Goal: Task Accomplishment & Management: Complete application form

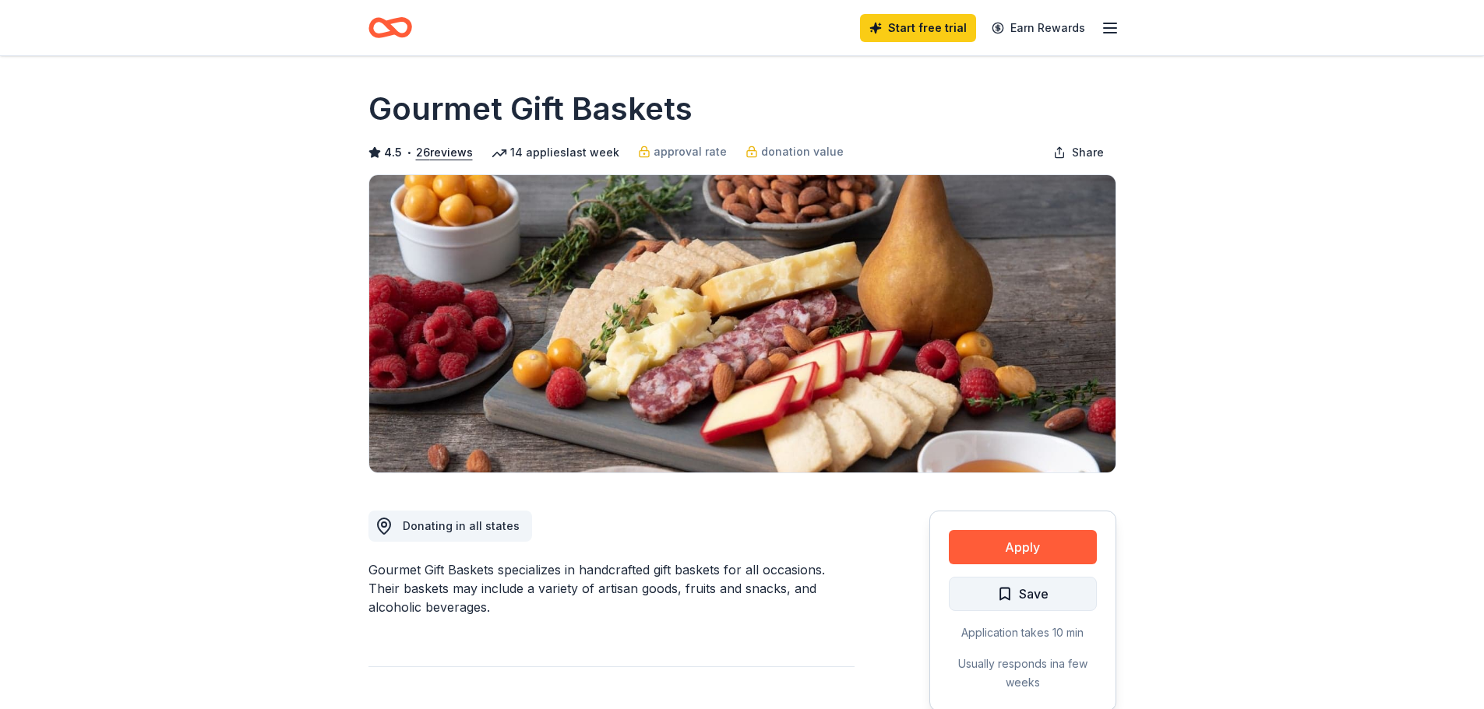
click at [1048, 593] on button "Save" at bounding box center [1023, 594] width 148 height 34
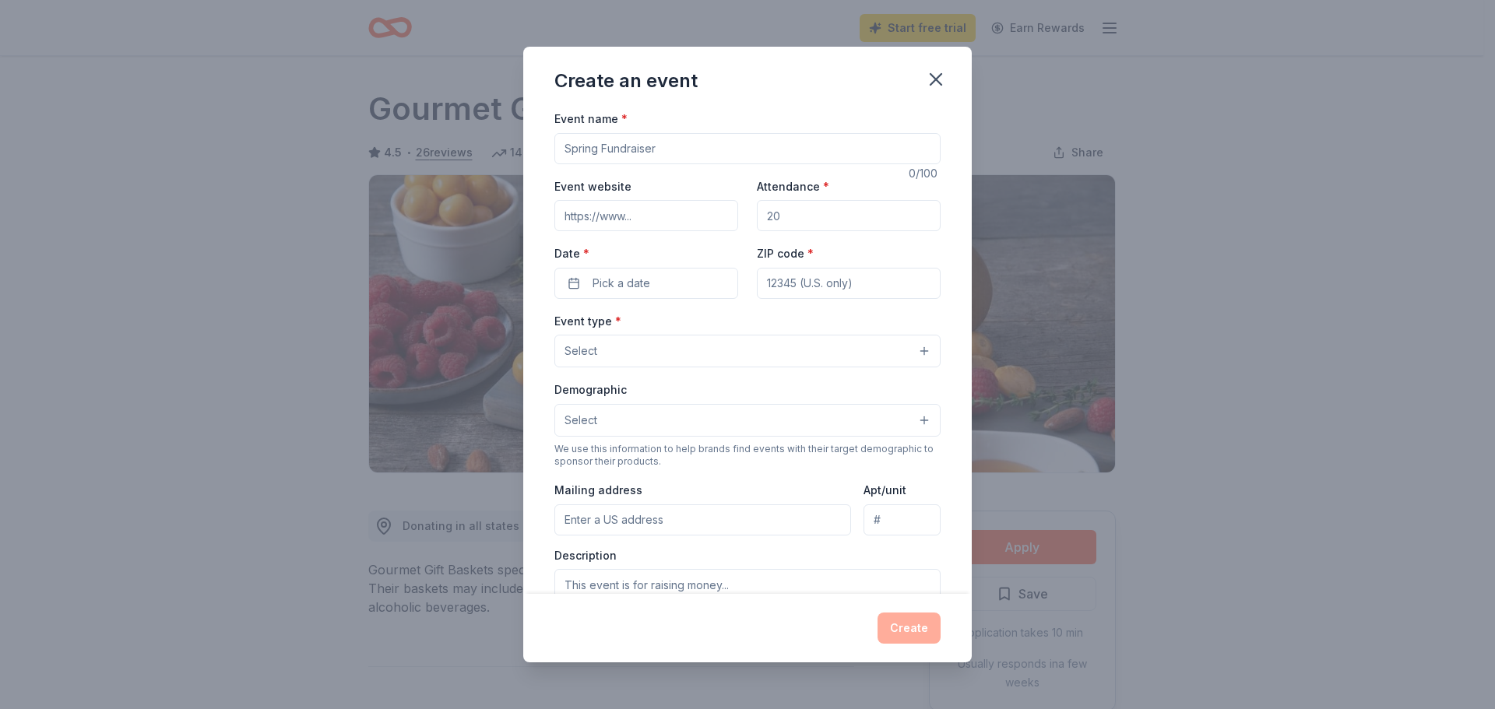
click at [790, 220] on input "Attendance *" at bounding box center [849, 215] width 184 height 31
click at [635, 281] on span "Pick a date" at bounding box center [622, 283] width 58 height 19
click at [600, 150] on input "Event name *" at bounding box center [747, 148] width 386 height 31
click at [685, 151] on input "Event name *" at bounding box center [747, 148] width 386 height 31
click at [664, 153] on input "Event name *" at bounding box center [747, 148] width 386 height 31
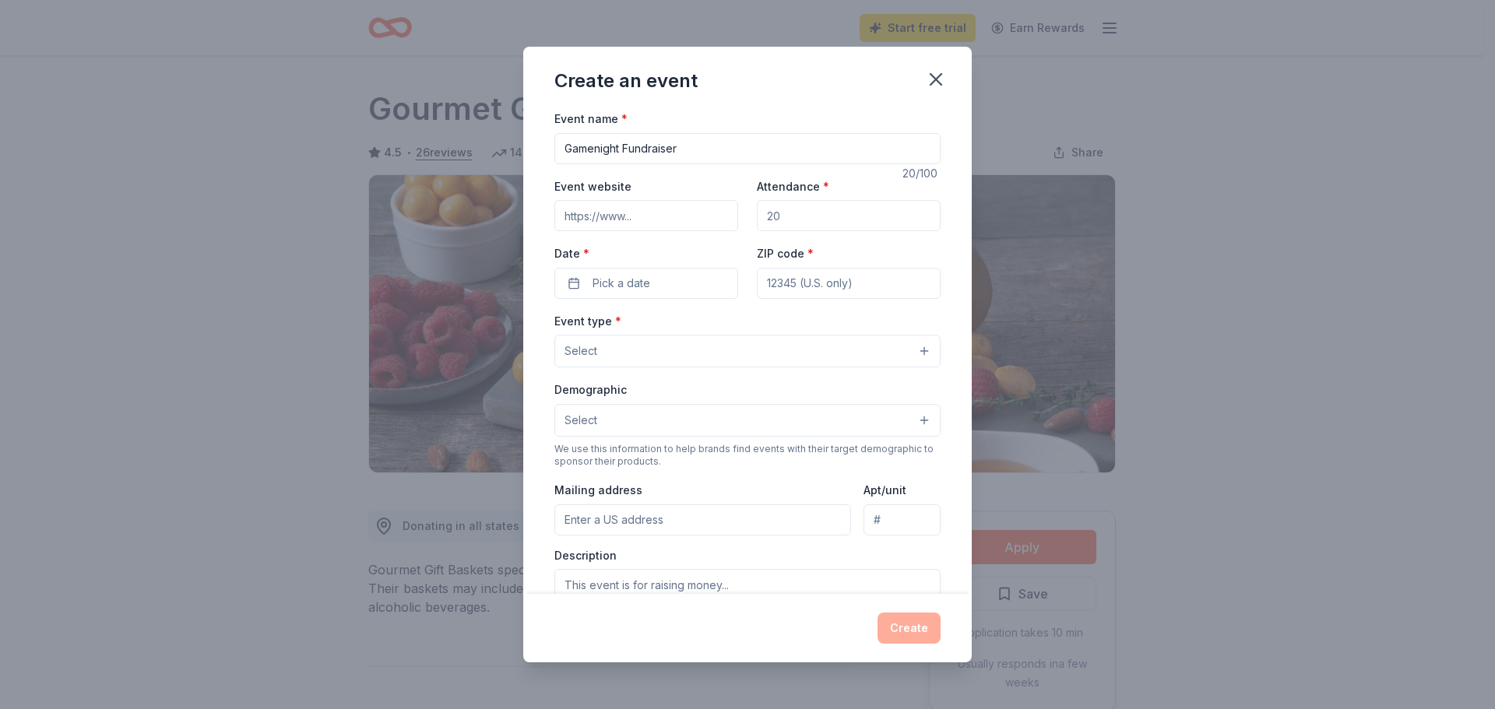
type input "Gamenight Fundraiser"
click at [642, 210] on input "Event website" at bounding box center [646, 215] width 184 height 31
type input "openarmsga"
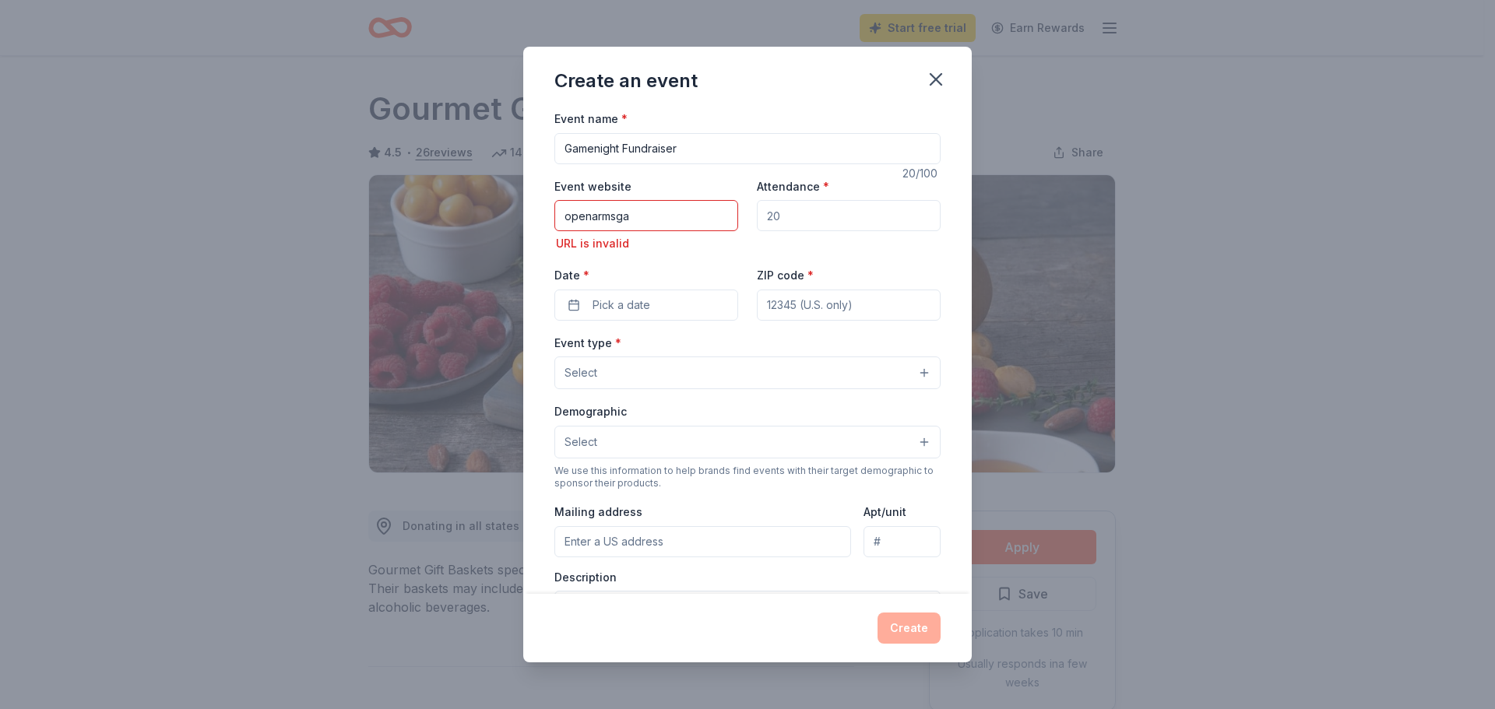
click at [780, 221] on input "Attendance *" at bounding box center [849, 215] width 184 height 31
type input "150"
click at [573, 303] on button "Pick a date" at bounding box center [646, 305] width 184 height 31
click at [727, 347] on button "Go to next month" at bounding box center [727, 347] width 22 height 22
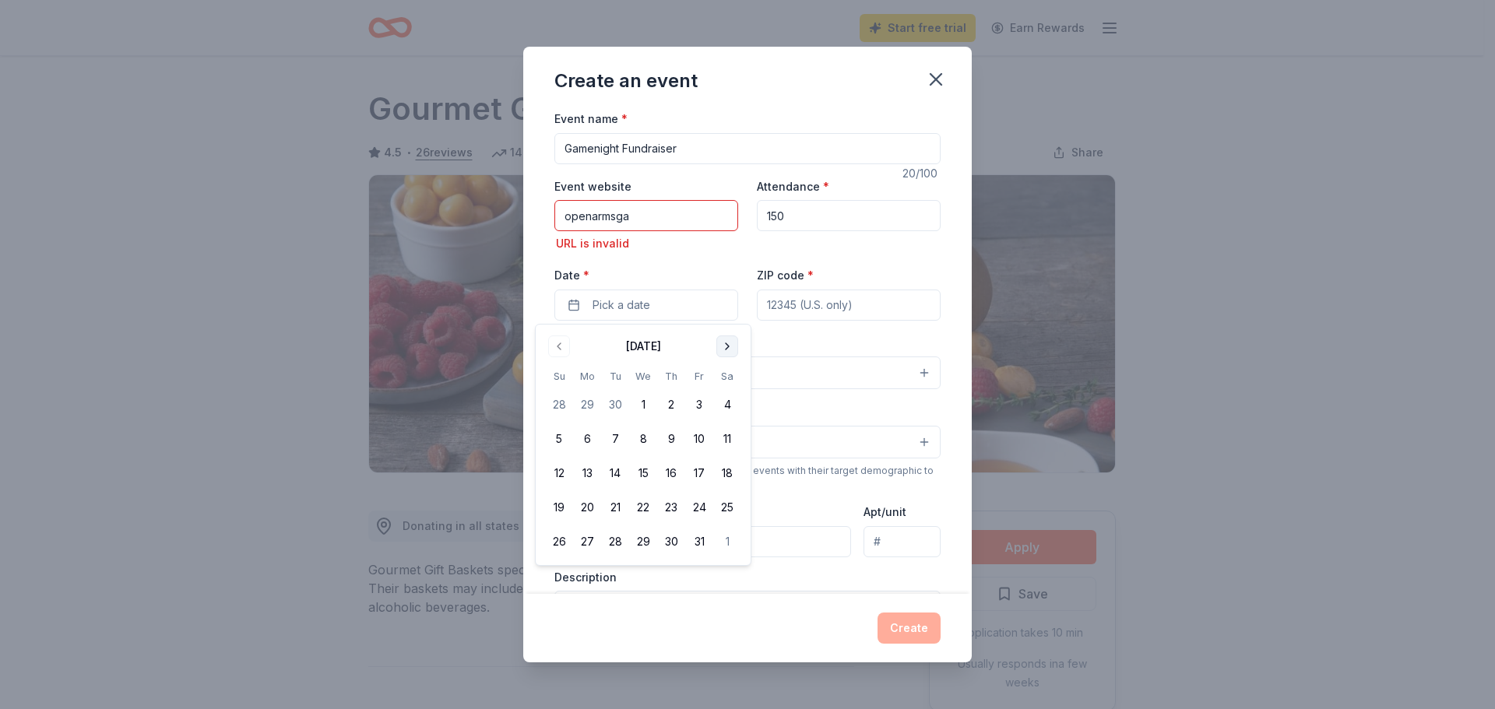
click at [727, 347] on button "Go to next month" at bounding box center [727, 347] width 22 height 22
click at [729, 399] on button "7" at bounding box center [727, 405] width 28 height 28
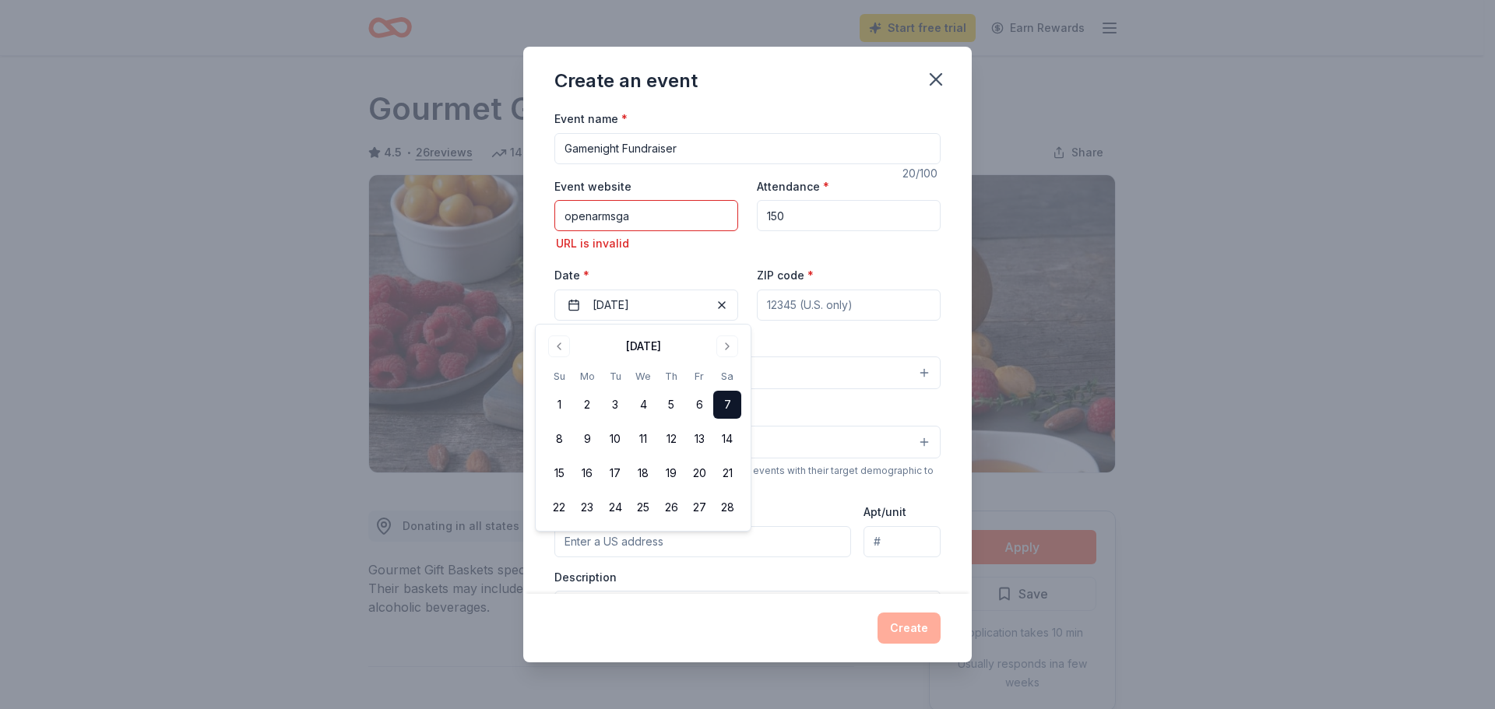
click at [715, 253] on div "URL is invalid" at bounding box center [646, 243] width 184 height 19
click at [797, 304] on input "ZIP code *" at bounding box center [849, 305] width 184 height 31
type input "30577"
type input "109 BIG A RD"
click at [605, 366] on button "Select" at bounding box center [747, 373] width 386 height 33
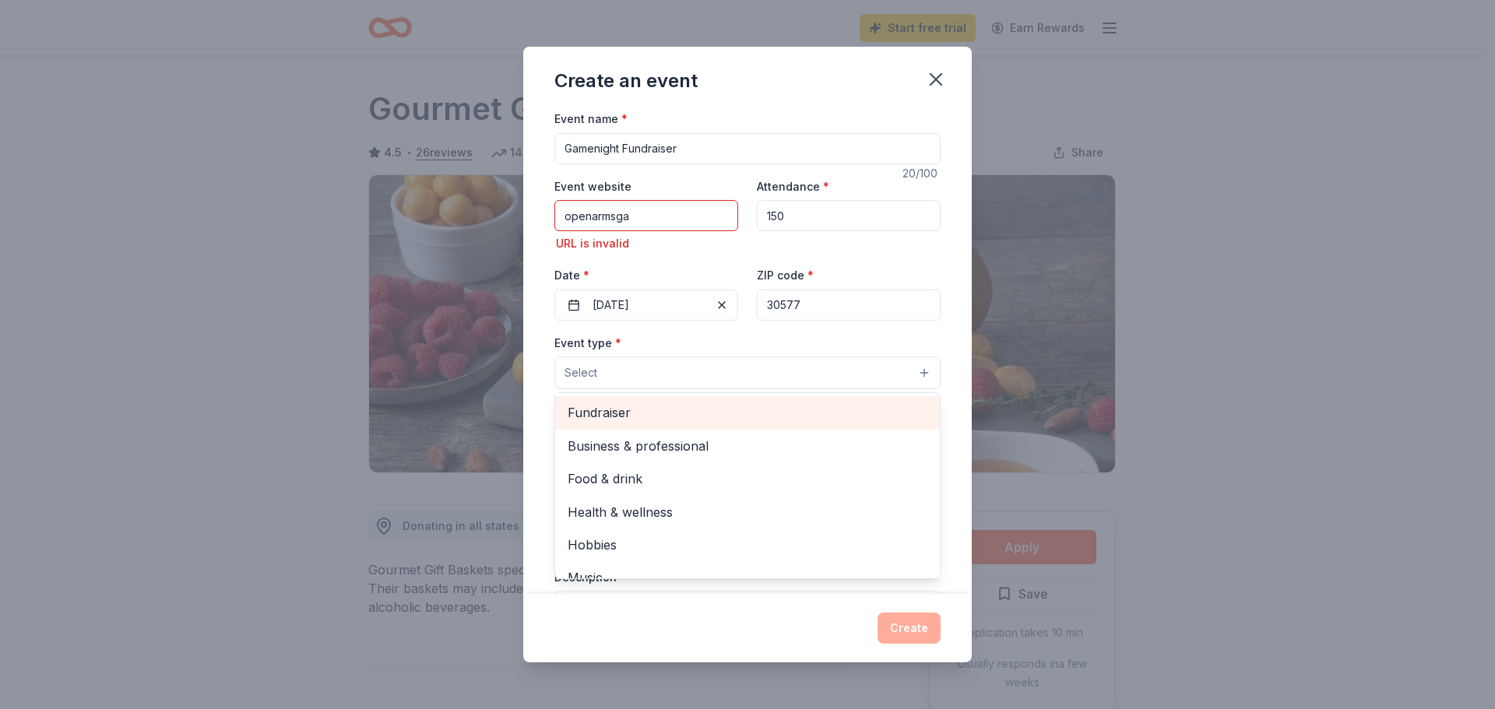
click at [617, 410] on span "Fundraiser" at bounding box center [748, 413] width 360 height 20
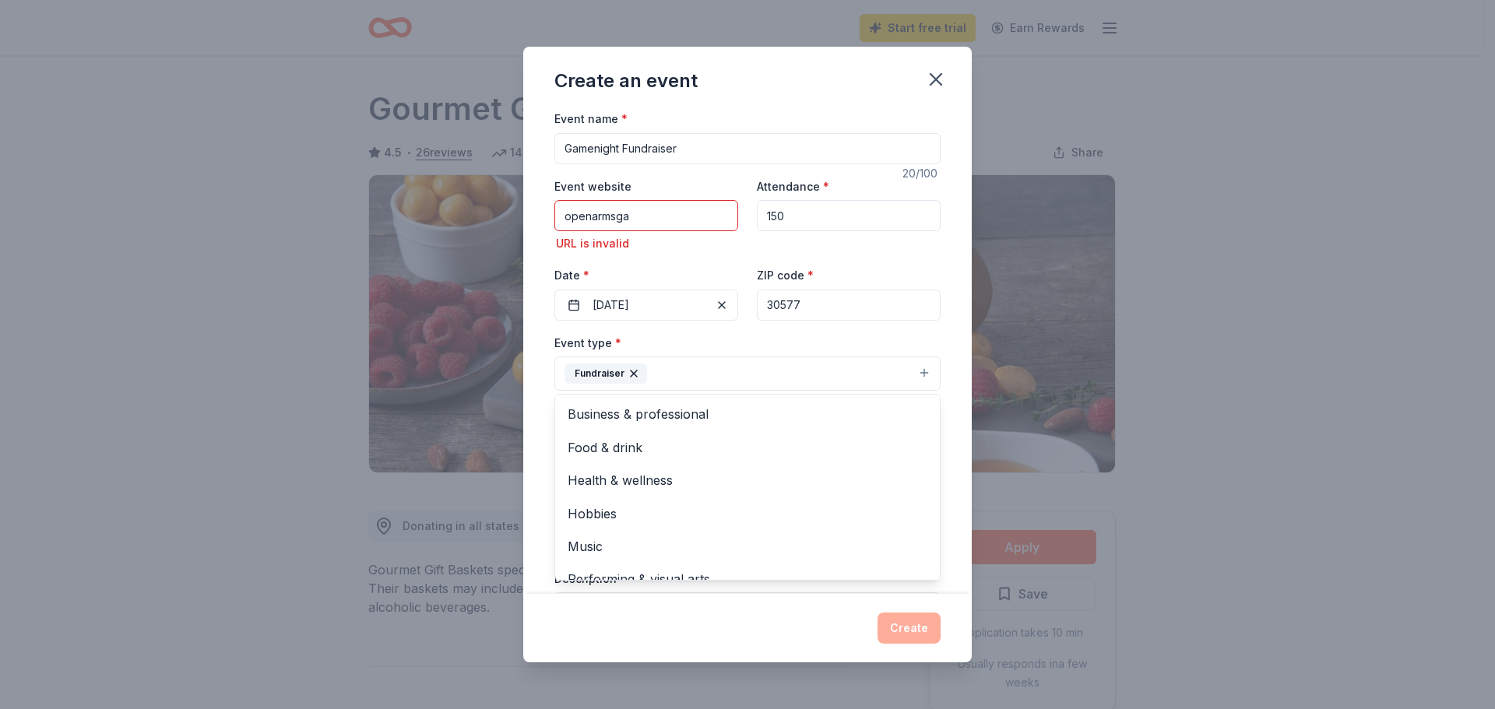
click at [627, 210] on div "Event name * Gamenight Fundraiser 20 /100 Event website openarmsga URL is inval…" at bounding box center [747, 480] width 386 height 743
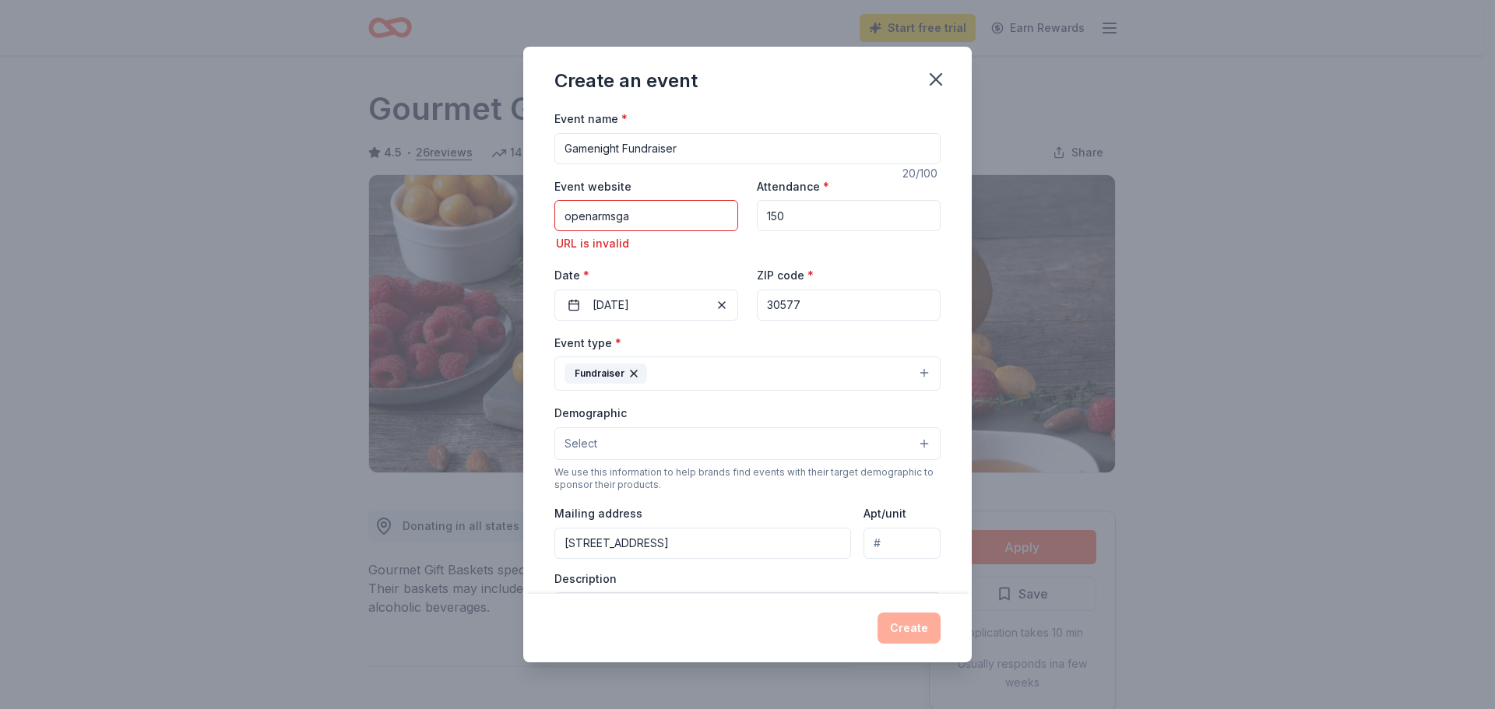
click at [621, 145] on input "Gamenight Fundraiser" at bounding box center [747, 148] width 386 height 31
type input "Roaring Twenties Gamenight Fundraiser"
click at [643, 219] on input "openarmsga" at bounding box center [646, 215] width 184 height 31
type input "openarmsclinicga.com"
click at [912, 443] on div "Select" at bounding box center [747, 444] width 386 height 33
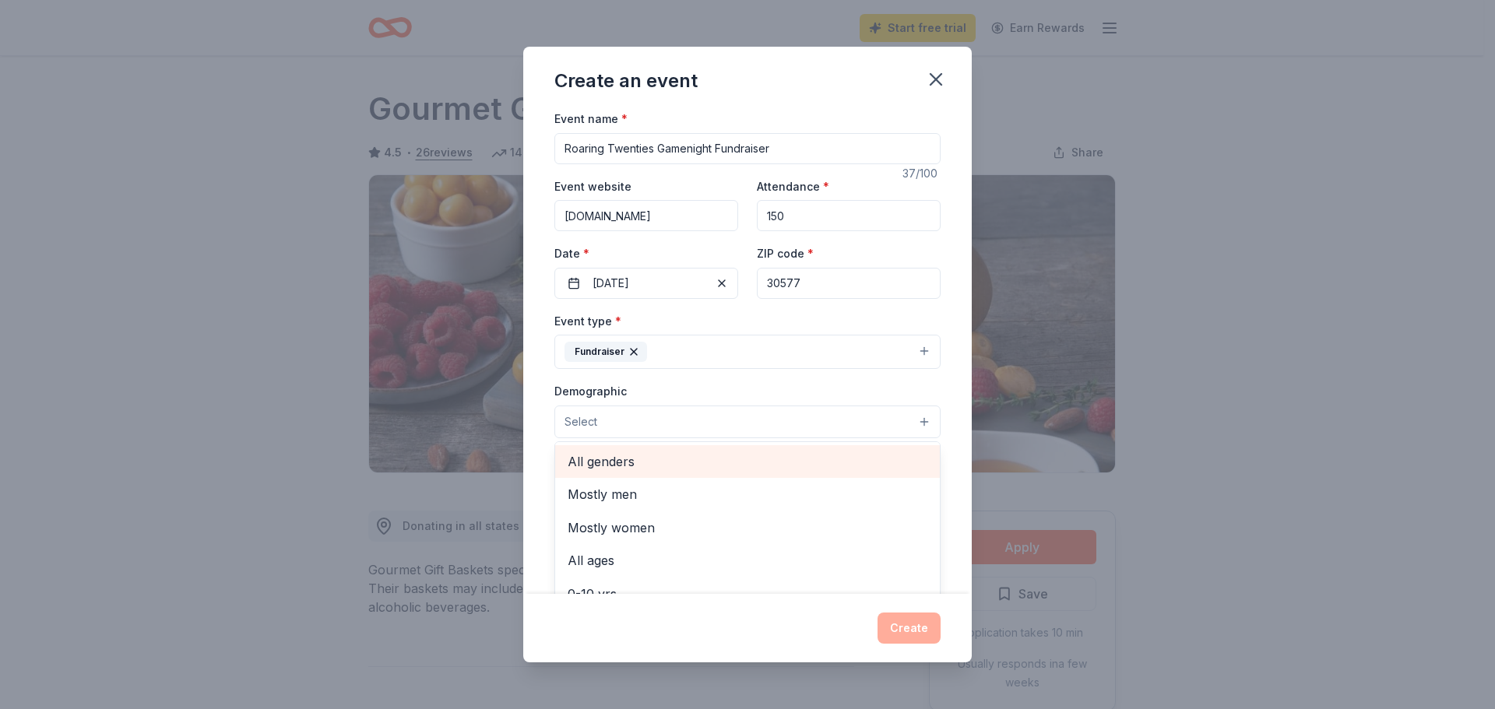
click at [620, 455] on span "All genders" at bounding box center [748, 462] width 360 height 20
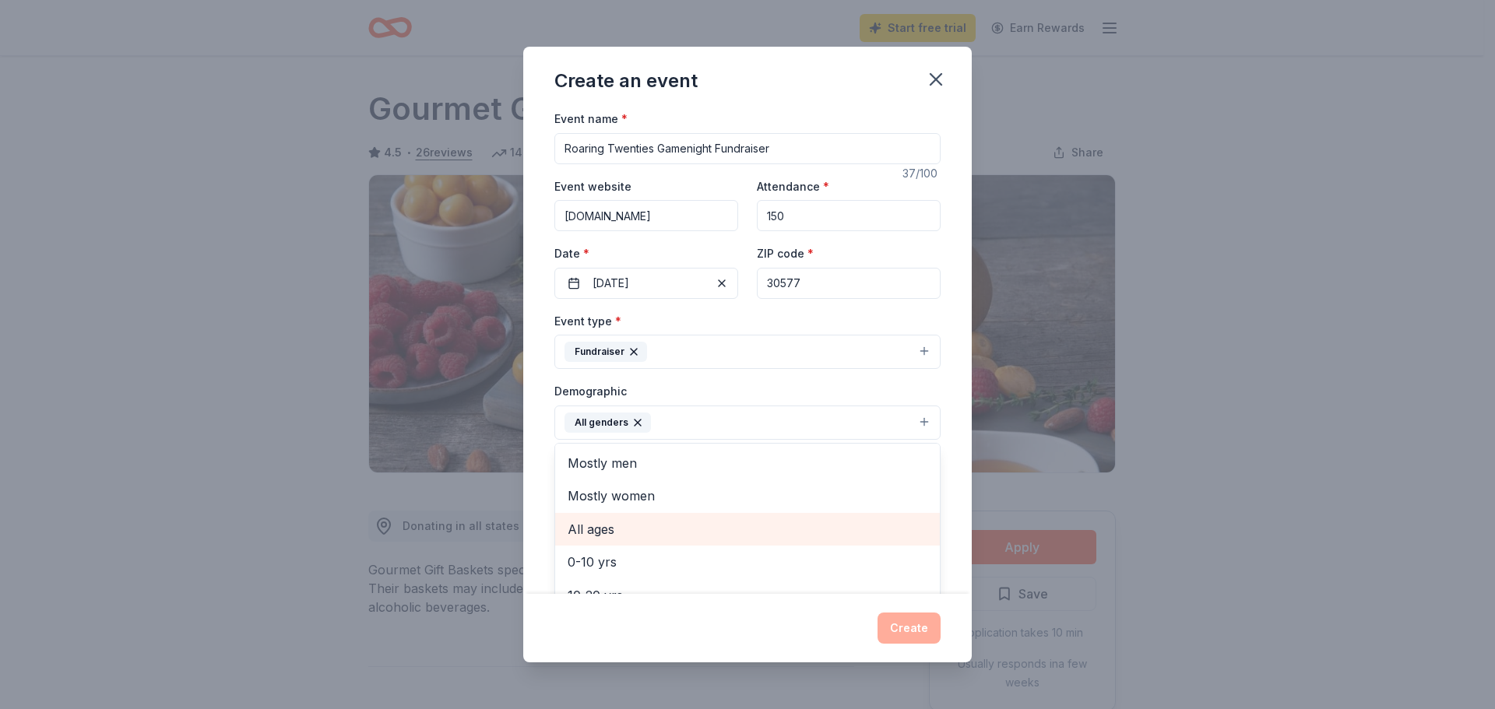
click at [602, 528] on span "All ages" at bounding box center [748, 529] width 360 height 20
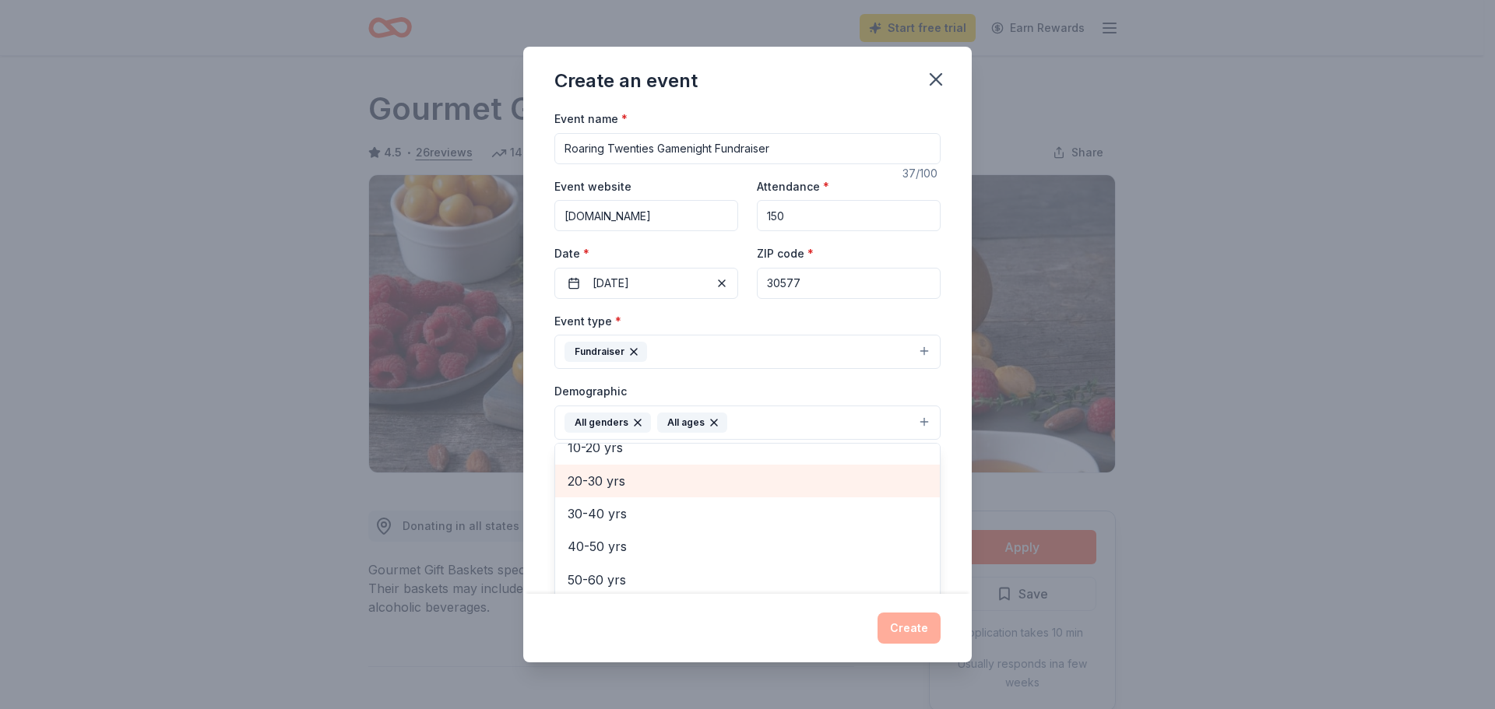
click at [607, 484] on span "20-30 yrs" at bounding box center [748, 481] width 360 height 20
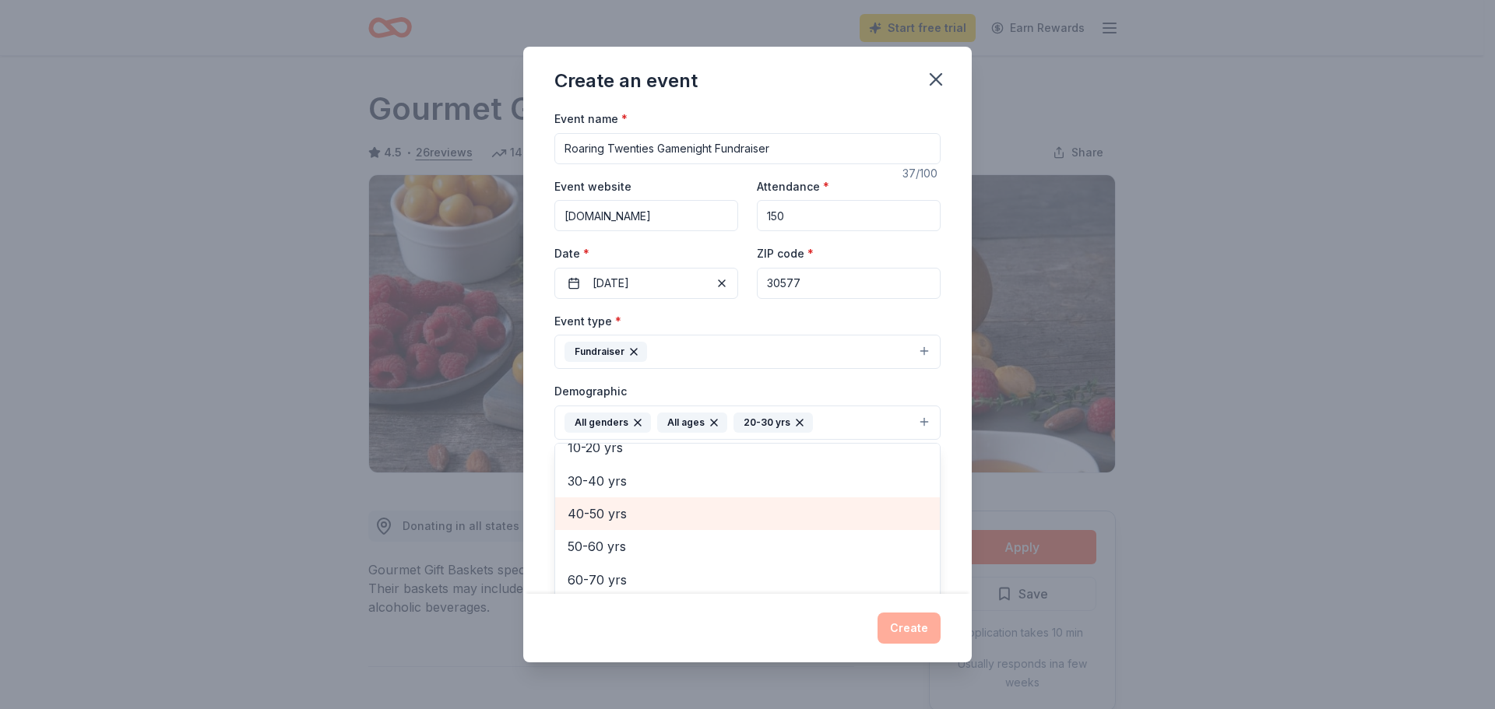
click at [607, 516] on span "40-50 yrs" at bounding box center [748, 514] width 360 height 20
click at [711, 423] on icon "button" at bounding box center [714, 423] width 6 height 6
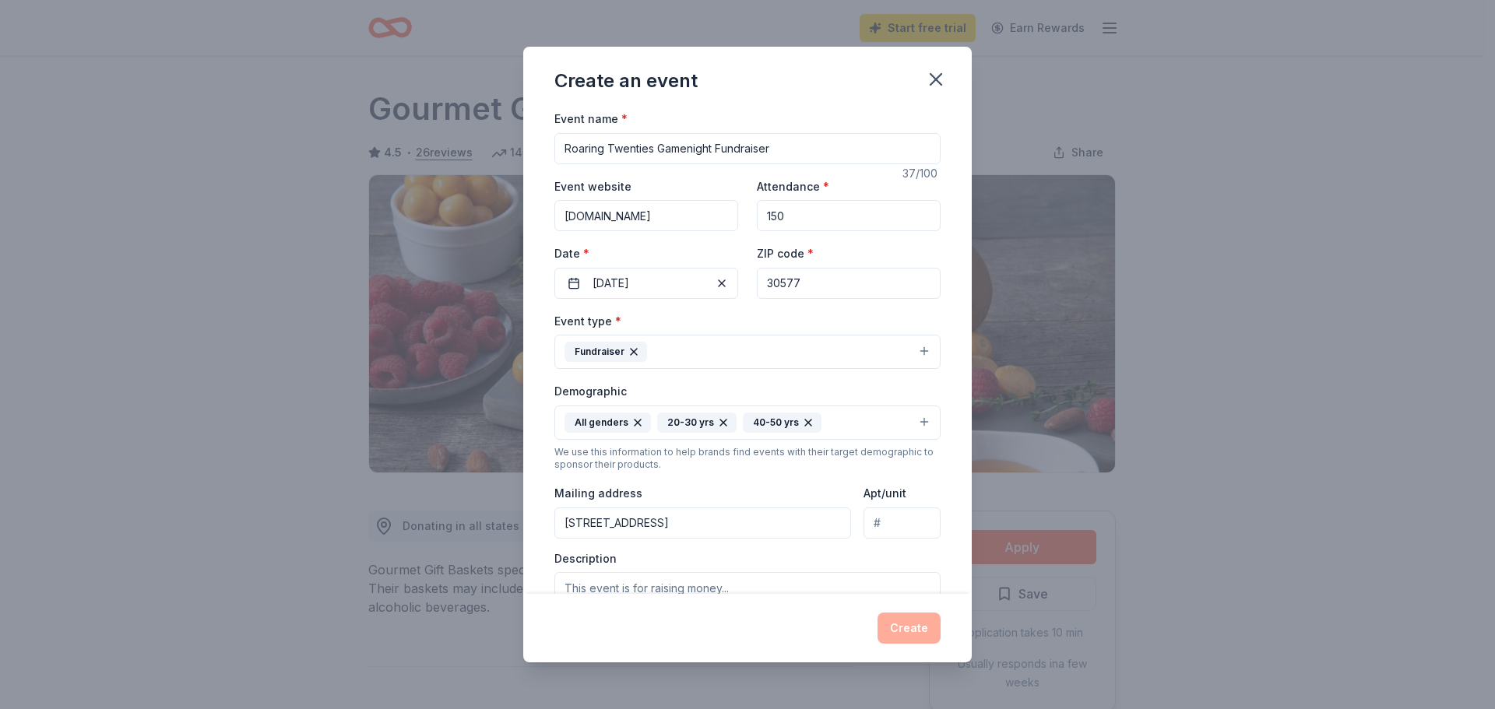
click at [907, 421] on button "All genders 20-30 yrs 40-50 yrs" at bounding box center [747, 423] width 386 height 34
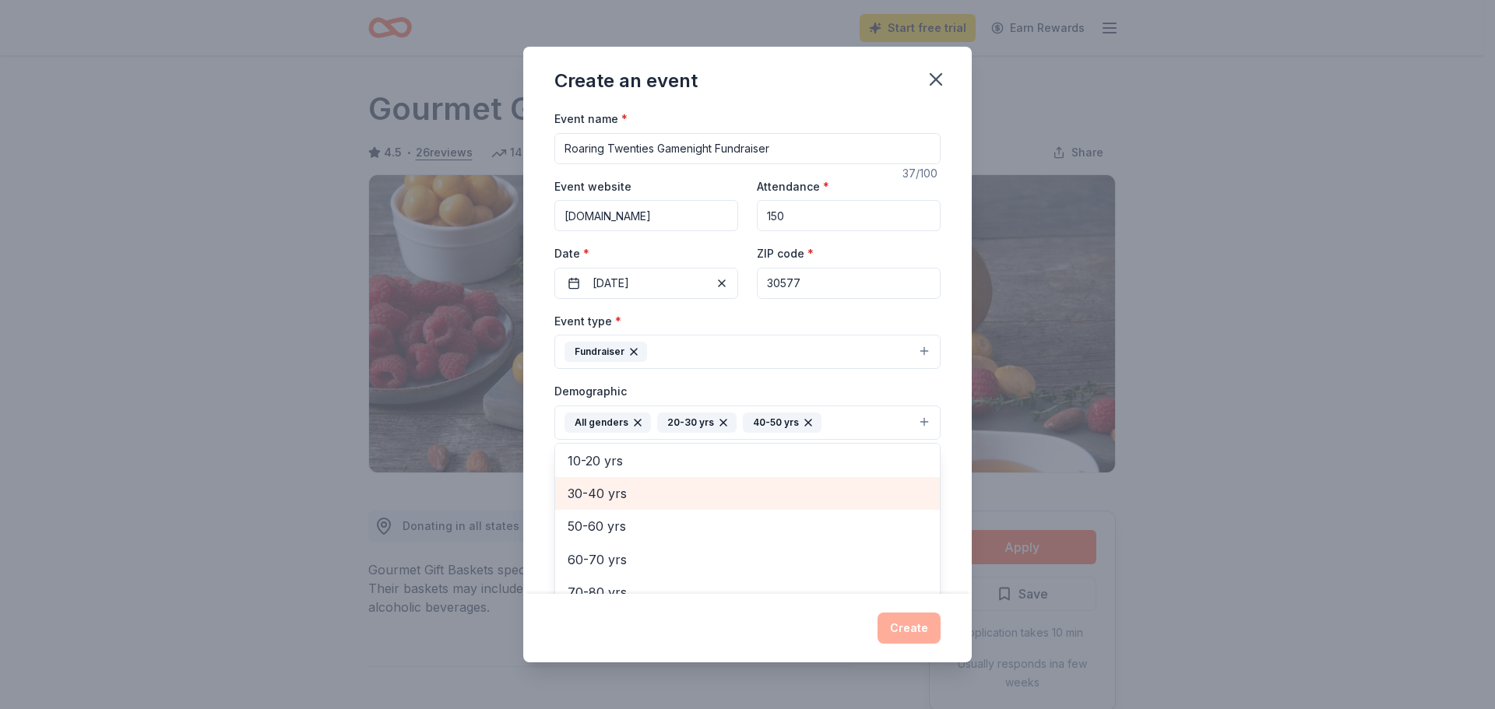
click at [592, 491] on span "30-40 yrs" at bounding box center [748, 494] width 360 height 20
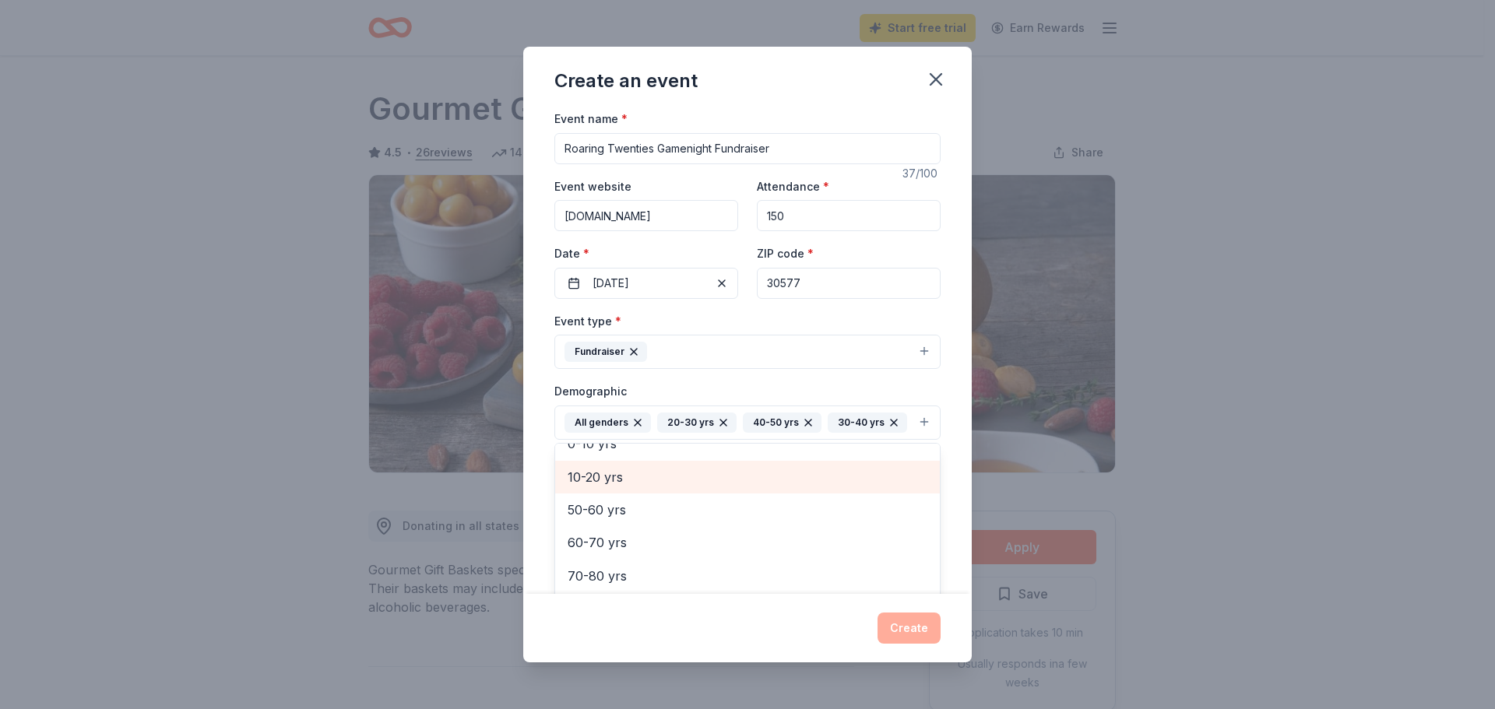
scroll to position [118, 0]
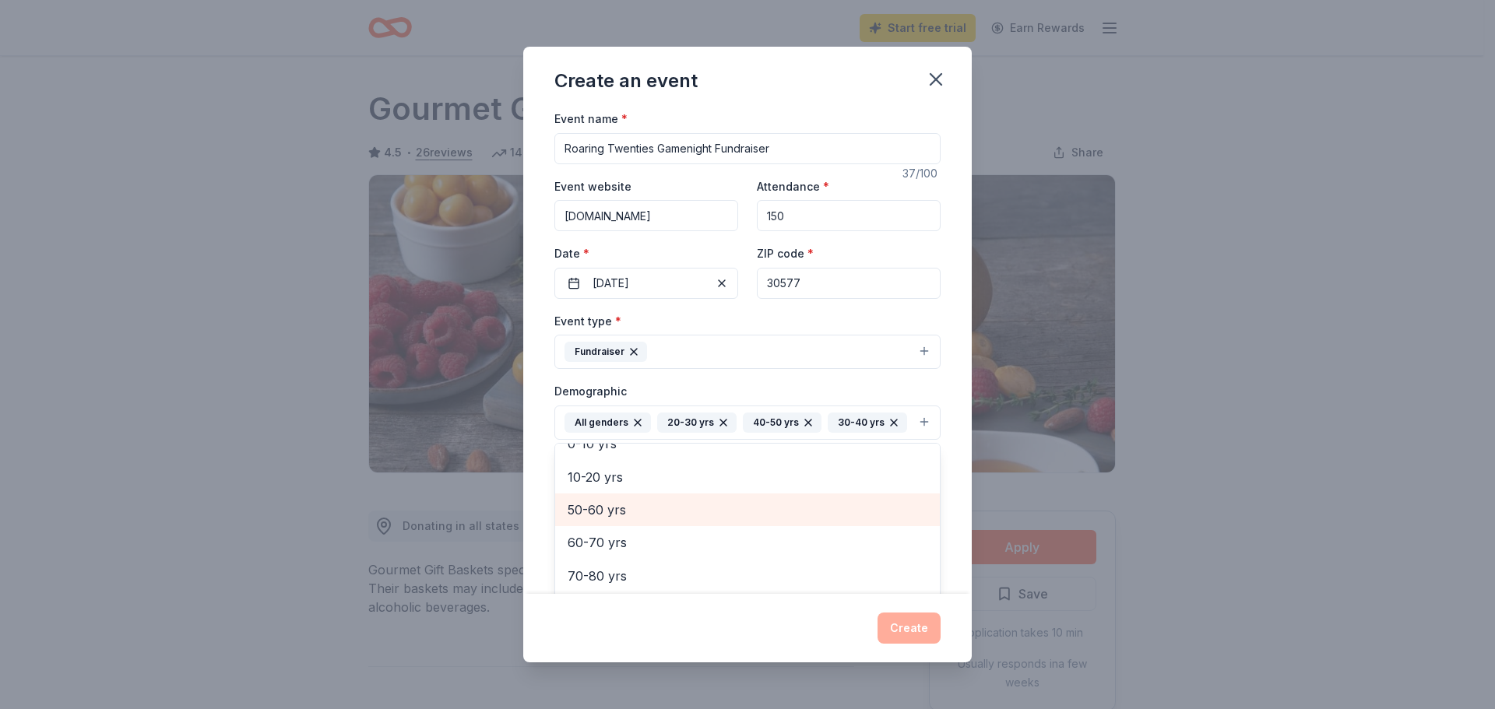
click at [609, 520] on span "50-60 yrs" at bounding box center [748, 510] width 360 height 20
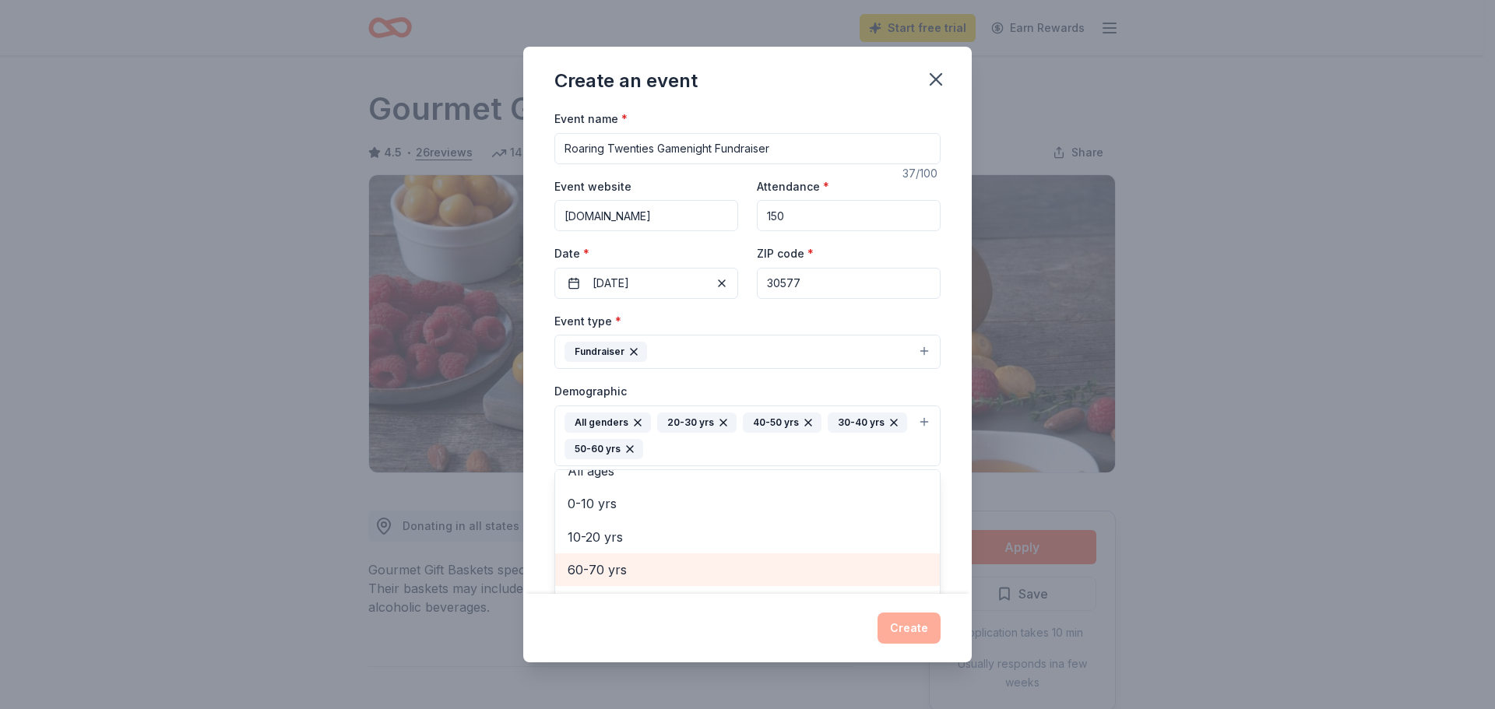
click at [606, 569] on span "60-70 yrs" at bounding box center [748, 570] width 360 height 20
click at [952, 463] on div "Event name * Roaring Twenties Gamenight Fundraiser 37 /100 Event website openar…" at bounding box center [747, 351] width 449 height 485
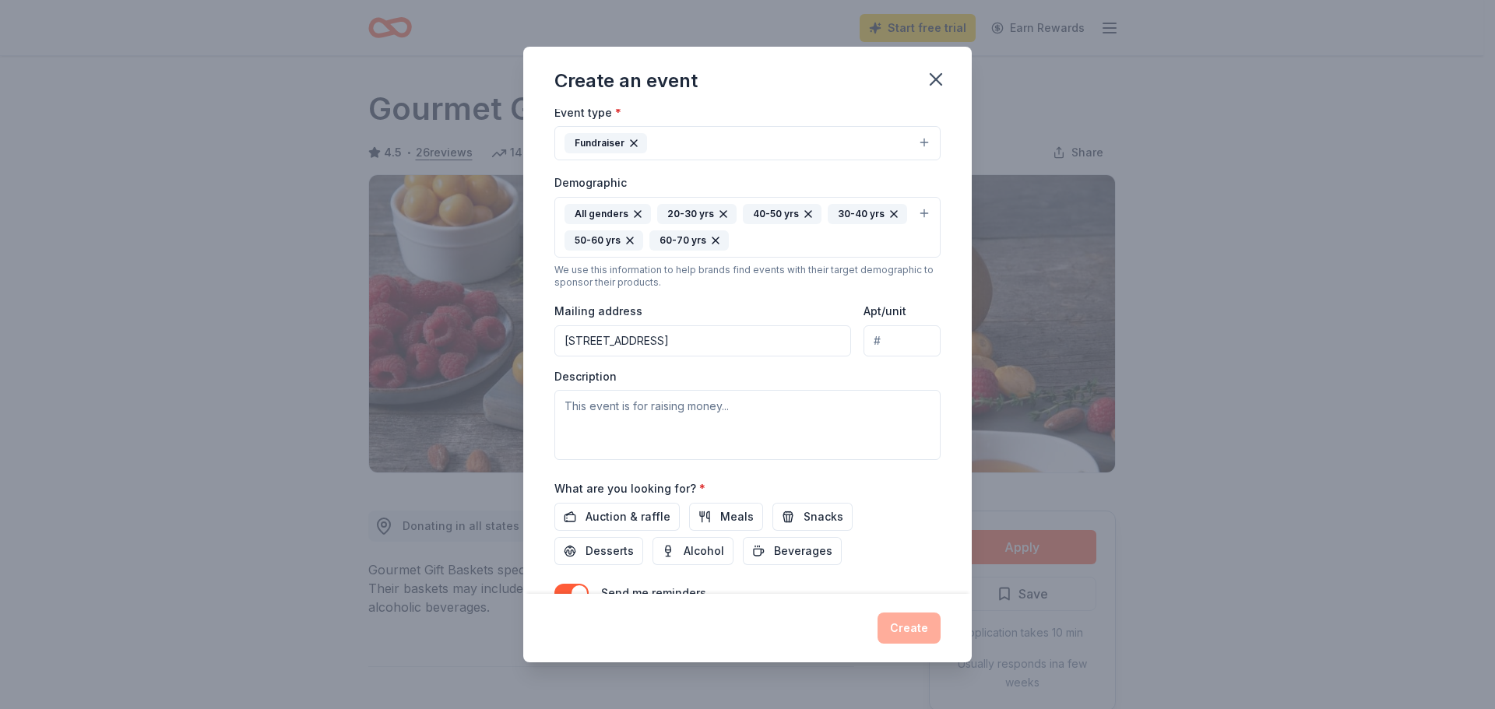
scroll to position [219, 0]
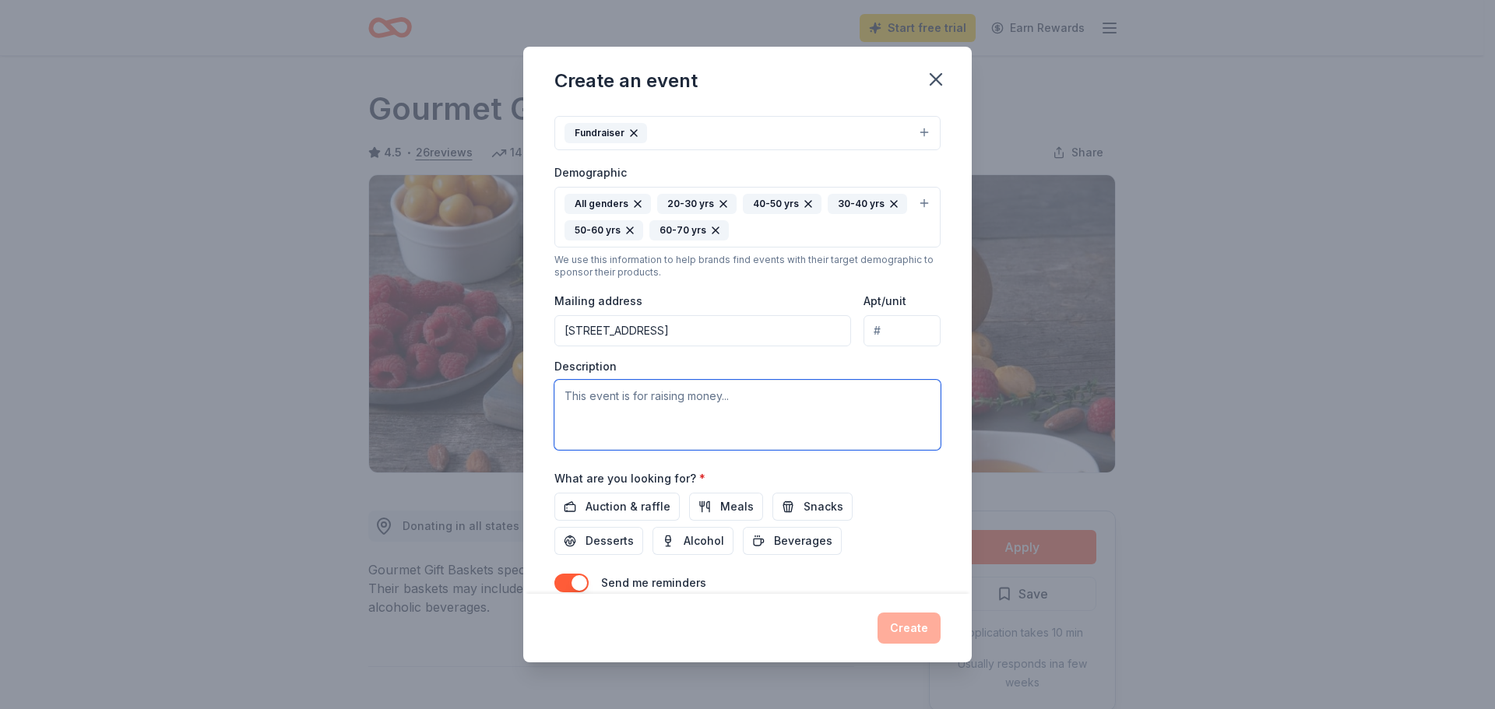
click at [684, 396] on textarea at bounding box center [747, 415] width 386 height 70
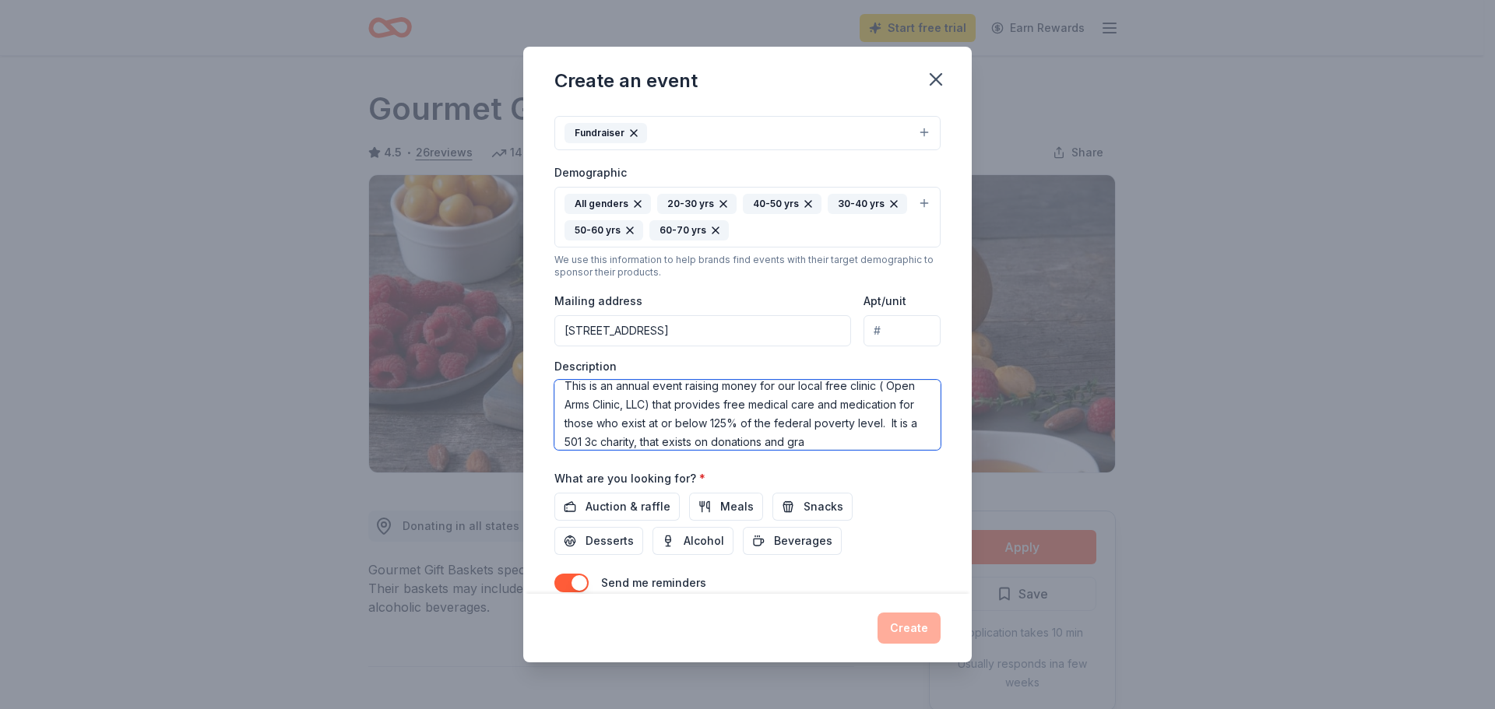
scroll to position [29, 0]
type textarea "This is an annual event raising money for our local free clinic ( Open Arms Cli…"
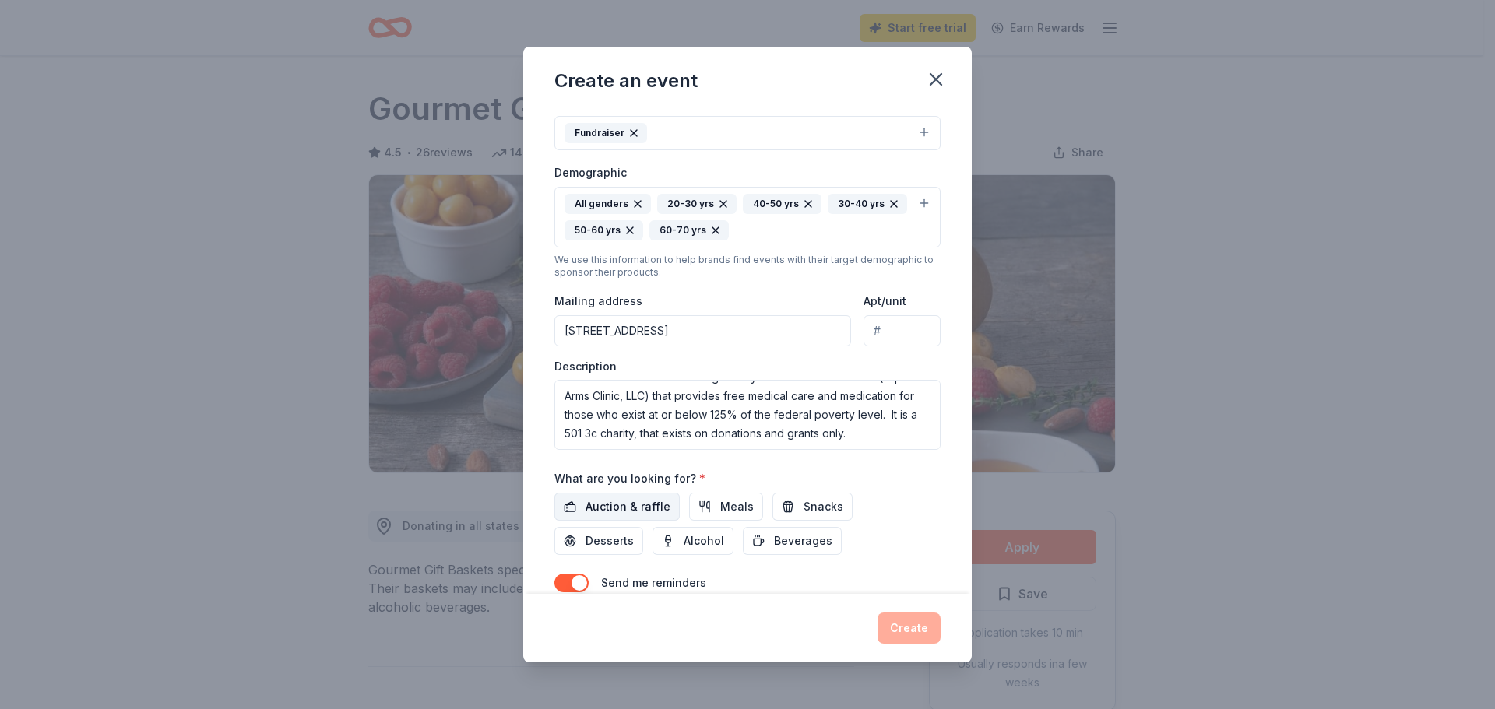
click at [646, 509] on span "Auction & raffle" at bounding box center [628, 507] width 85 height 19
click at [579, 578] on button "button" at bounding box center [571, 583] width 34 height 19
click at [575, 580] on button "button" at bounding box center [571, 583] width 34 height 19
click at [681, 544] on button "Alcohol" at bounding box center [693, 541] width 81 height 28
click at [704, 337] on input "109 BIG A RD" at bounding box center [702, 330] width 297 height 31
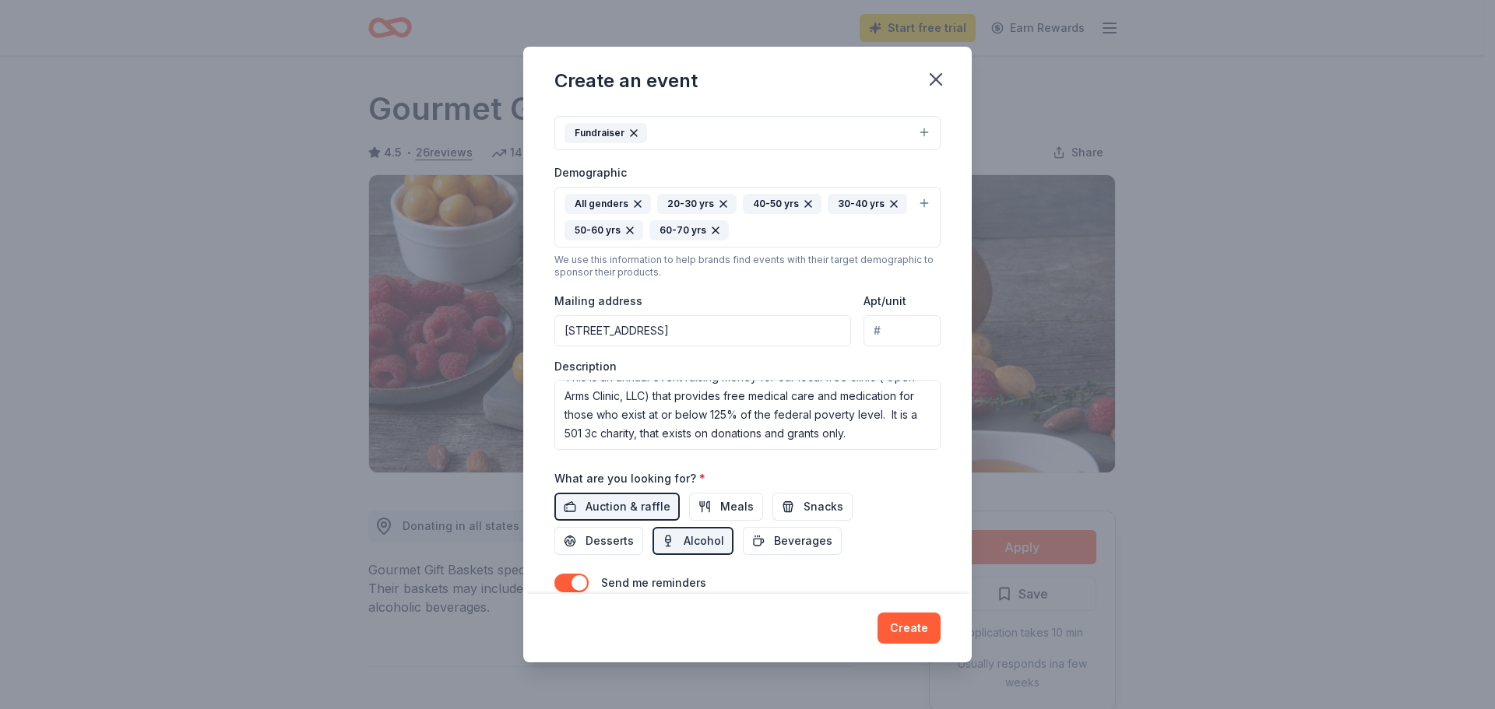
click at [655, 333] on input "109 BIG A RD" at bounding box center [702, 330] width 297 height 31
type input "109 BIG A RD, TOCCOA, GA 30577"
click at [1248, 199] on div "Create an event Event name * Roaring Twenties Gamenight Fundraiser 37 /100 Even…" at bounding box center [747, 354] width 1495 height 709
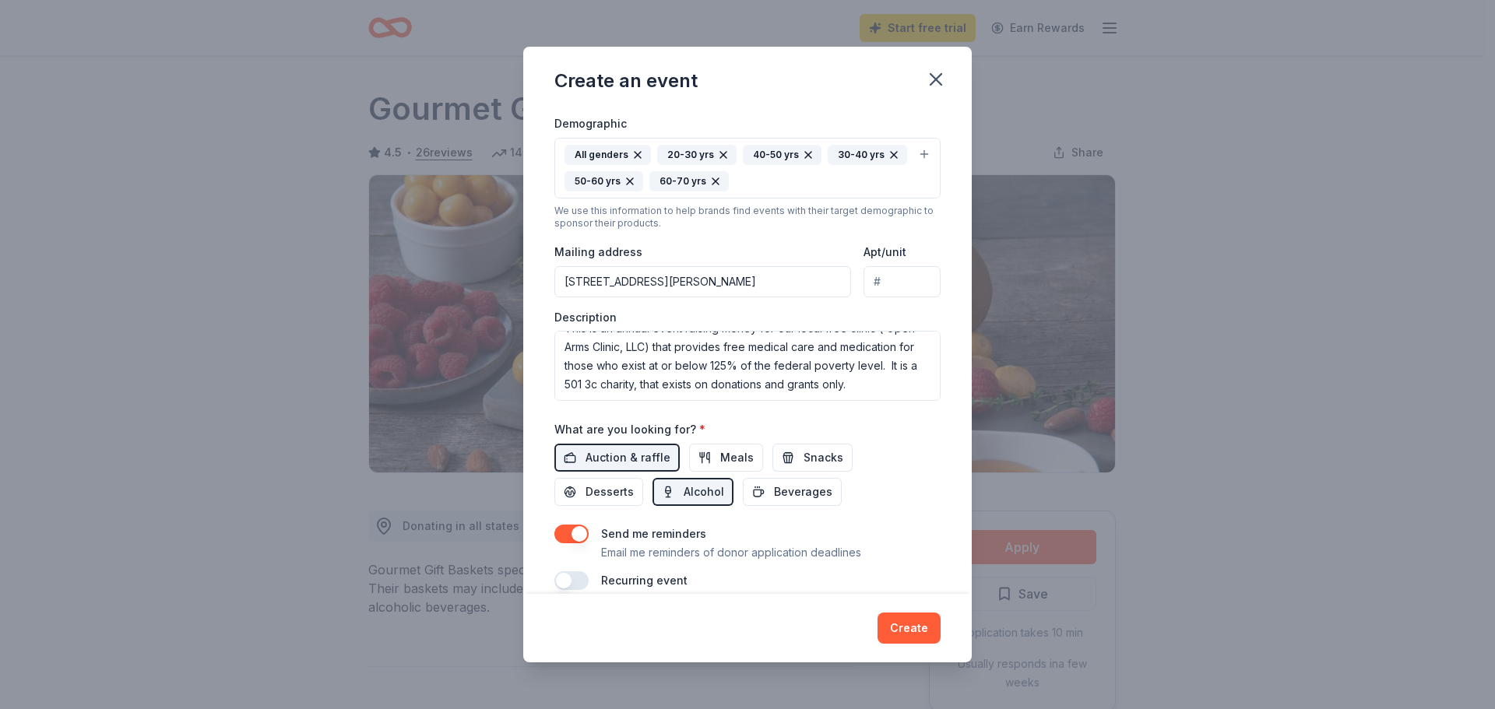
scroll to position [289, 0]
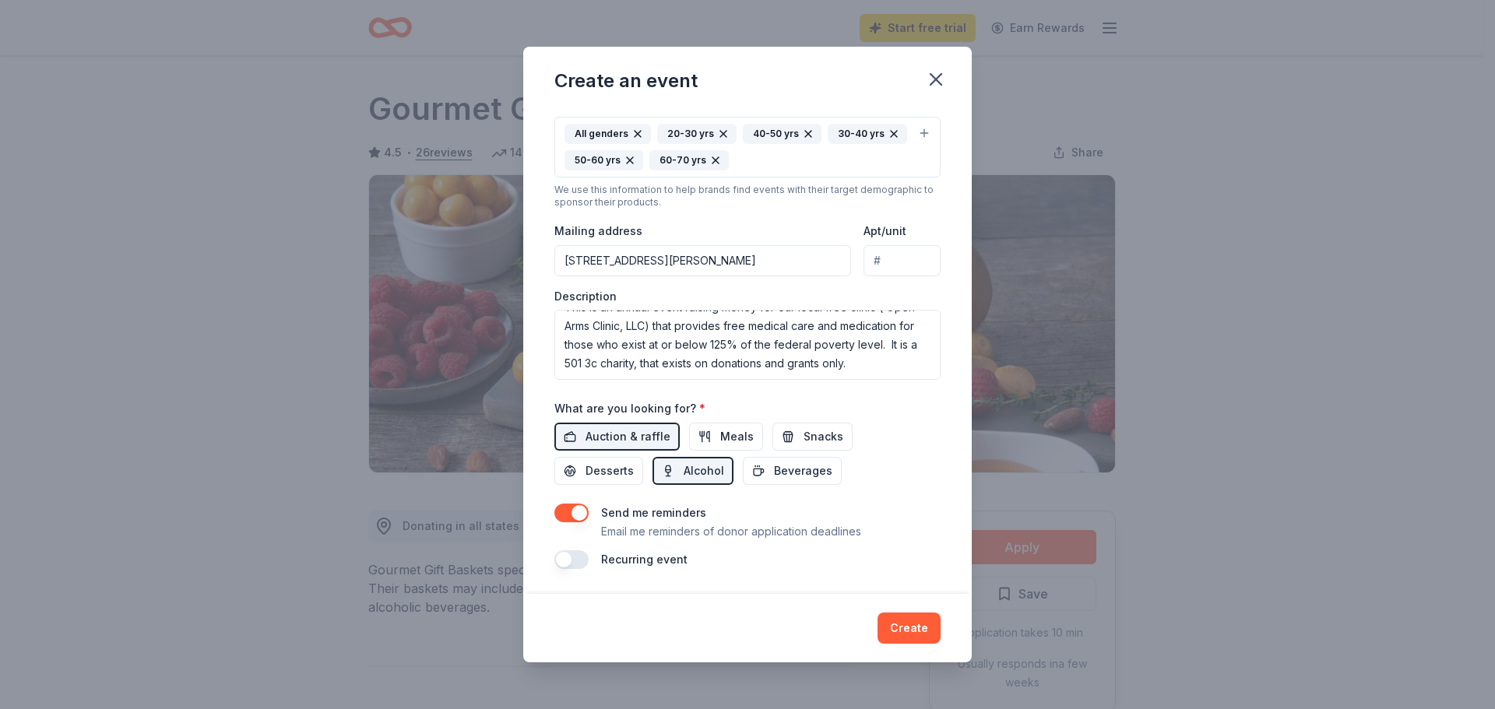
click at [576, 561] on button "button" at bounding box center [571, 560] width 34 height 19
click at [868, 579] on div "Recurring event This is a recurring event. The next event is in:" at bounding box center [747, 569] width 386 height 37
click at [840, 593] on div "February 2027" at bounding box center [769, 606] width 343 height 37
click at [847, 574] on div "Recurring event This is a recurring event. The next event is in:" at bounding box center [747, 569] width 386 height 37
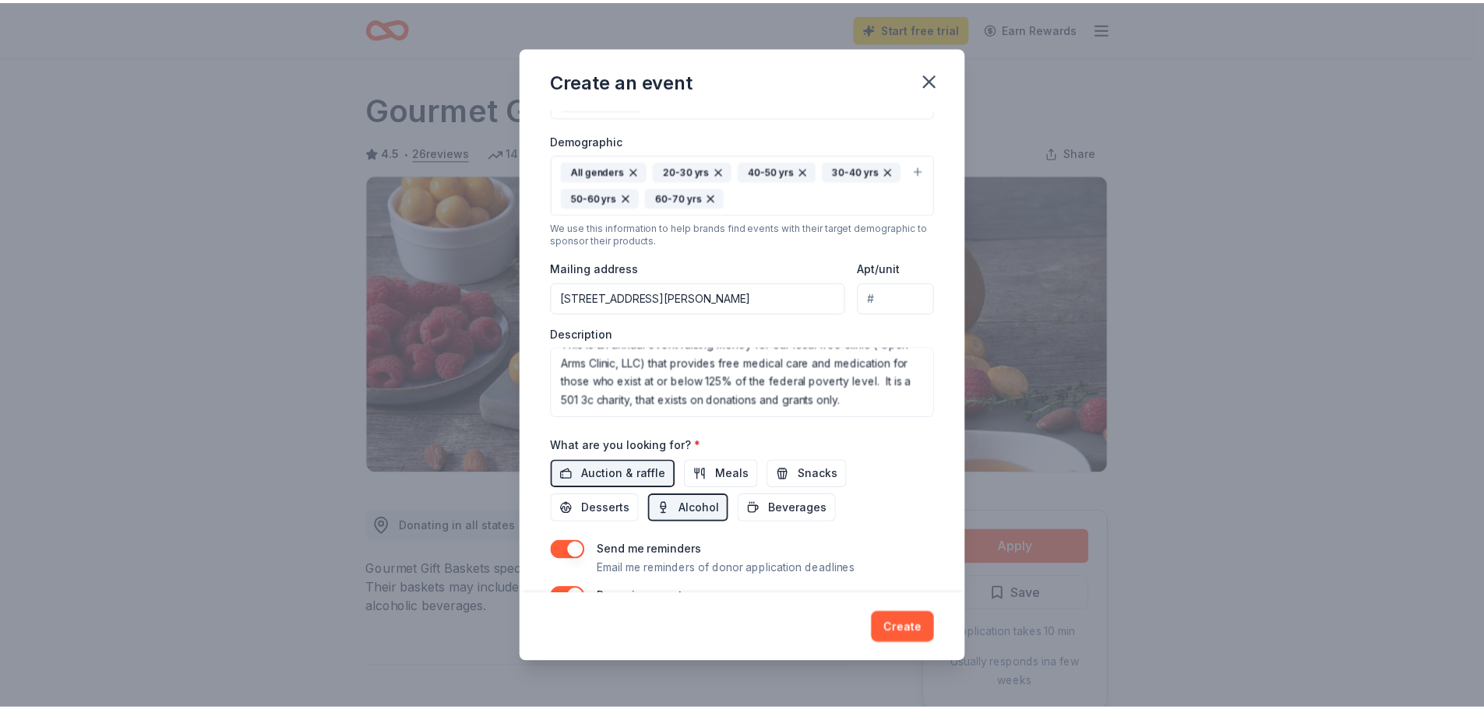
scroll to position [345, 0]
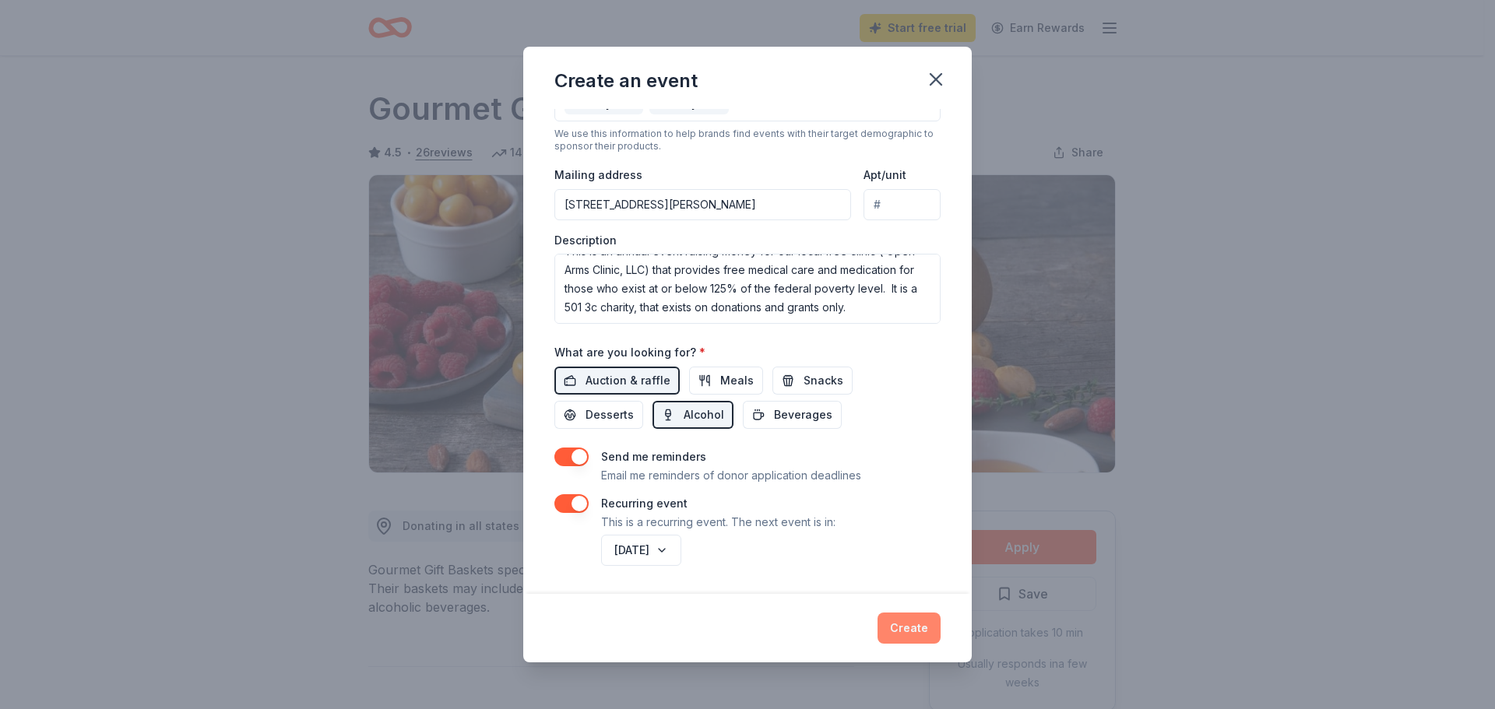
click at [910, 620] on button "Create" at bounding box center [909, 628] width 63 height 31
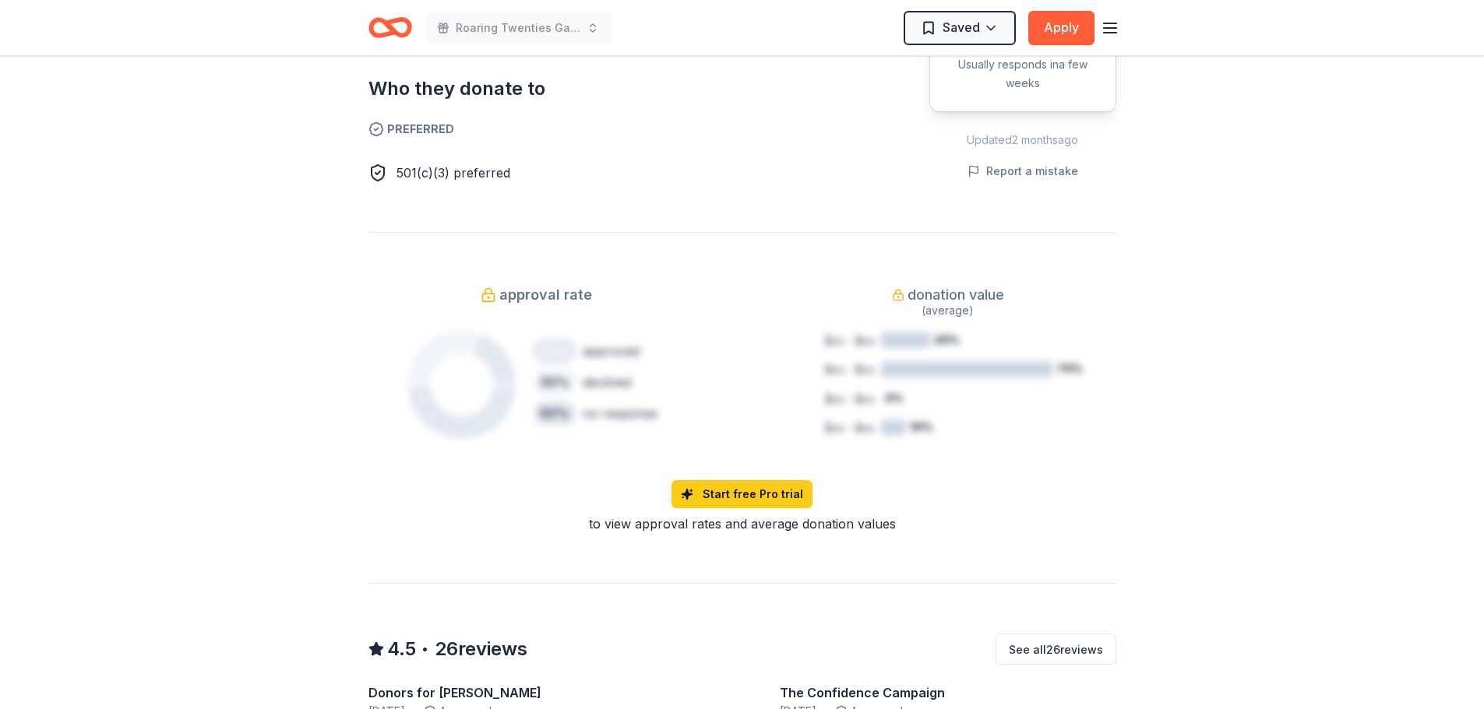
scroll to position [977, 0]
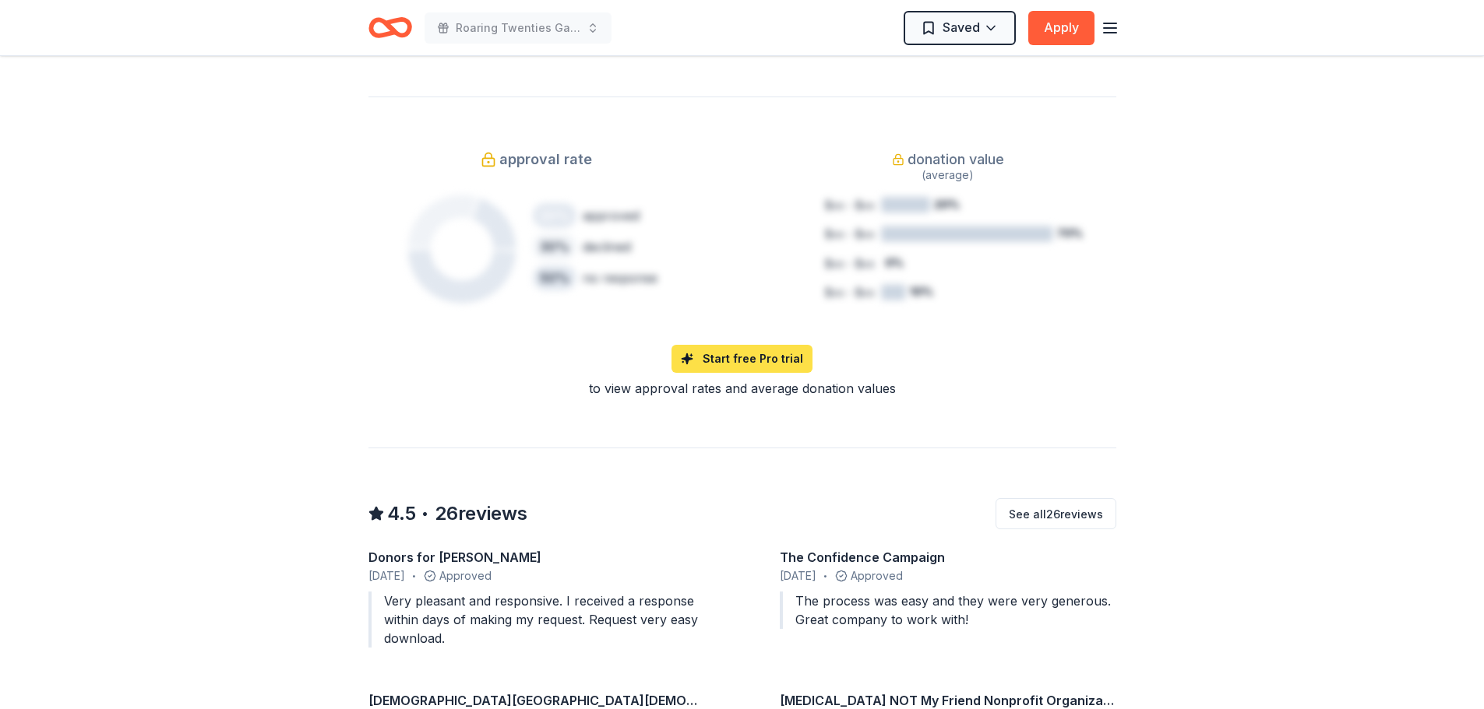
click at [776, 362] on link "Start free Pro trial" at bounding box center [741, 359] width 141 height 28
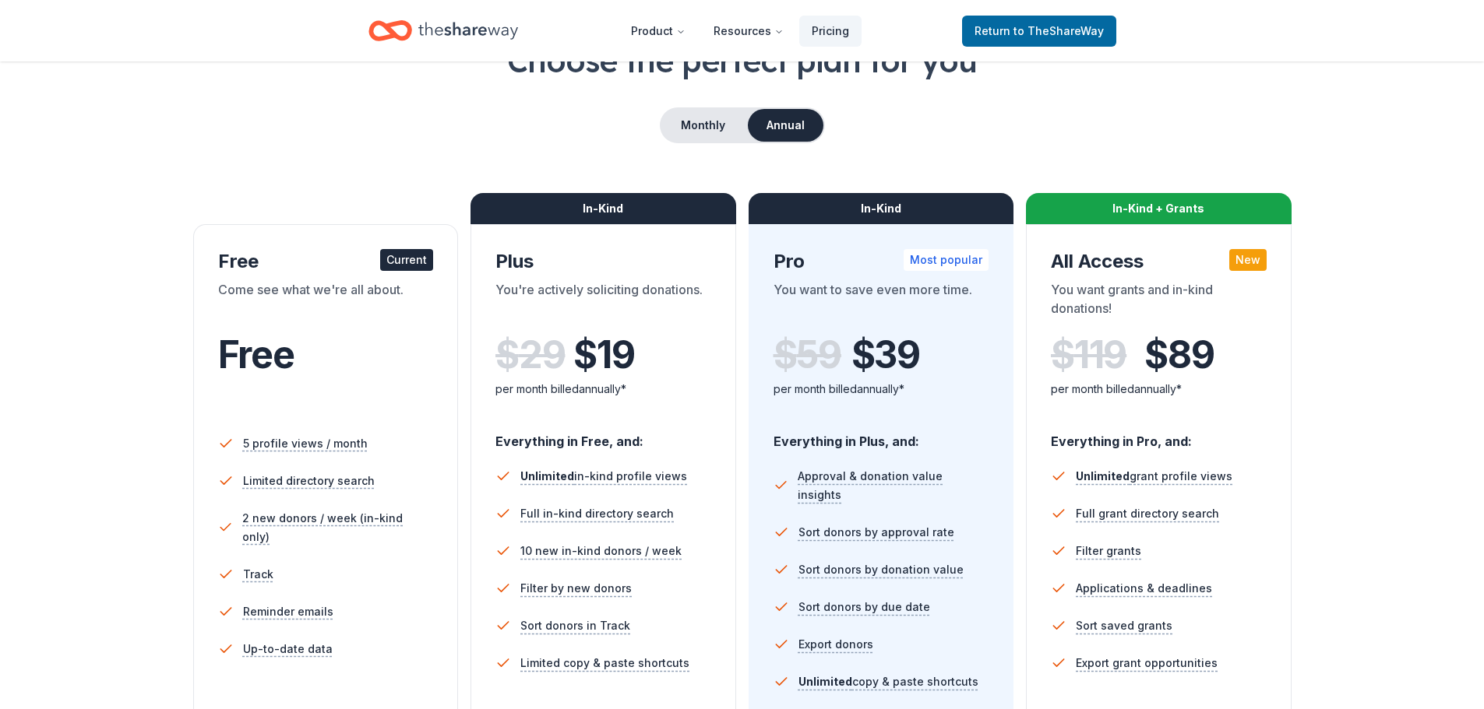
scroll to position [72, 0]
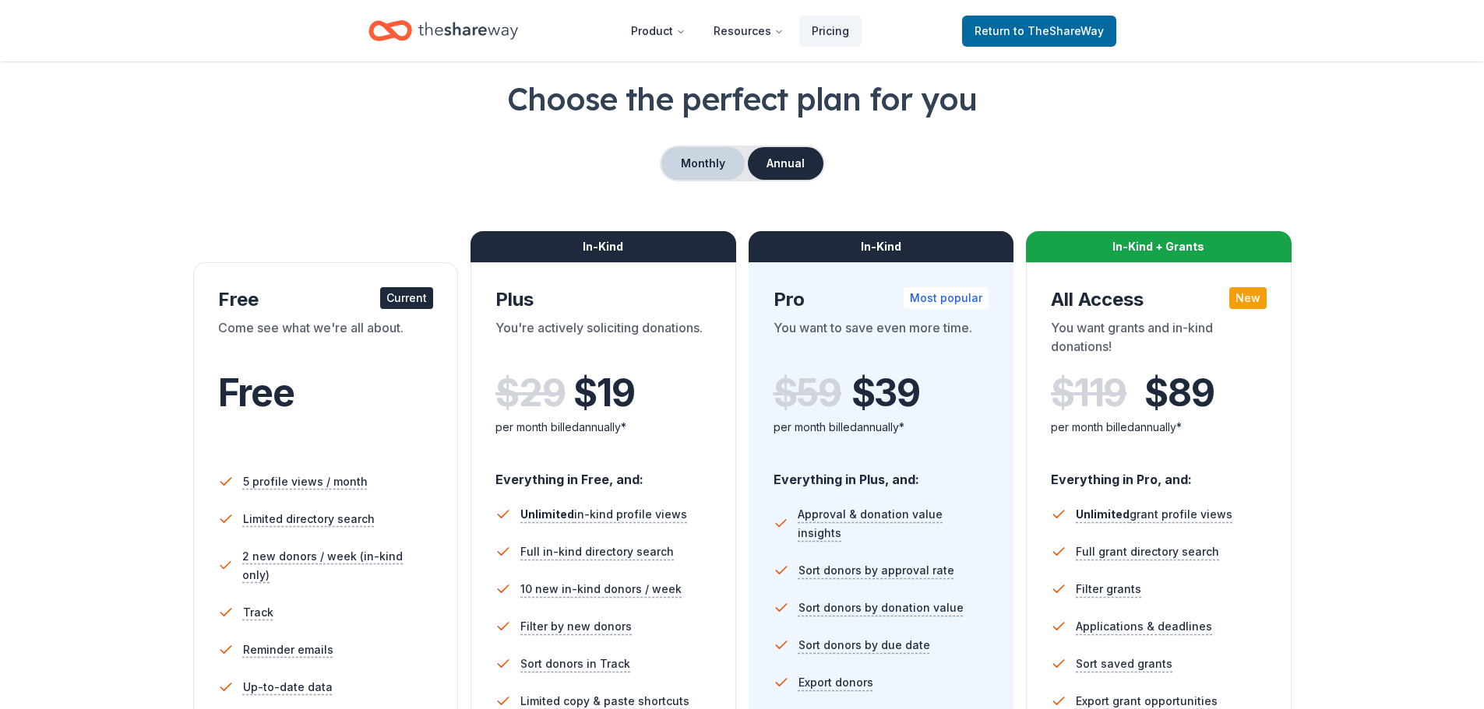
click at [706, 160] on button "Monthly" at bounding box center [702, 163] width 83 height 33
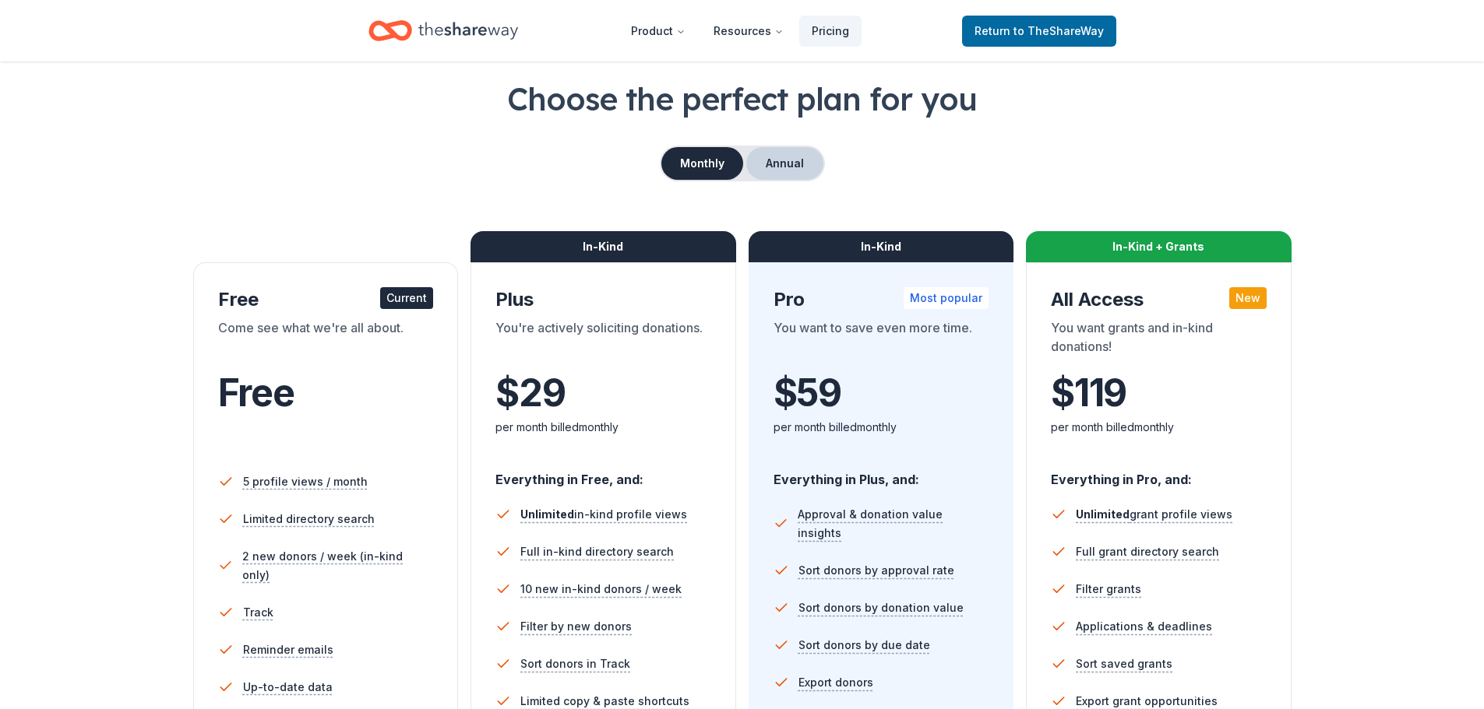
click at [788, 174] on button "Annual" at bounding box center [784, 163] width 77 height 33
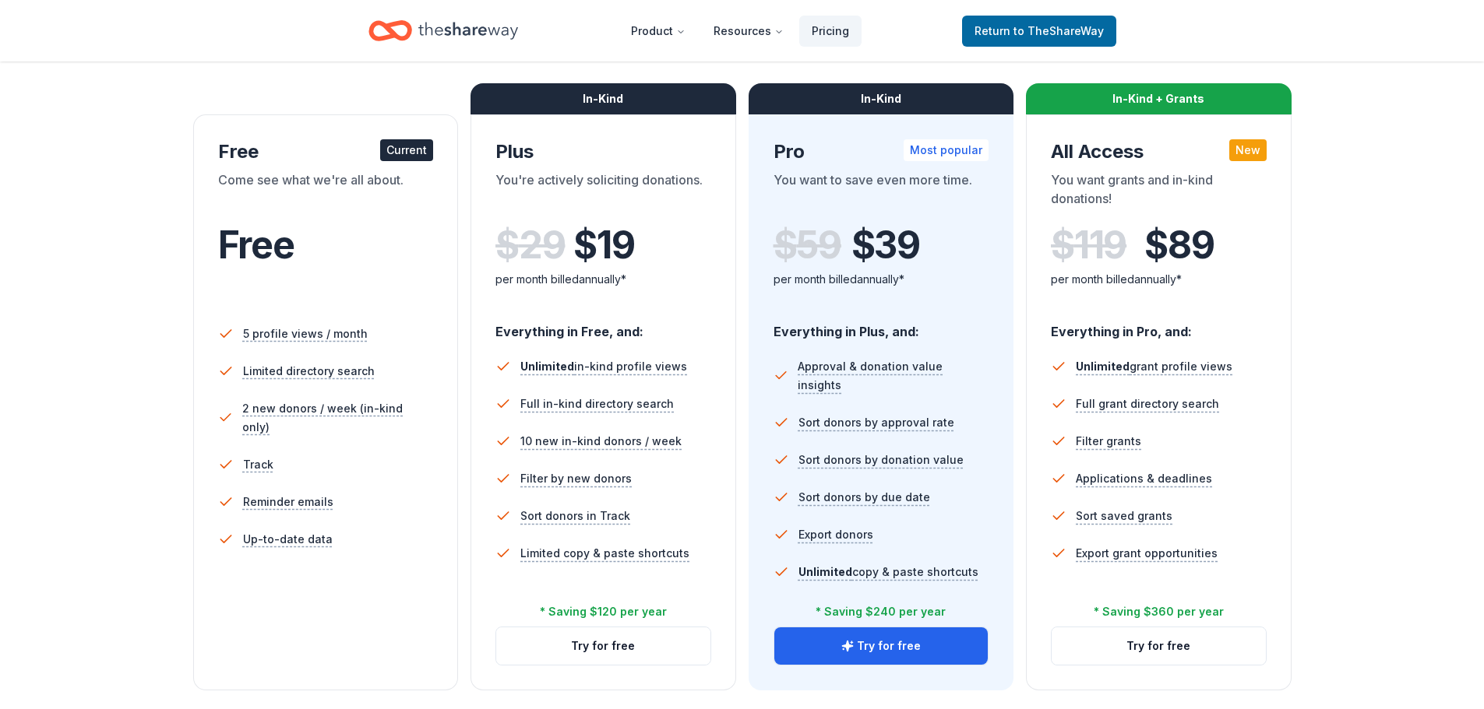
scroll to position [245, 0]
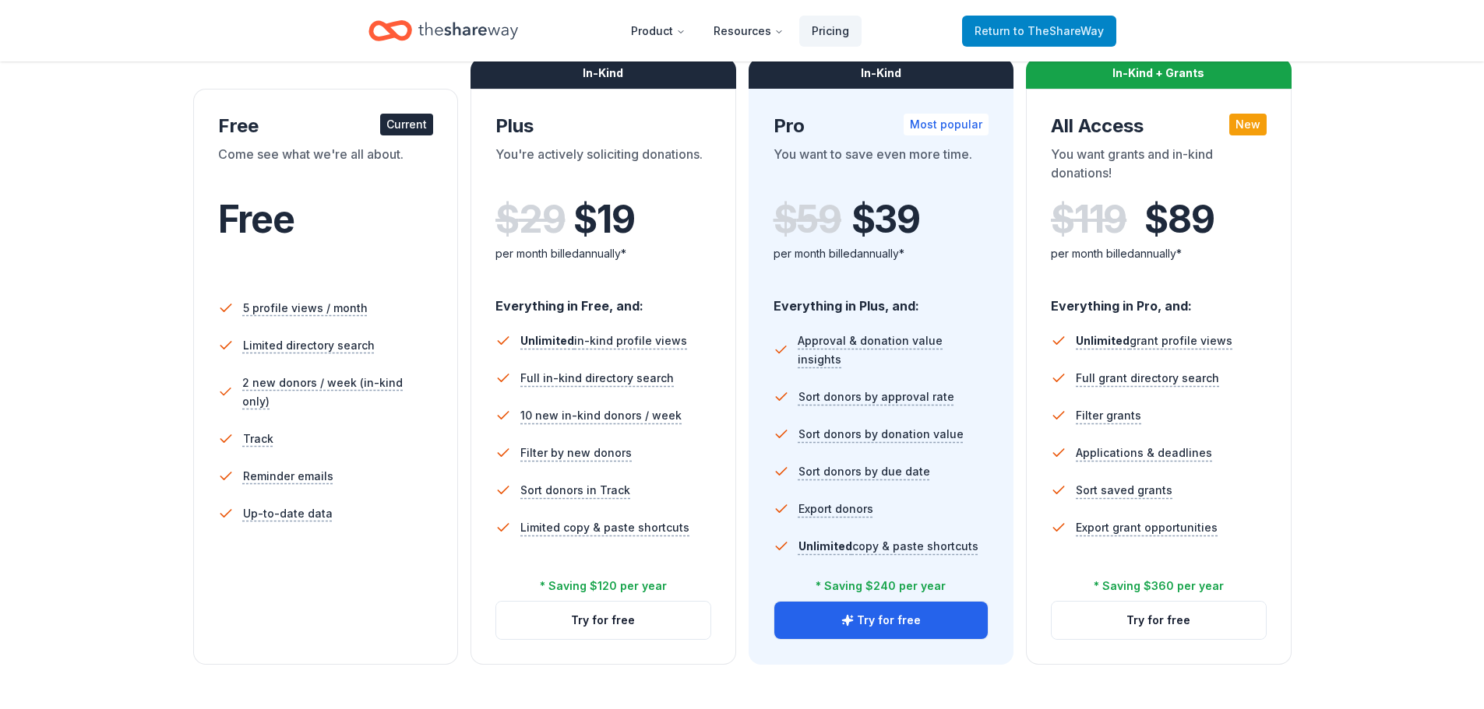
click at [1058, 33] on span "to TheShareWay" at bounding box center [1058, 30] width 90 height 13
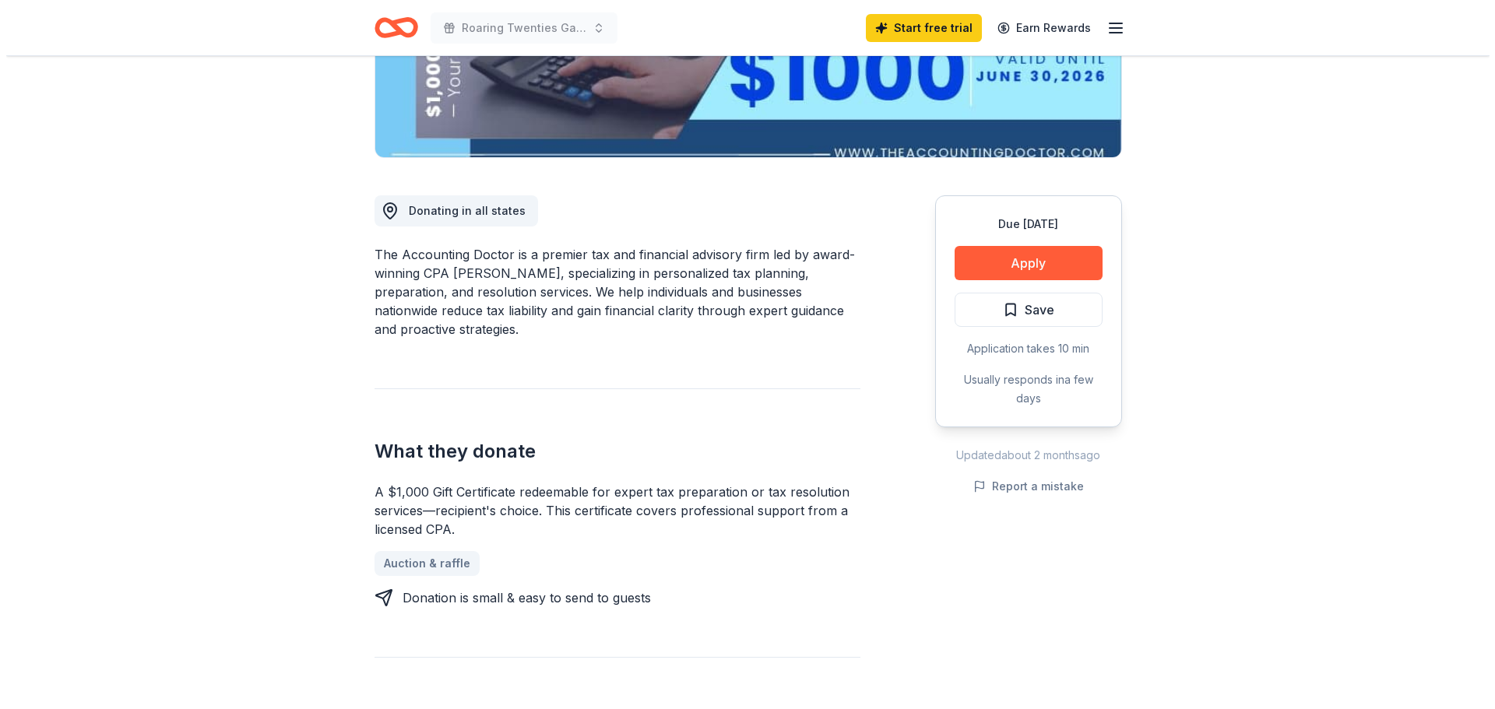
scroll to position [243, 0]
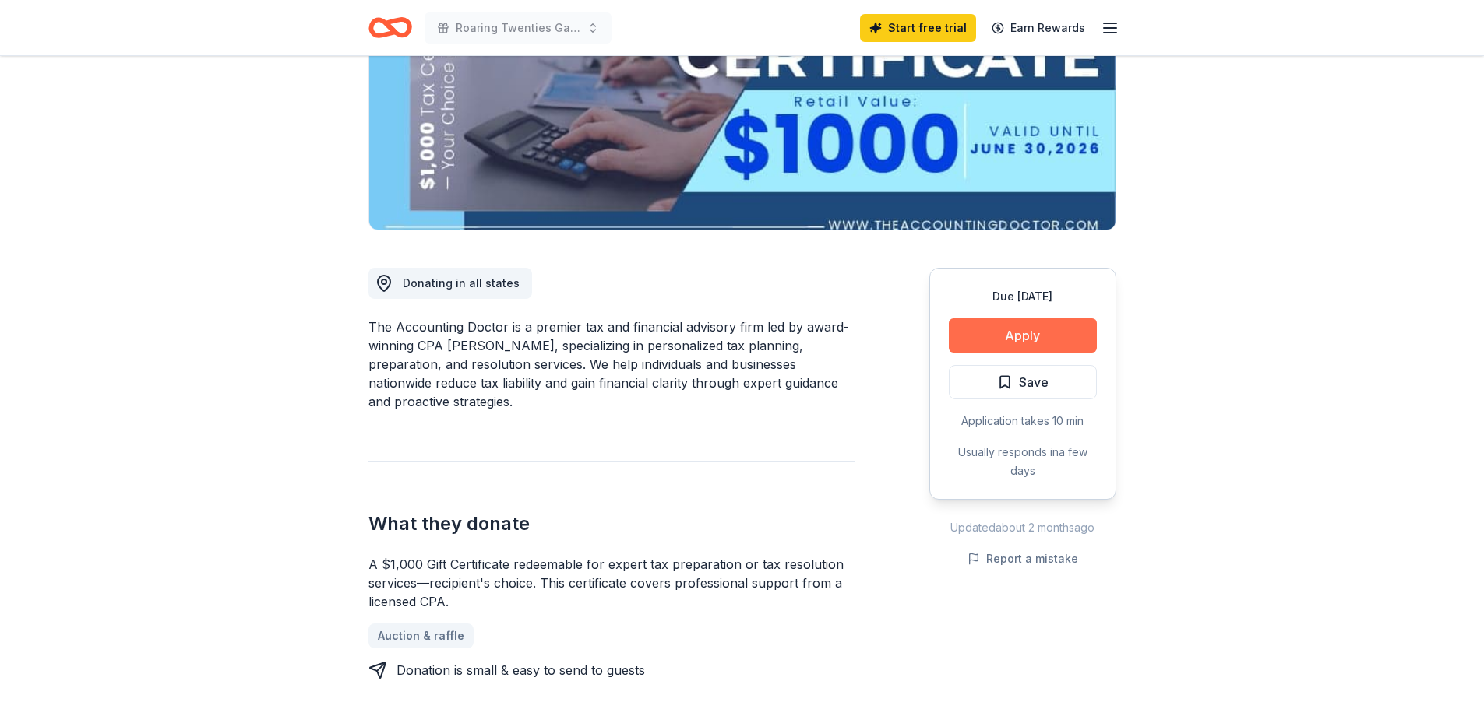
click at [1032, 329] on button "Apply" at bounding box center [1023, 336] width 148 height 34
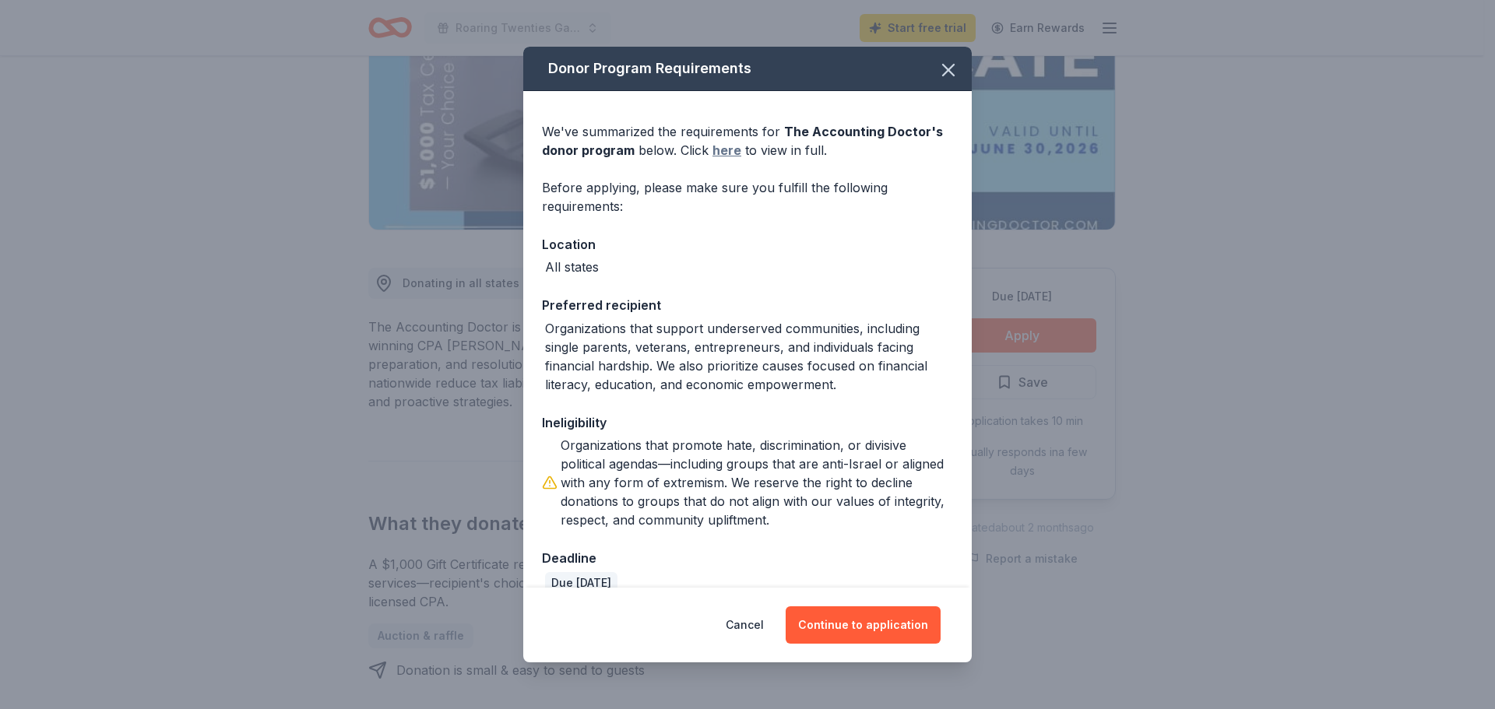
click at [727, 148] on link "here" at bounding box center [727, 150] width 29 height 19
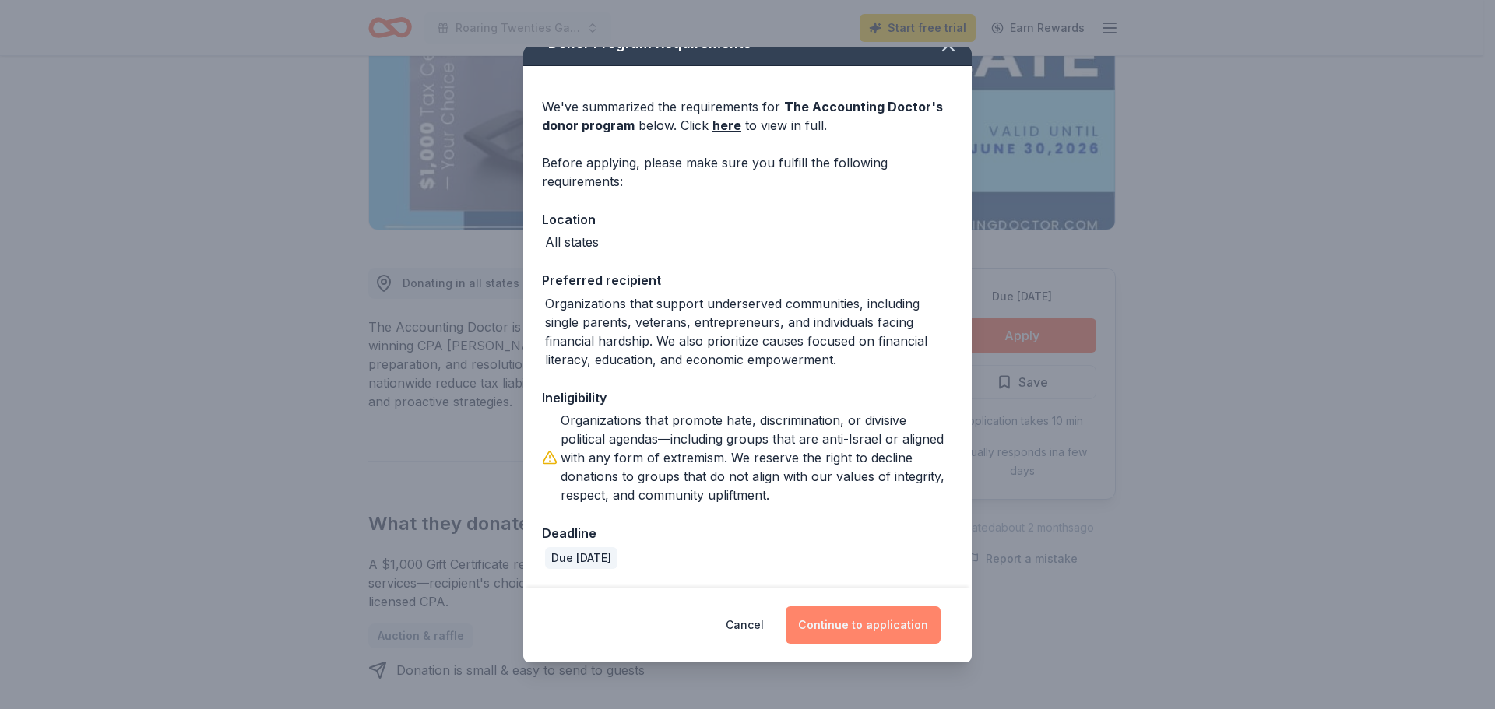
click at [832, 621] on button "Continue to application" at bounding box center [863, 625] width 155 height 37
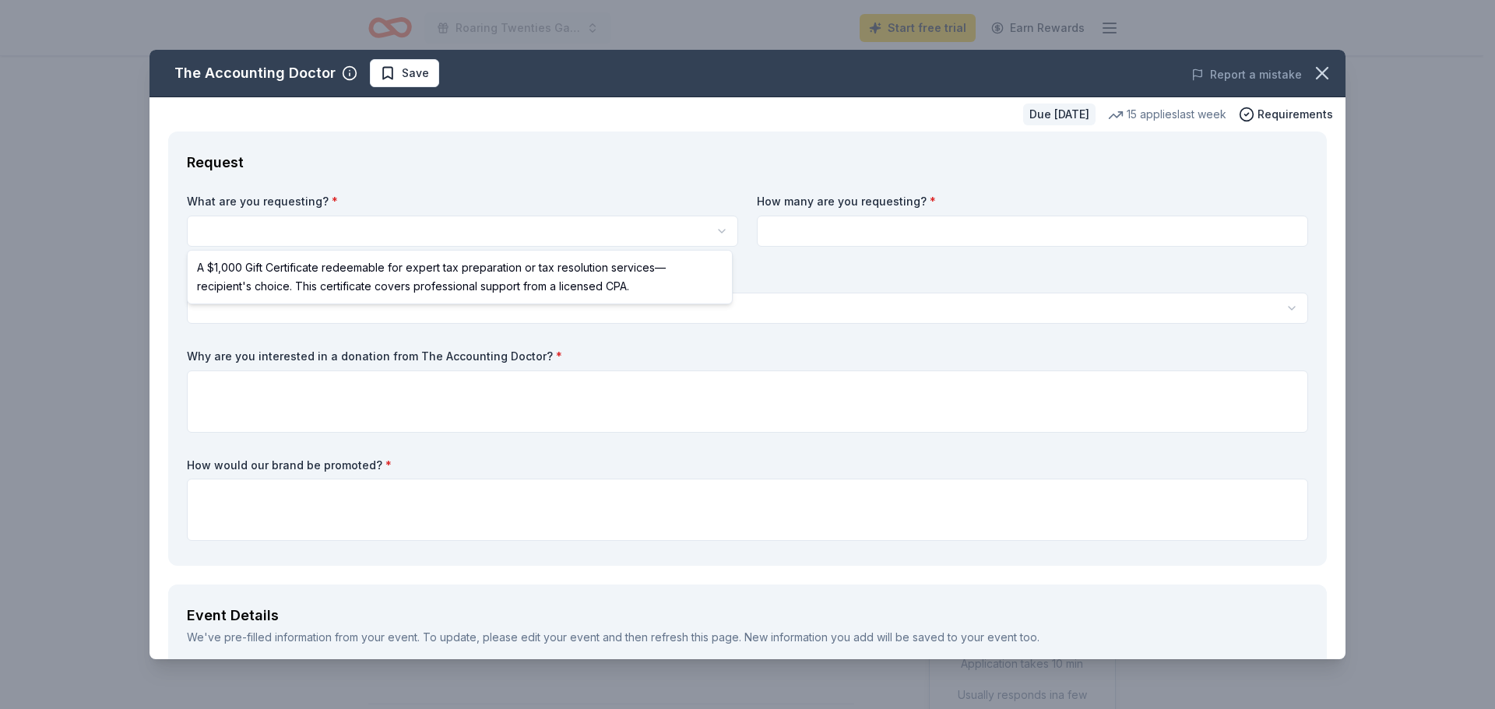
scroll to position [0, 0]
click at [250, 224] on html "Roaring Twenties Gamenight Fundraiser Start free trial Earn Rewards Due in 165 …" at bounding box center [747, 354] width 1495 height 709
select select "A $1,000 Gift Certificate redeemable for expert tax preparation or tax resoluti…"
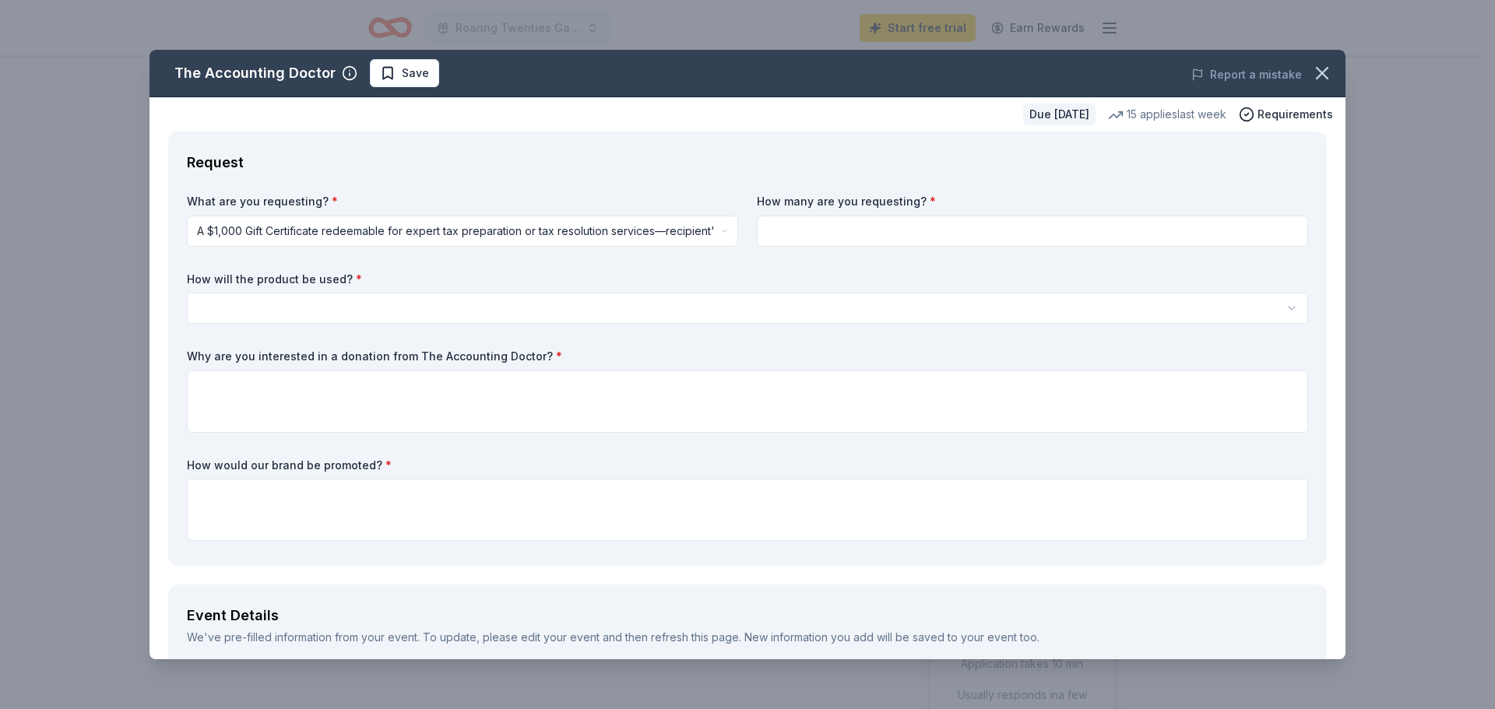
click at [854, 231] on input at bounding box center [1032, 231] width 551 height 31
type input "1"
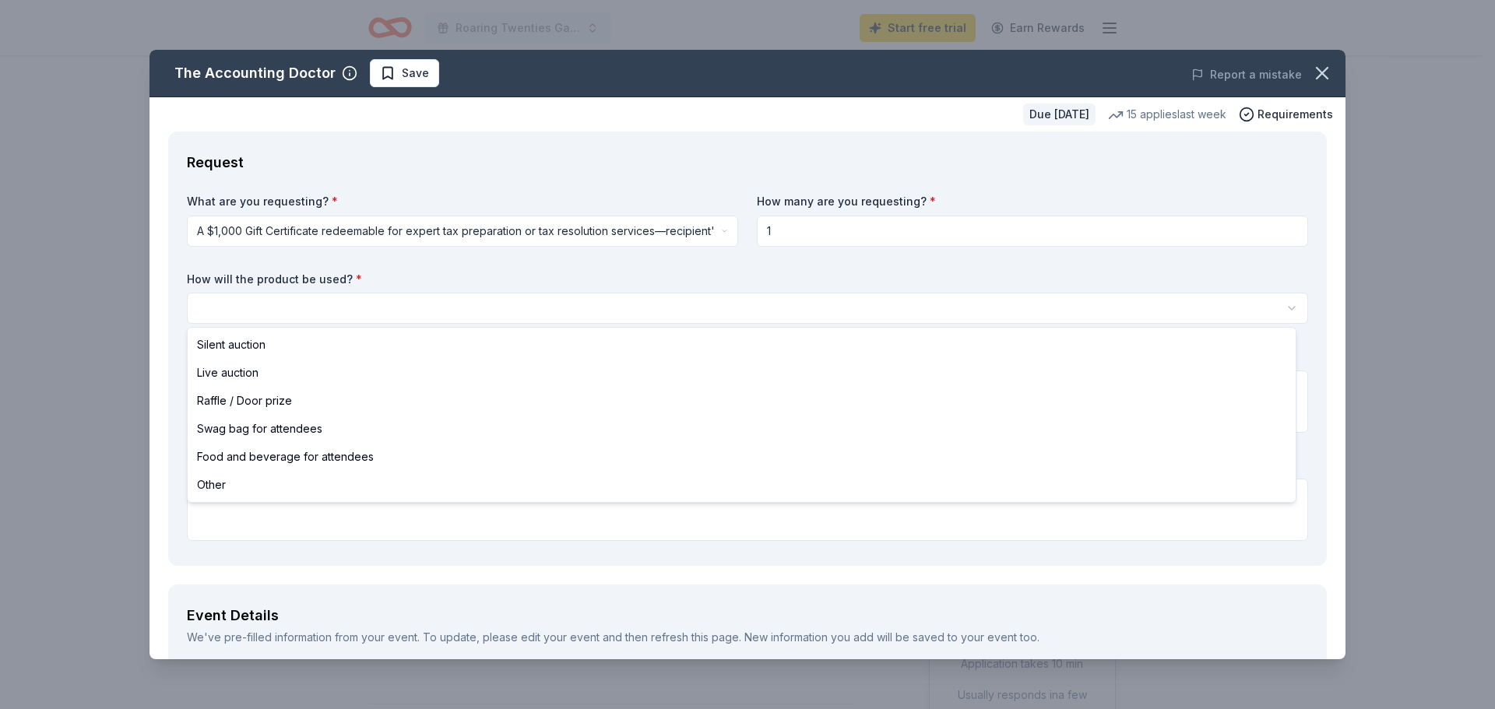
click at [242, 311] on html "Roaring Twenties Gamenight Fundraiser Start free trial Earn Rewards Due in 165 …" at bounding box center [747, 354] width 1495 height 709
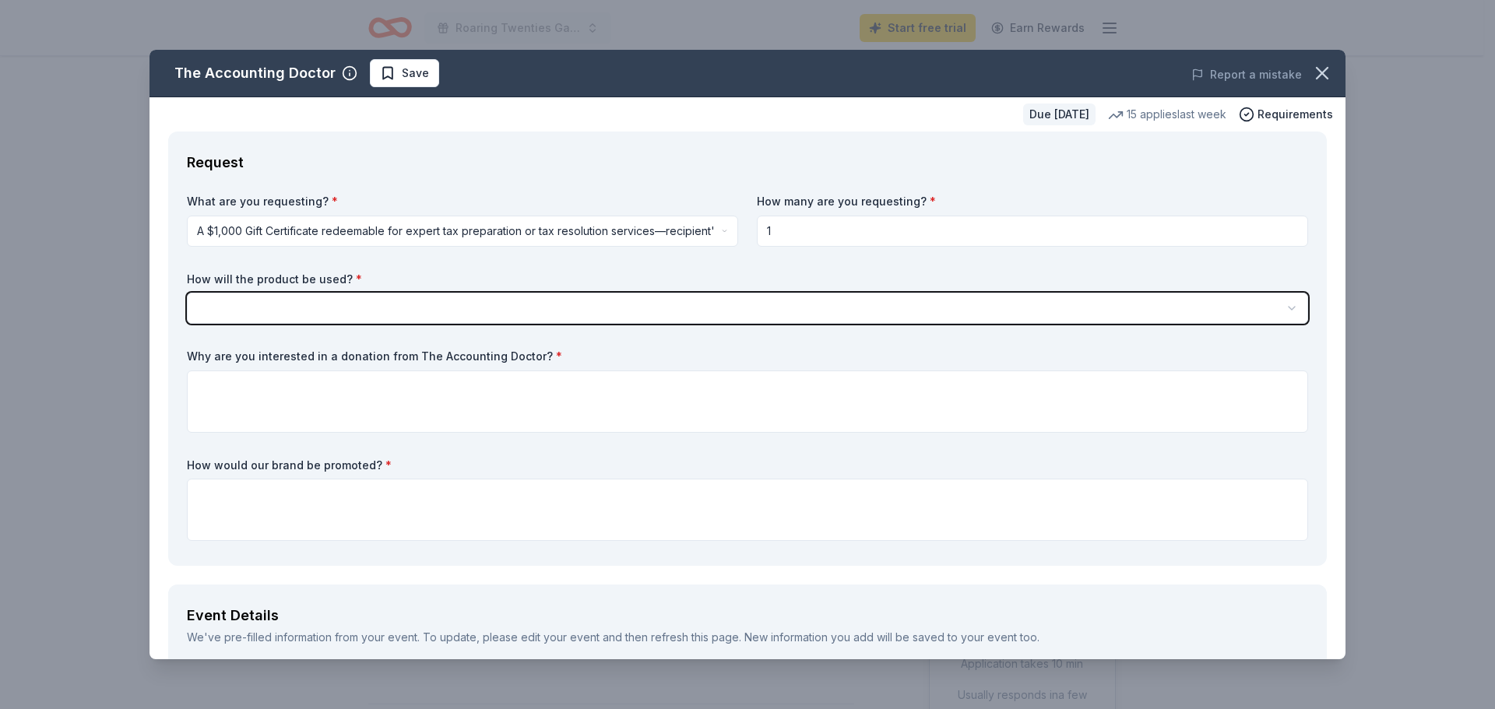
click at [252, 297] on html "Roaring Twenties Gamenight Fundraiser Start free trial Earn Rewards Due in 165 …" at bounding box center [747, 354] width 1495 height 709
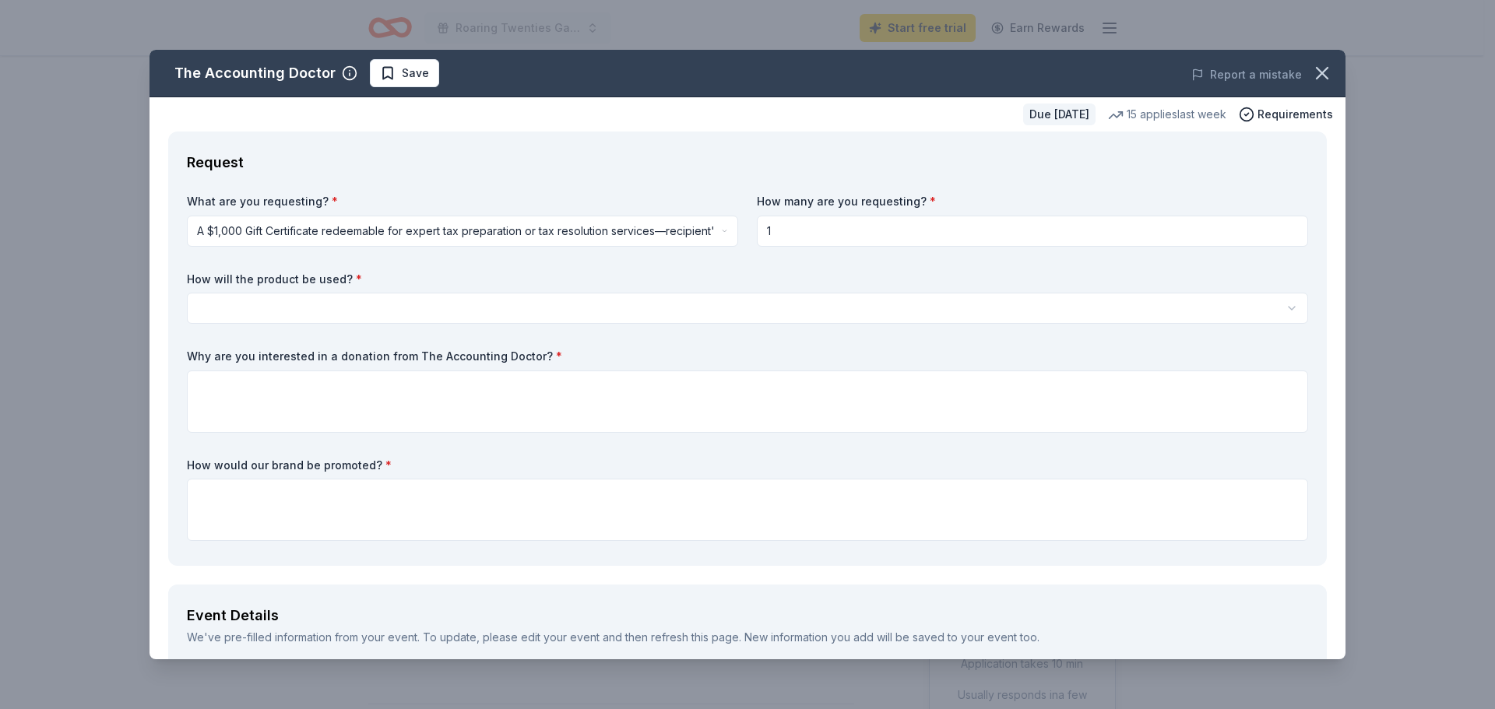
click at [461, 305] on html "Roaring Twenties Gamenight Fundraiser Start free trial Earn Rewards Due in 165 …" at bounding box center [747, 354] width 1495 height 709
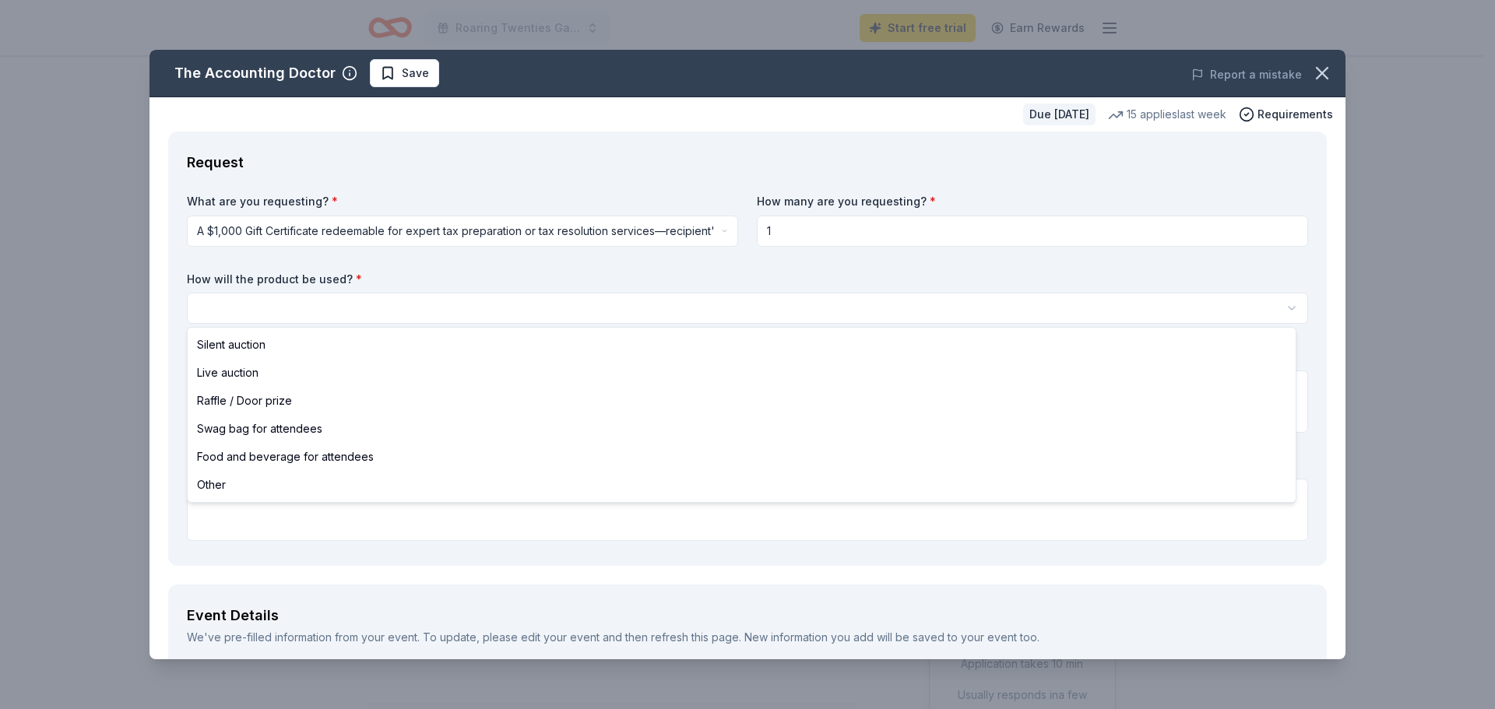
select select "other"
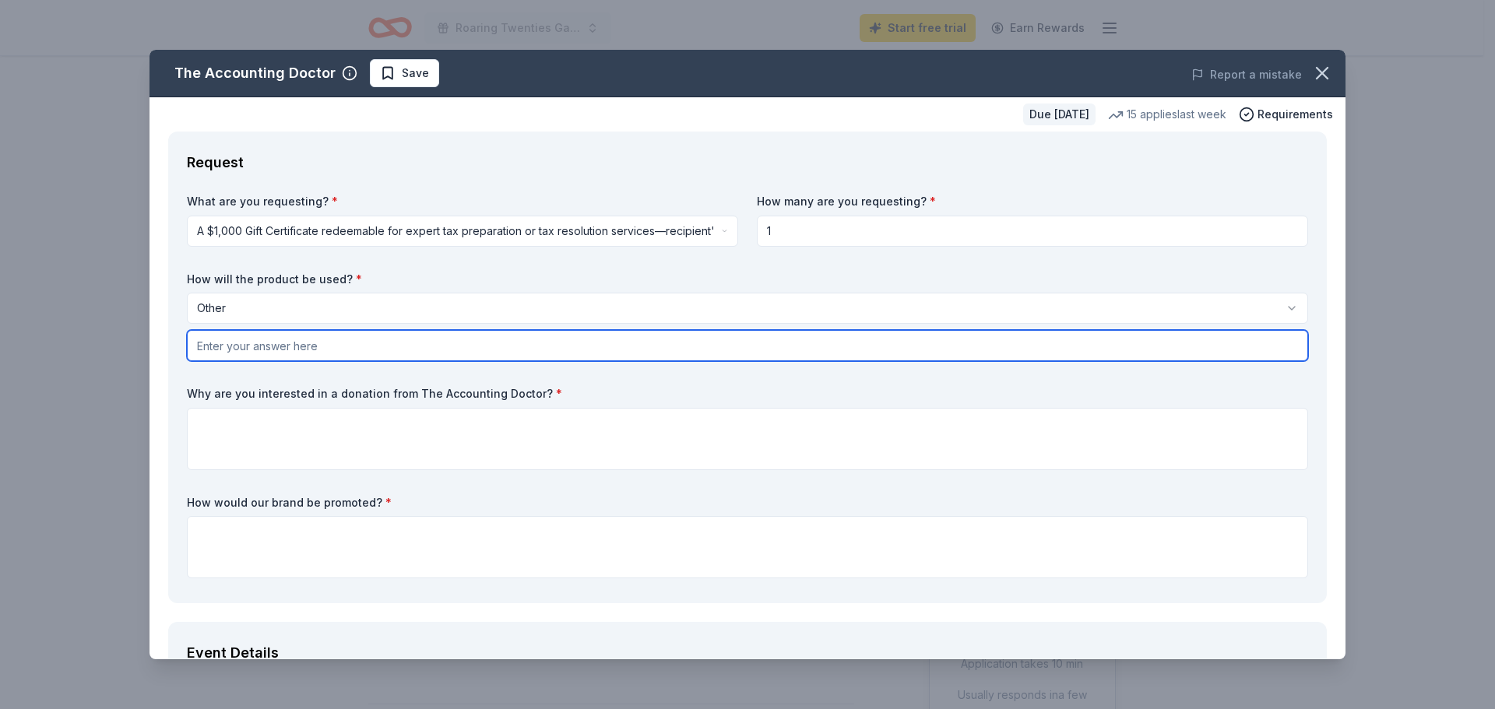
click at [275, 350] on input "text" at bounding box center [747, 345] width 1121 height 31
type input "t"
type input "To pay for an annual audit which is needed for many grant applications."
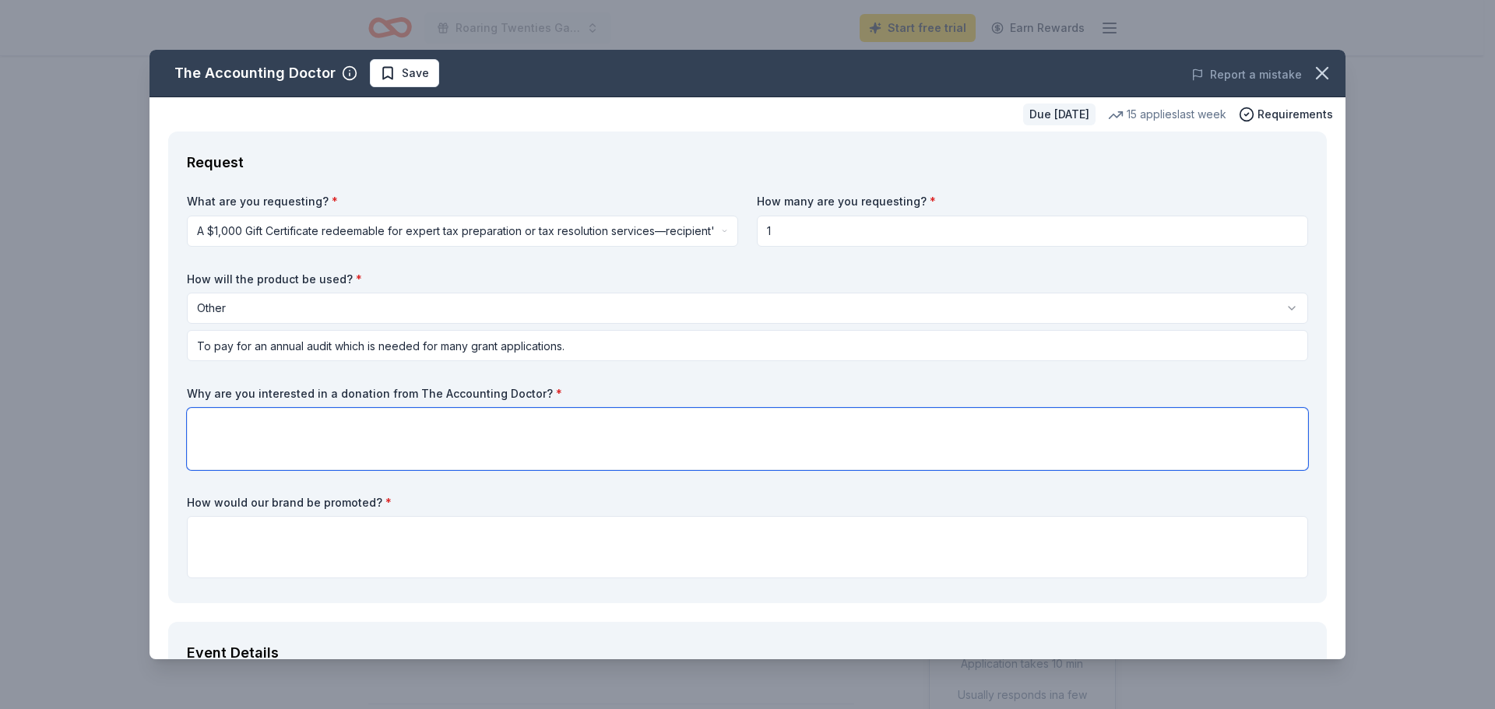
click at [275, 428] on textarea at bounding box center [747, 439] width 1121 height 62
click at [443, 417] on textarea "As a Free clinic located in rural northeast GA" at bounding box center [747, 439] width 1121 height 62
click at [1045, 424] on textarea "As a Free clinic located in rural northeast GA, we receive no government or sta…" at bounding box center [747, 439] width 1121 height 62
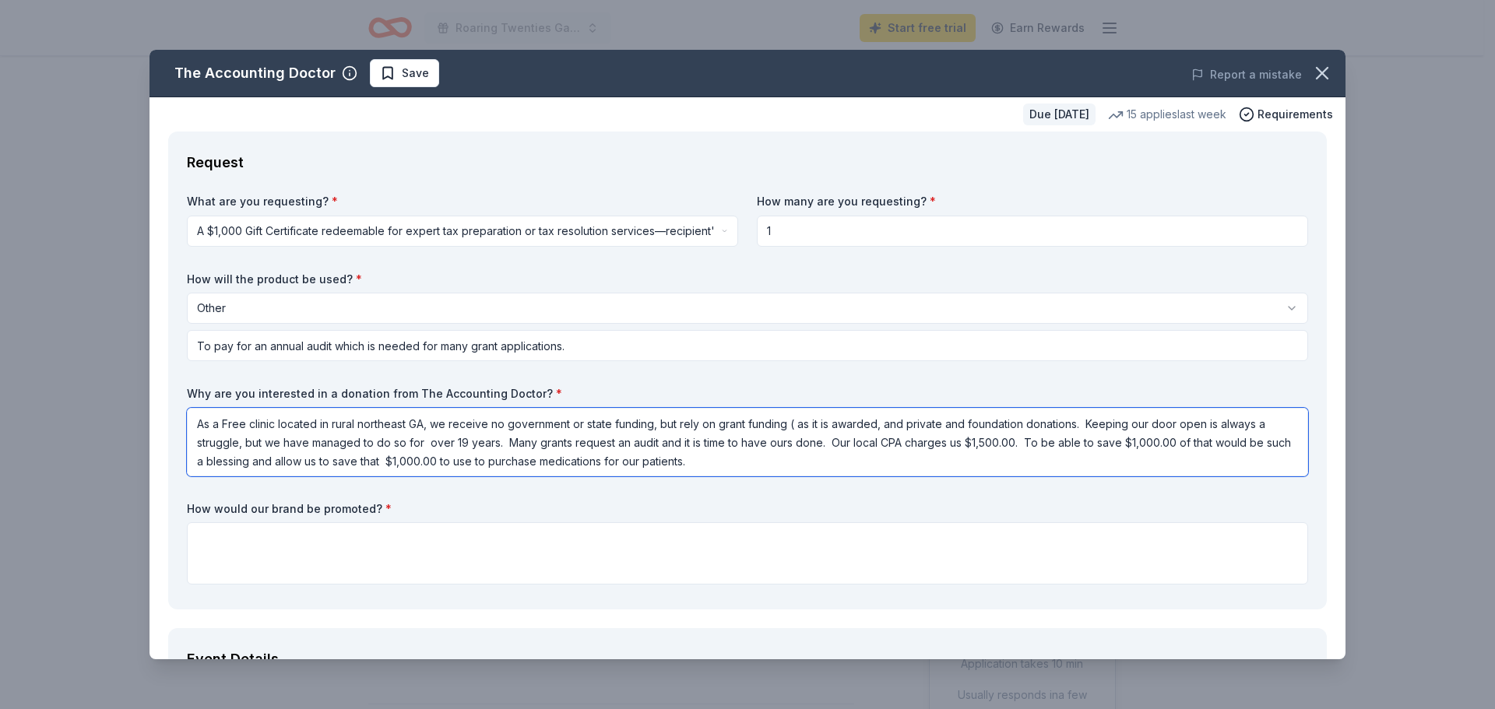
type textarea "As a Free clinic located in rural northeast GA, we receive no government or sta…"
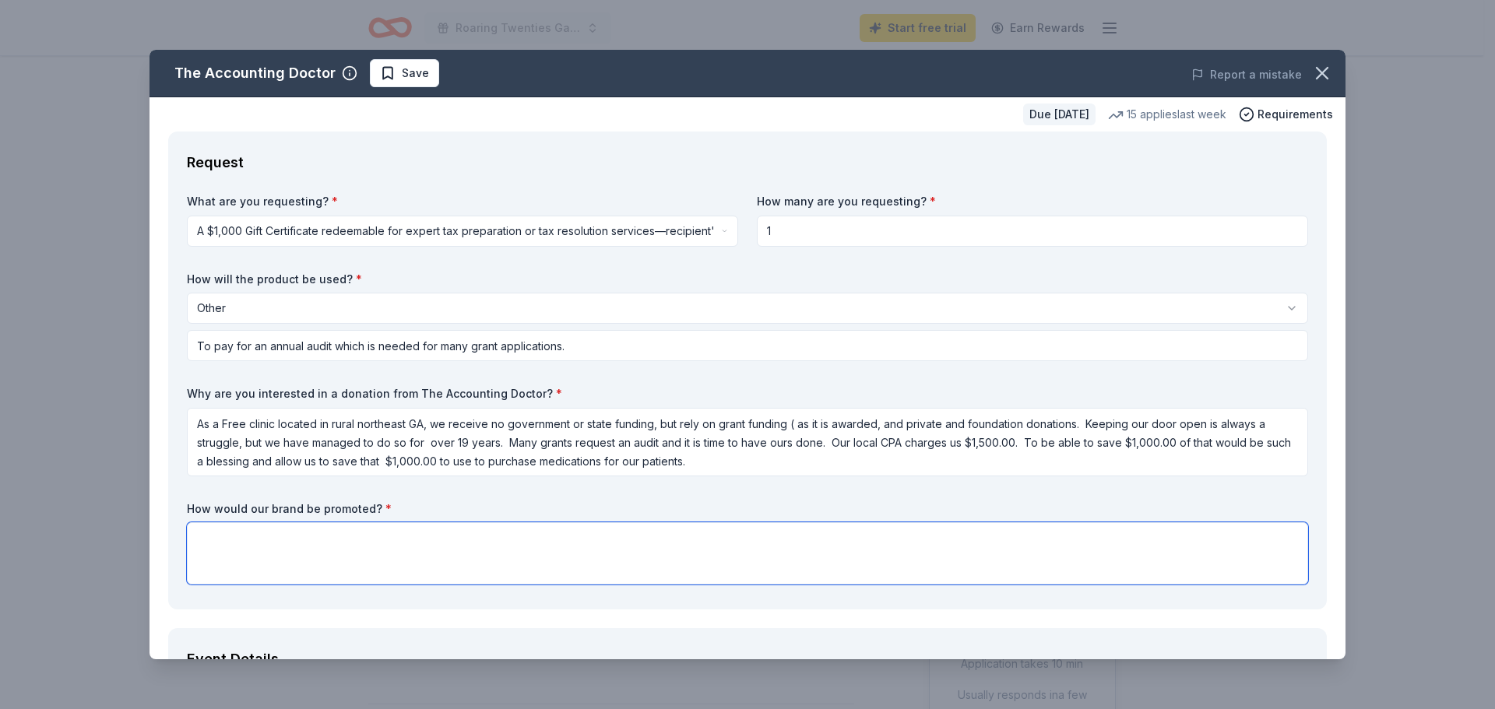
click at [211, 533] on textarea at bounding box center [747, 554] width 1121 height 62
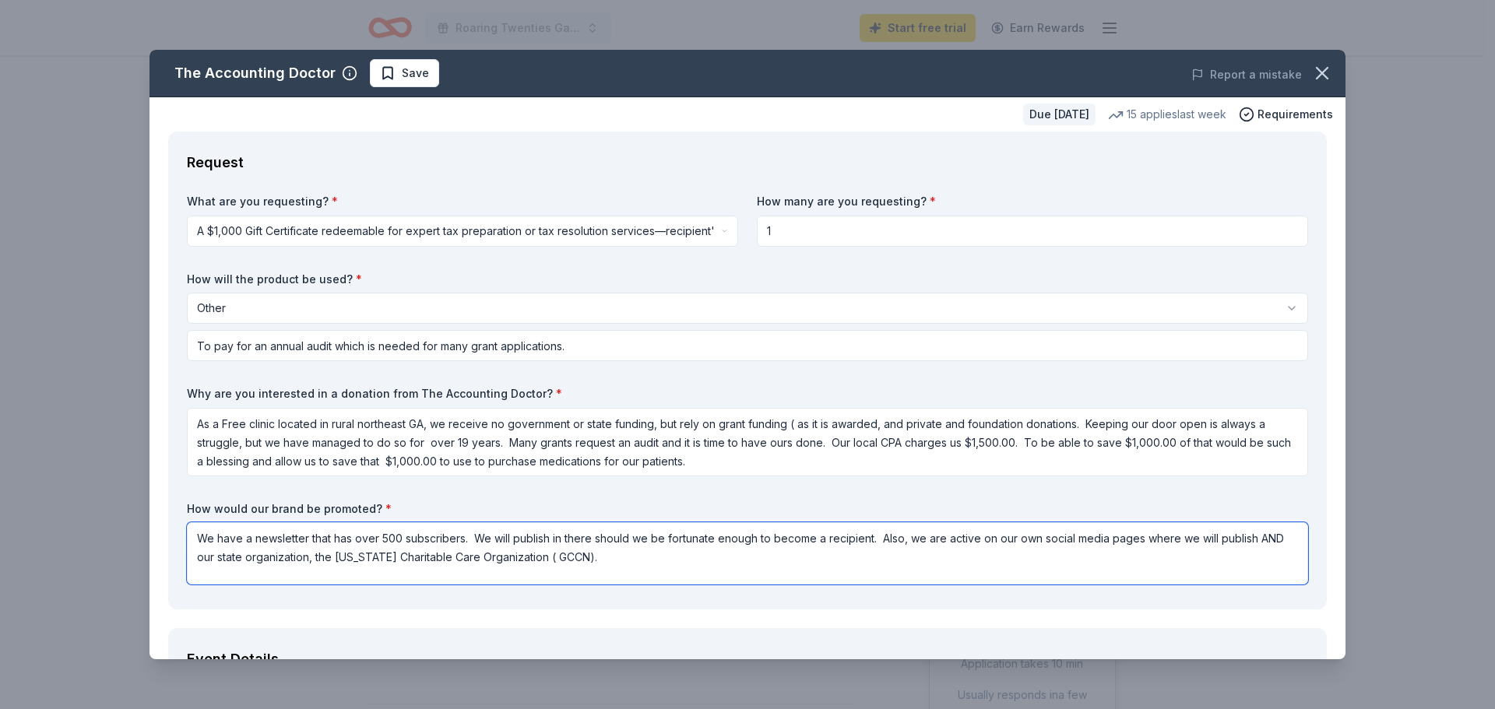
type textarea "We have a newsletter that has over 500 subscribers. We will publish in there sh…"
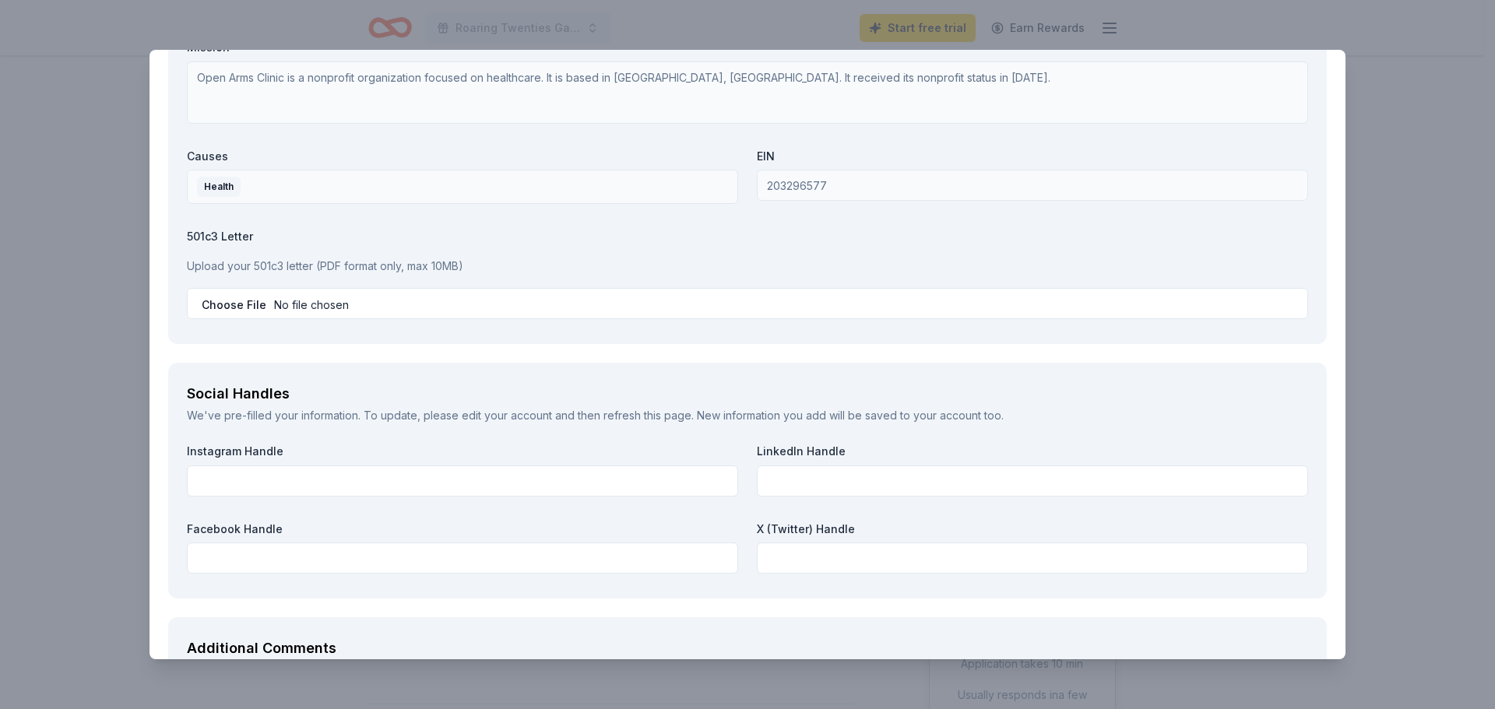
scroll to position [1490, 0]
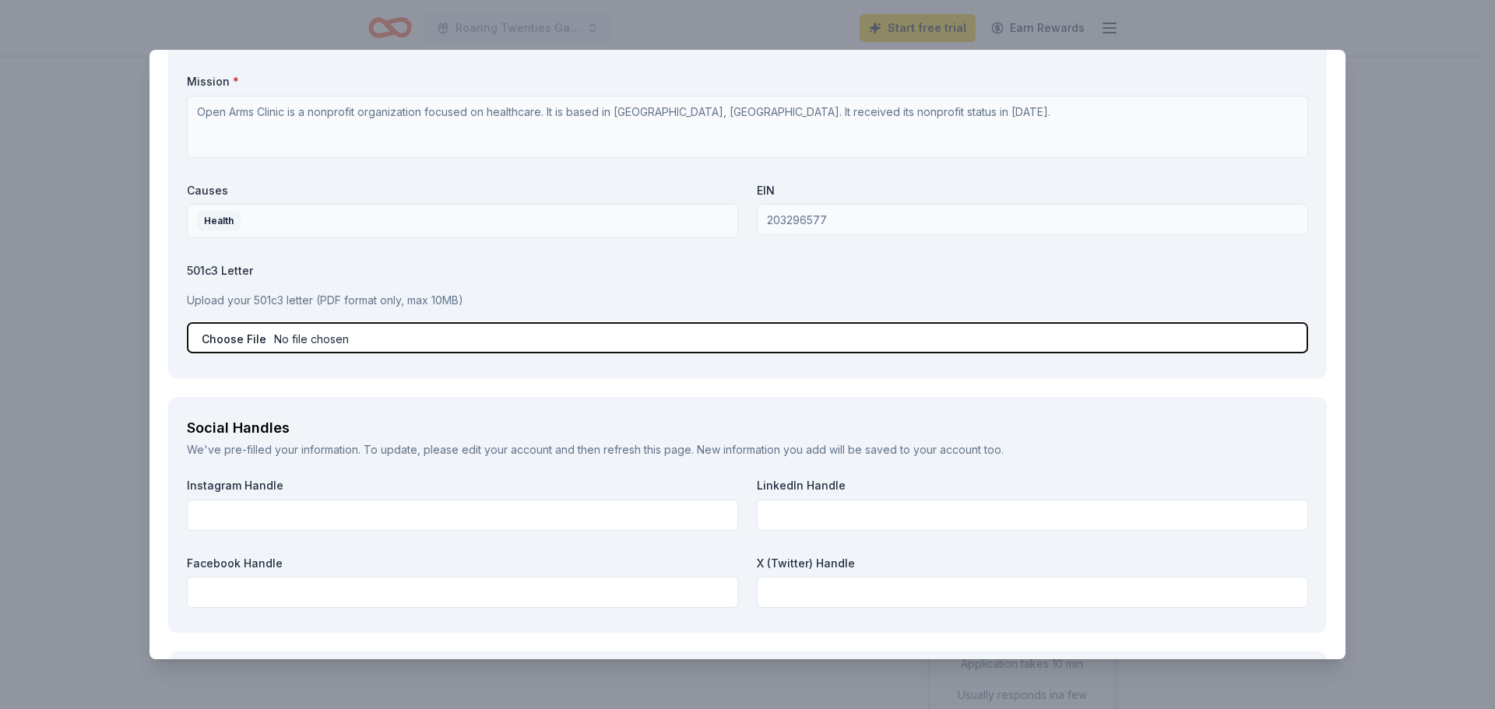
click at [216, 340] on input "file" at bounding box center [747, 337] width 1121 height 31
click at [283, 339] on input "file" at bounding box center [747, 337] width 1121 height 31
click at [287, 336] on input "file" at bounding box center [747, 337] width 1121 height 31
click at [262, 336] on input "file" at bounding box center [747, 337] width 1121 height 31
click at [306, 340] on input "file" at bounding box center [747, 337] width 1121 height 31
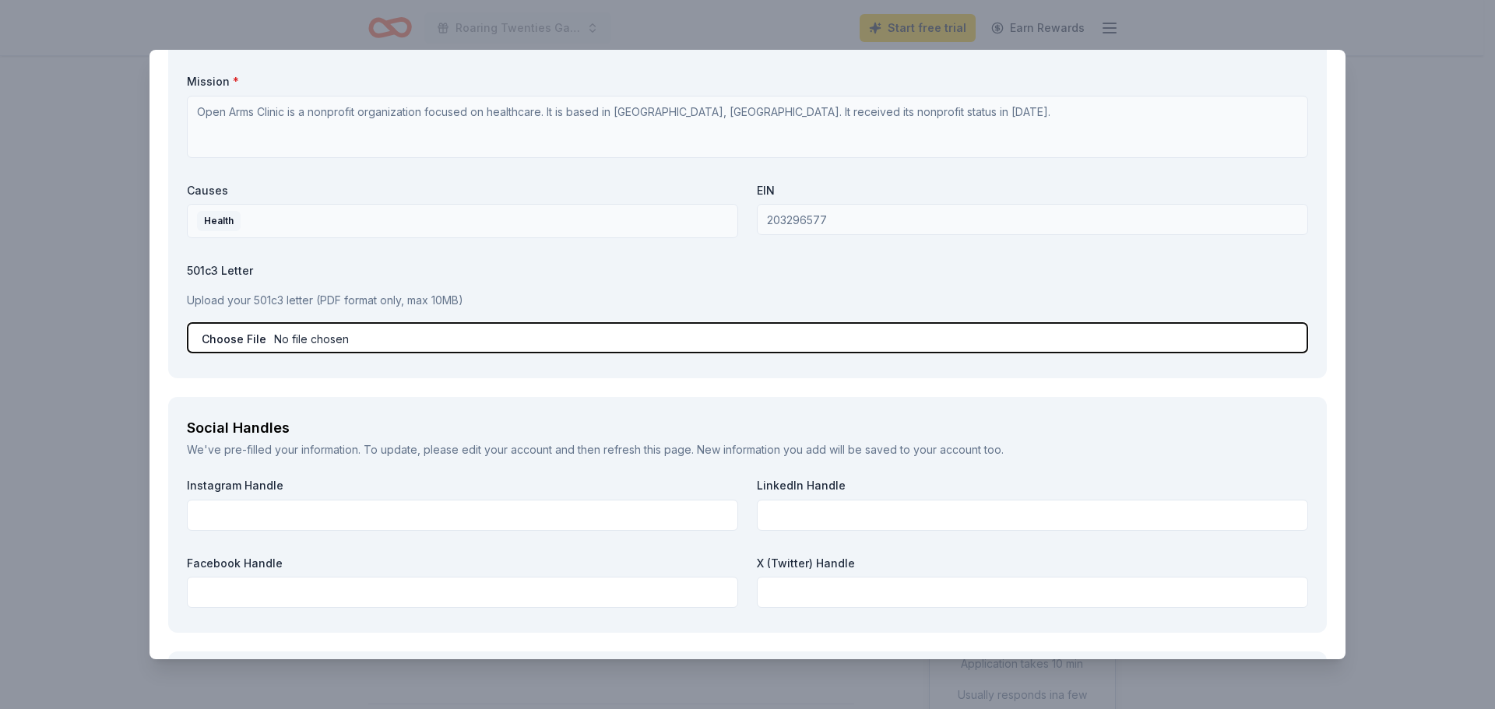
type input "C:\fakepath\501(c)3.pdf"
click at [267, 341] on input "file" at bounding box center [747, 337] width 1121 height 31
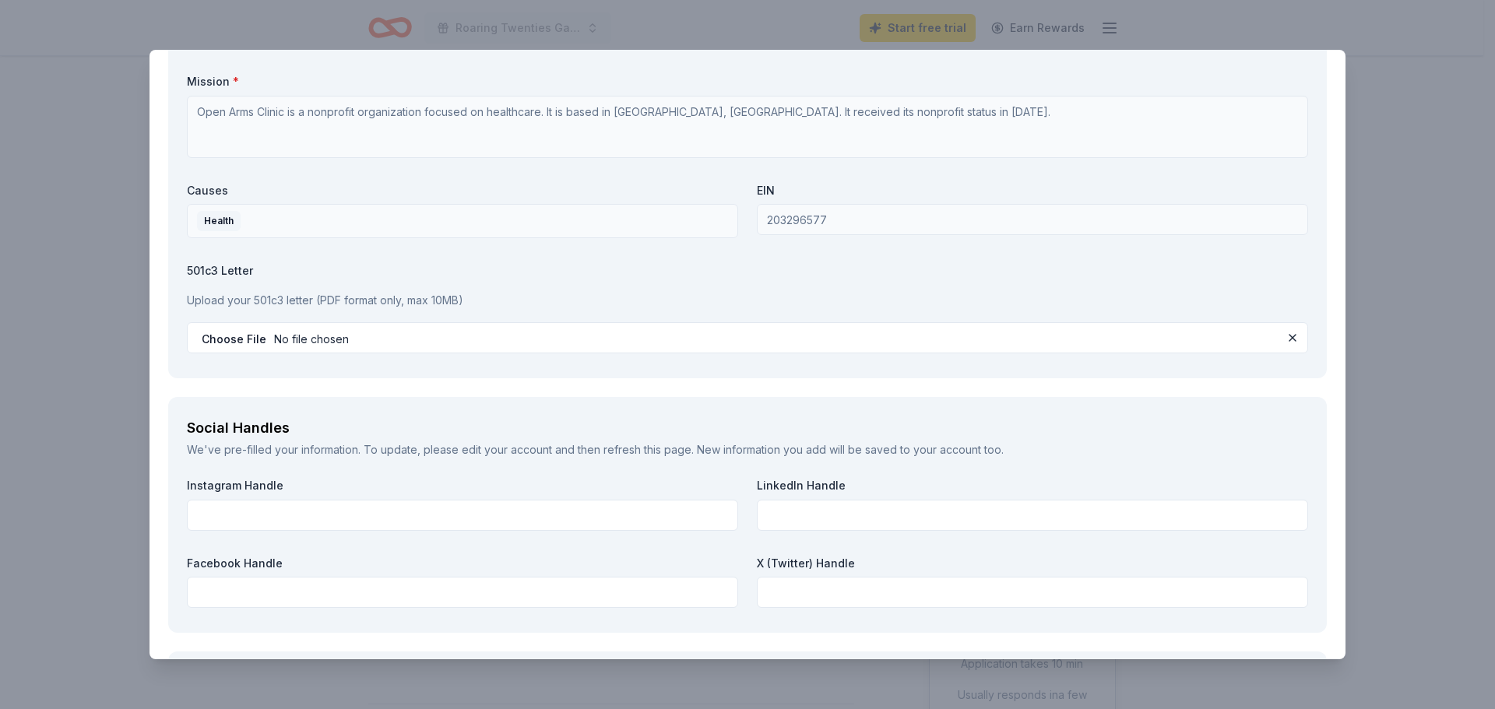
click at [214, 302] on p "Upload your 501c3 letter (PDF format only, max 10MB)" at bounding box center [747, 300] width 1121 height 19
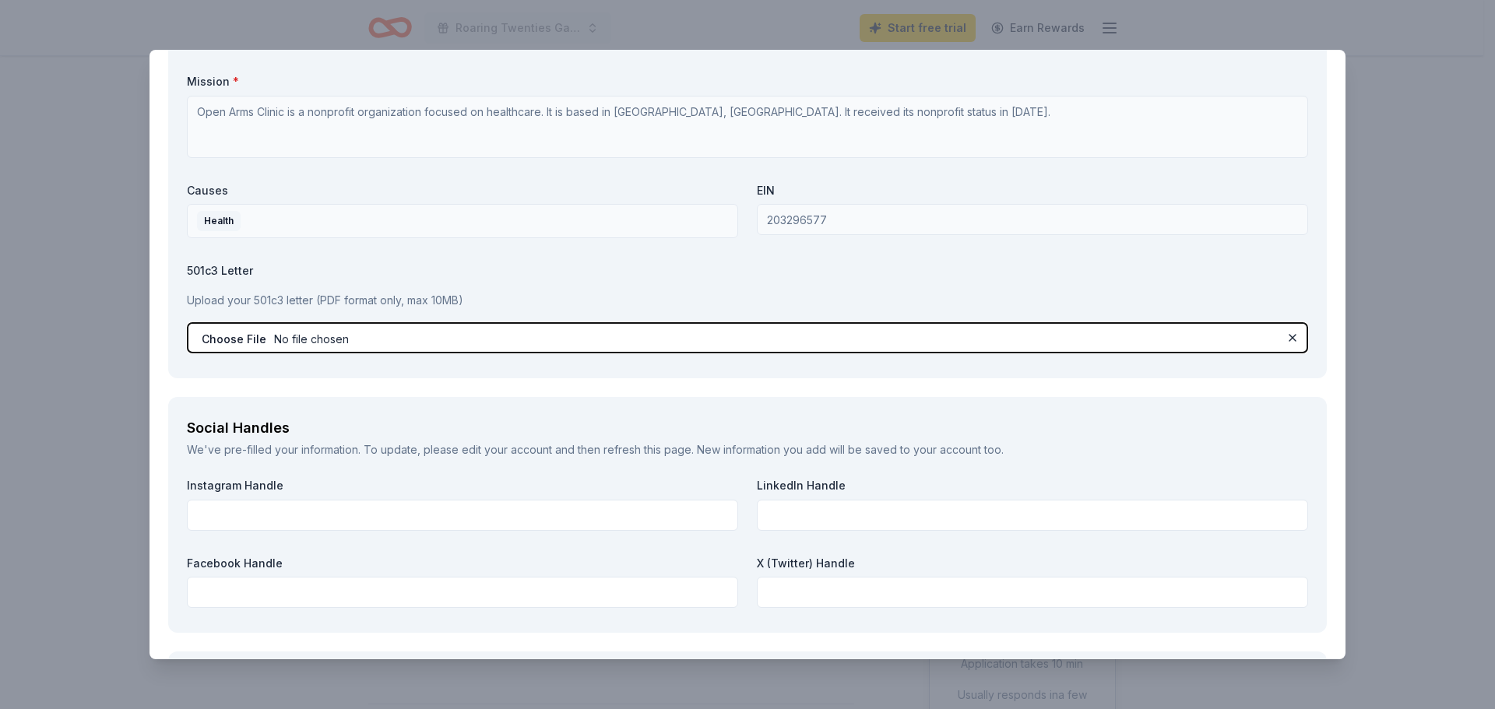
click at [223, 335] on input "file" at bounding box center [747, 337] width 1121 height 31
click at [276, 342] on input "file" at bounding box center [747, 337] width 1121 height 31
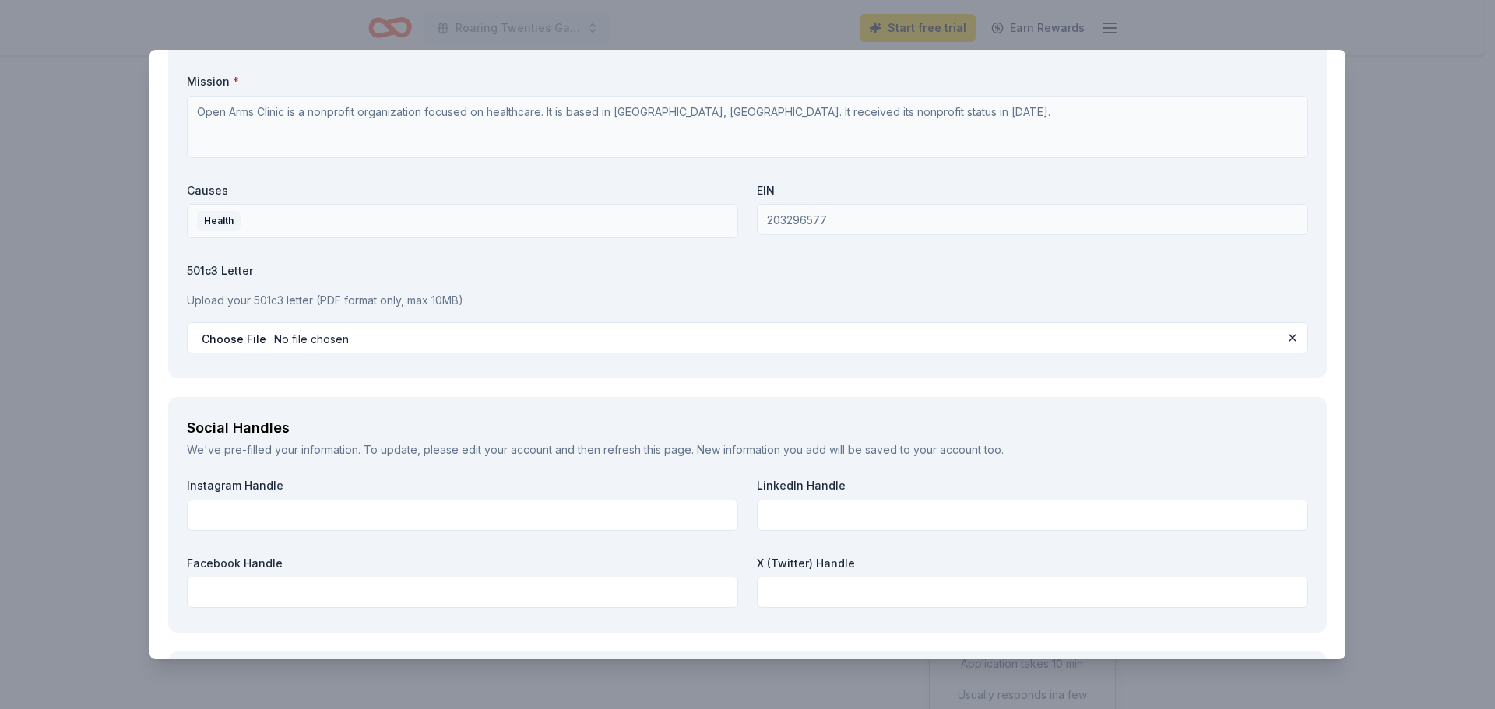
click at [435, 455] on div "We've pre-filled your information. To update, please edit your account and then…" at bounding box center [747, 450] width 1121 height 19
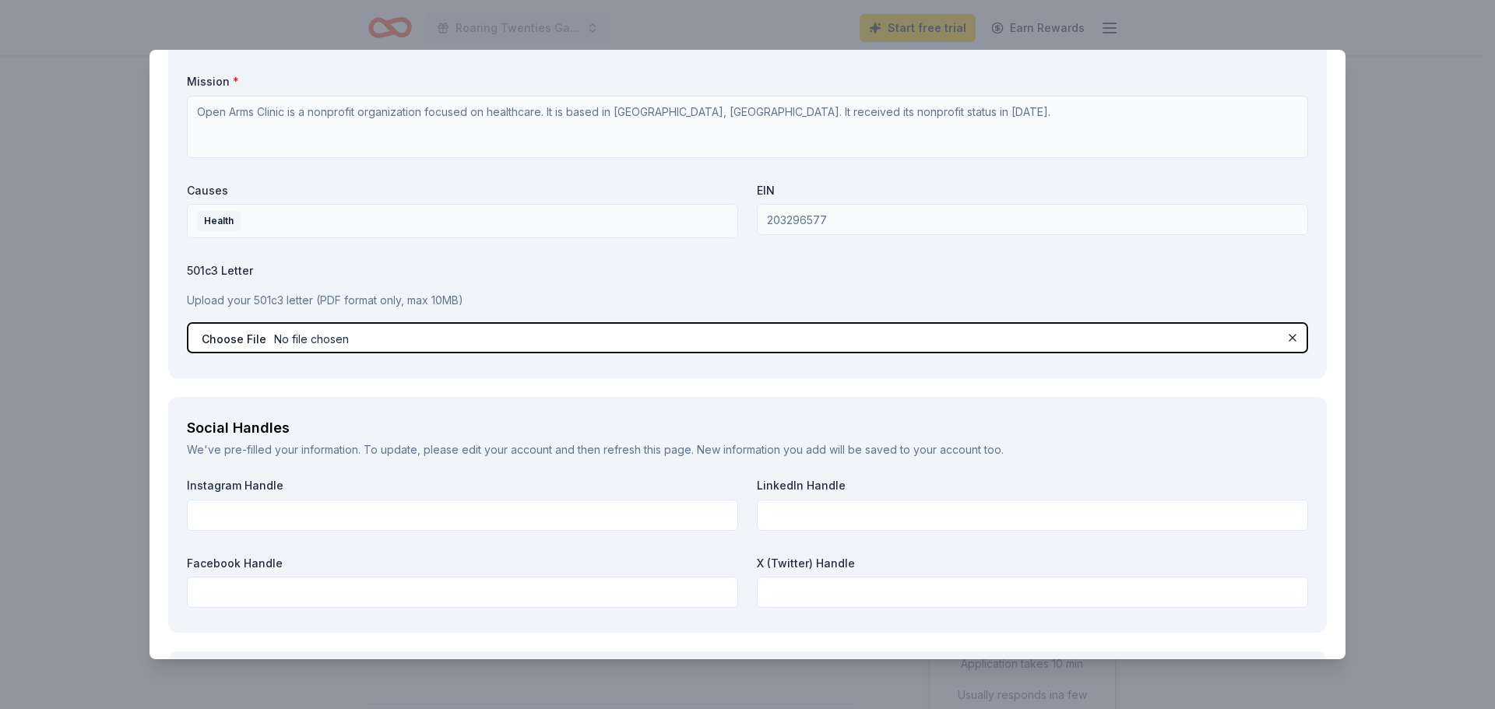
click at [294, 341] on input "file" at bounding box center [747, 337] width 1121 height 31
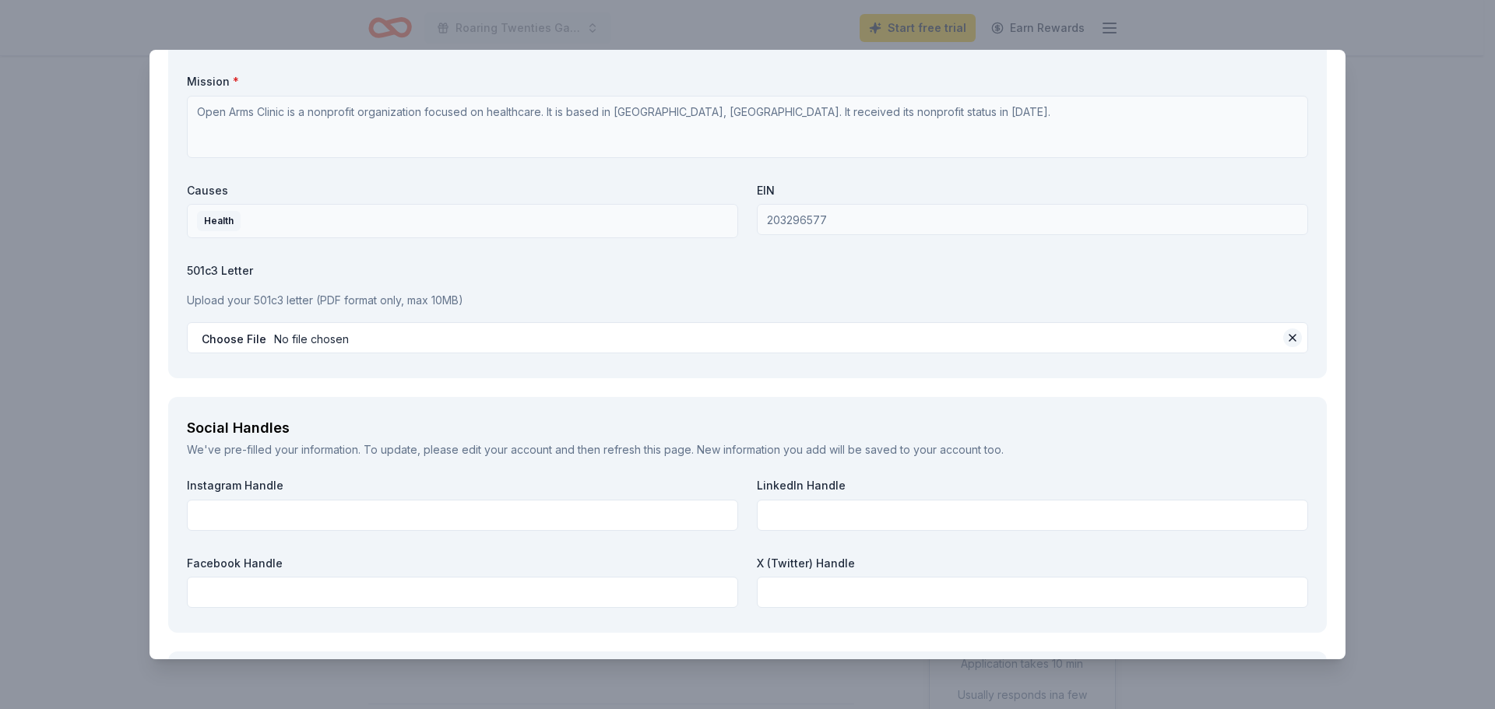
click at [1283, 340] on button at bounding box center [1292, 338] width 19 height 19
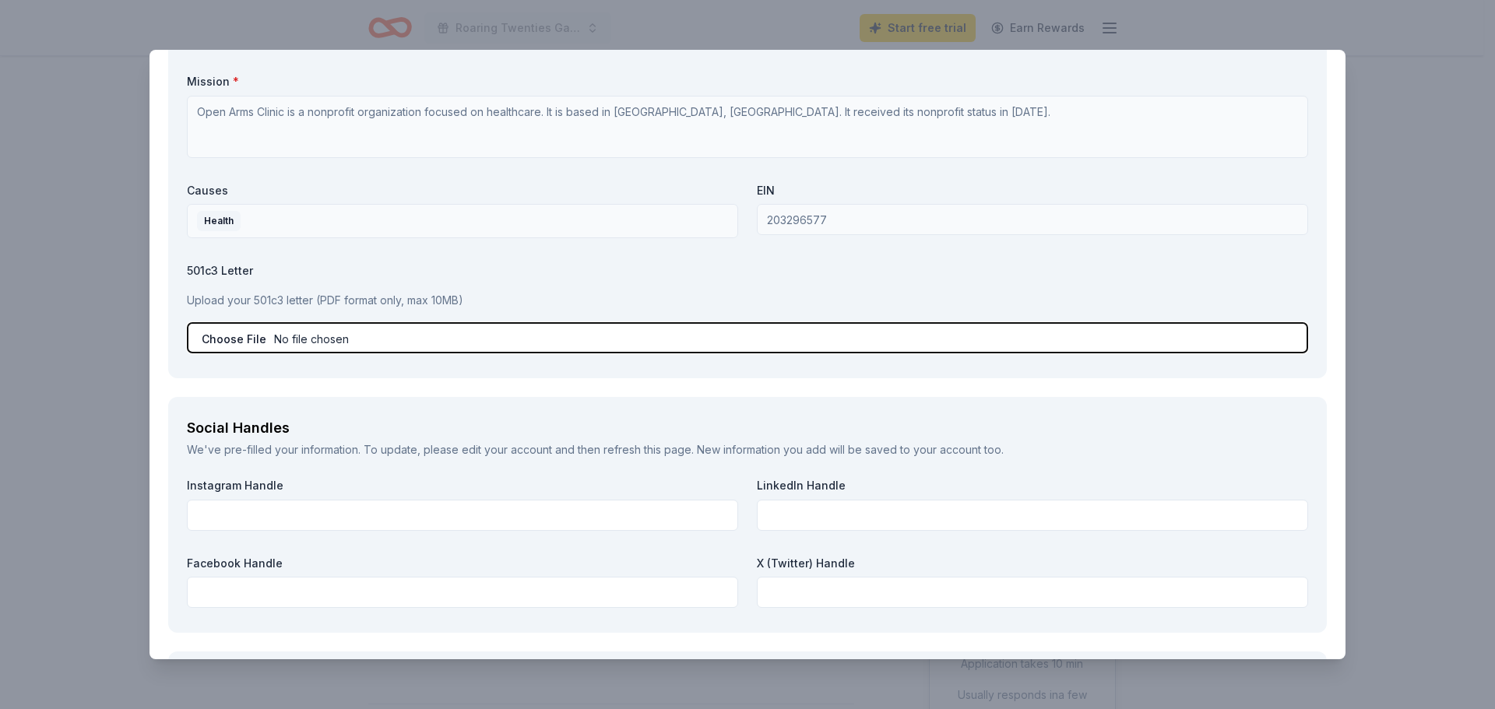
click at [295, 336] on input "file" at bounding box center [747, 337] width 1121 height 31
click at [287, 337] on input "file" at bounding box center [747, 337] width 1121 height 31
type input "C:\fakepath\501(c)3.pdf"
click at [304, 337] on input "file" at bounding box center [747, 337] width 1121 height 31
click at [256, 337] on input "file" at bounding box center [747, 337] width 1121 height 31
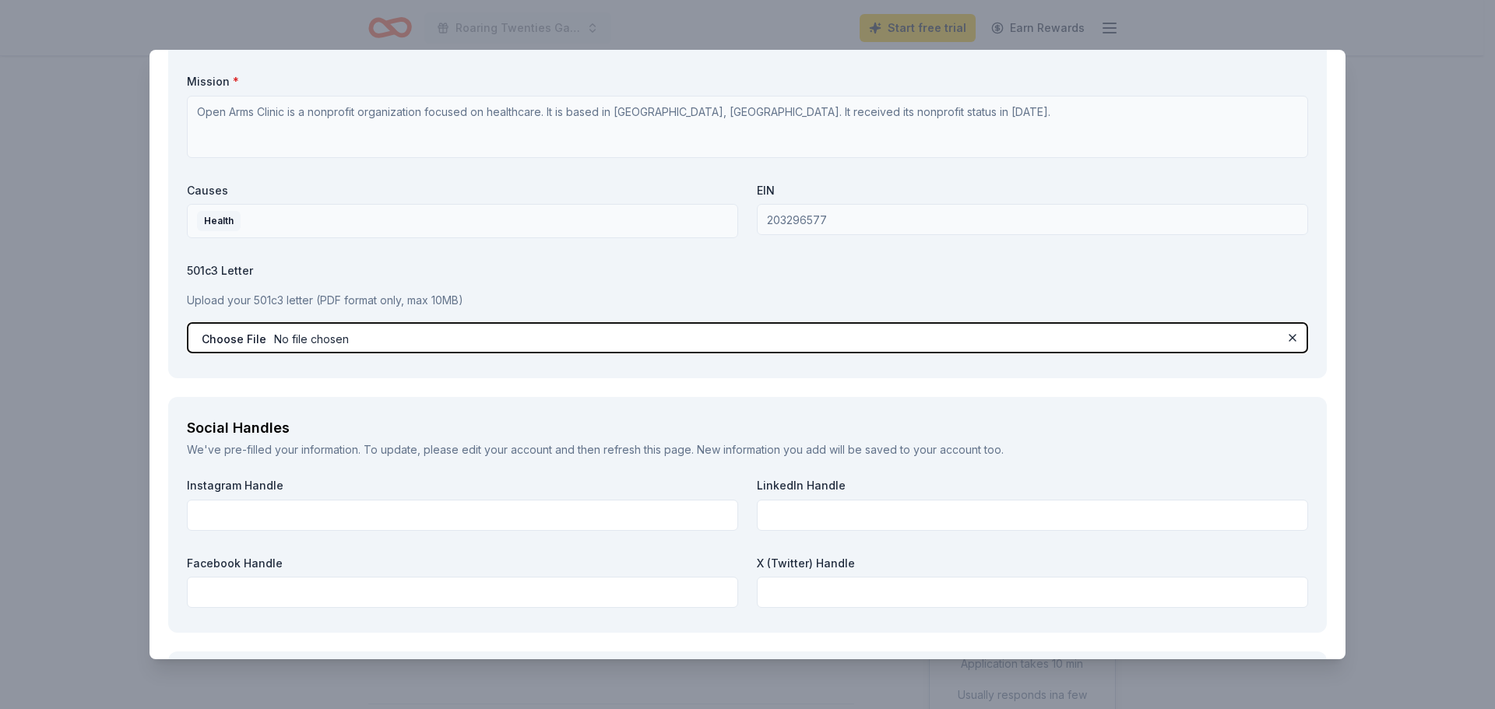
type input "C:\fakepath\501(c)3.pdf"
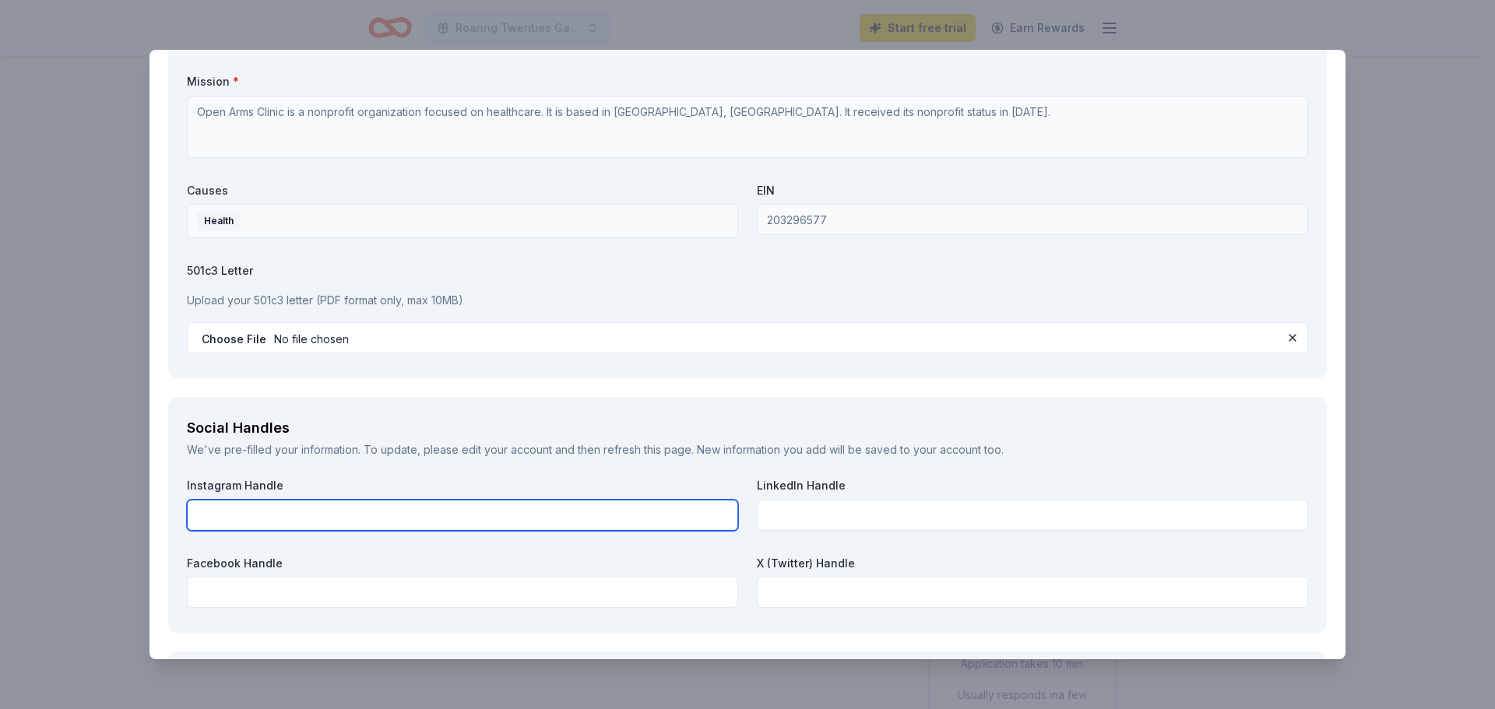
click at [353, 517] on input "text" at bounding box center [462, 515] width 551 height 31
type input "@openarmsga"
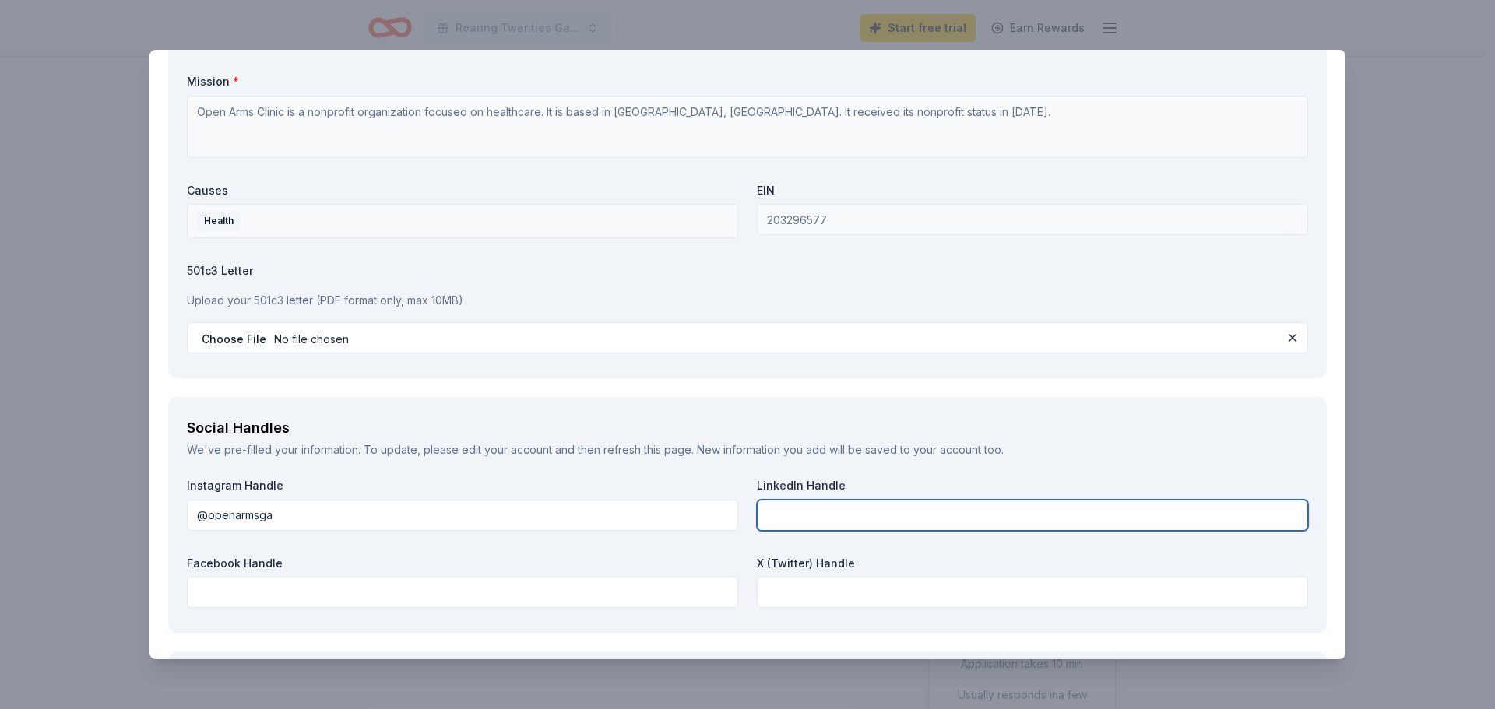
click at [790, 516] on input "text" at bounding box center [1032, 515] width 551 height 31
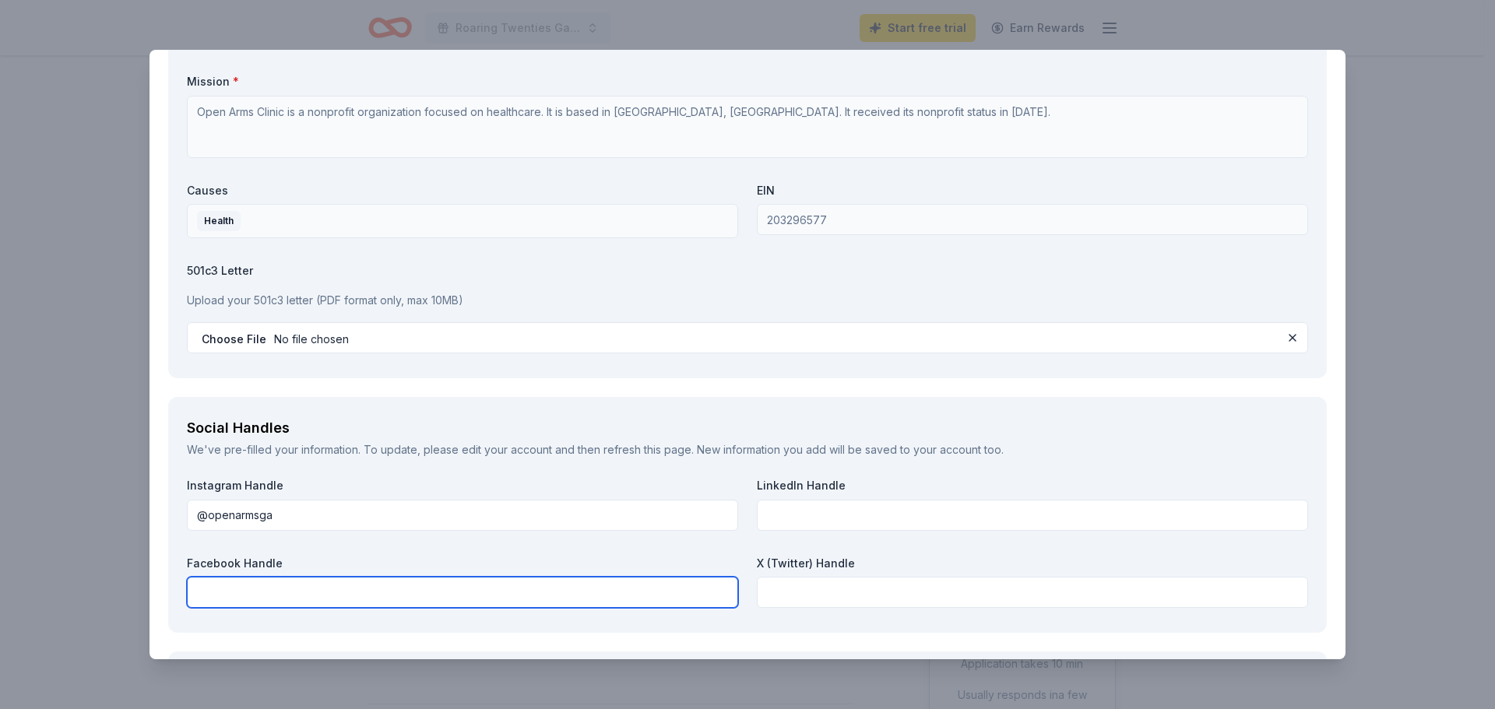
click at [217, 596] on input "text" at bounding box center [462, 592] width 551 height 31
type input "@openarmsga"
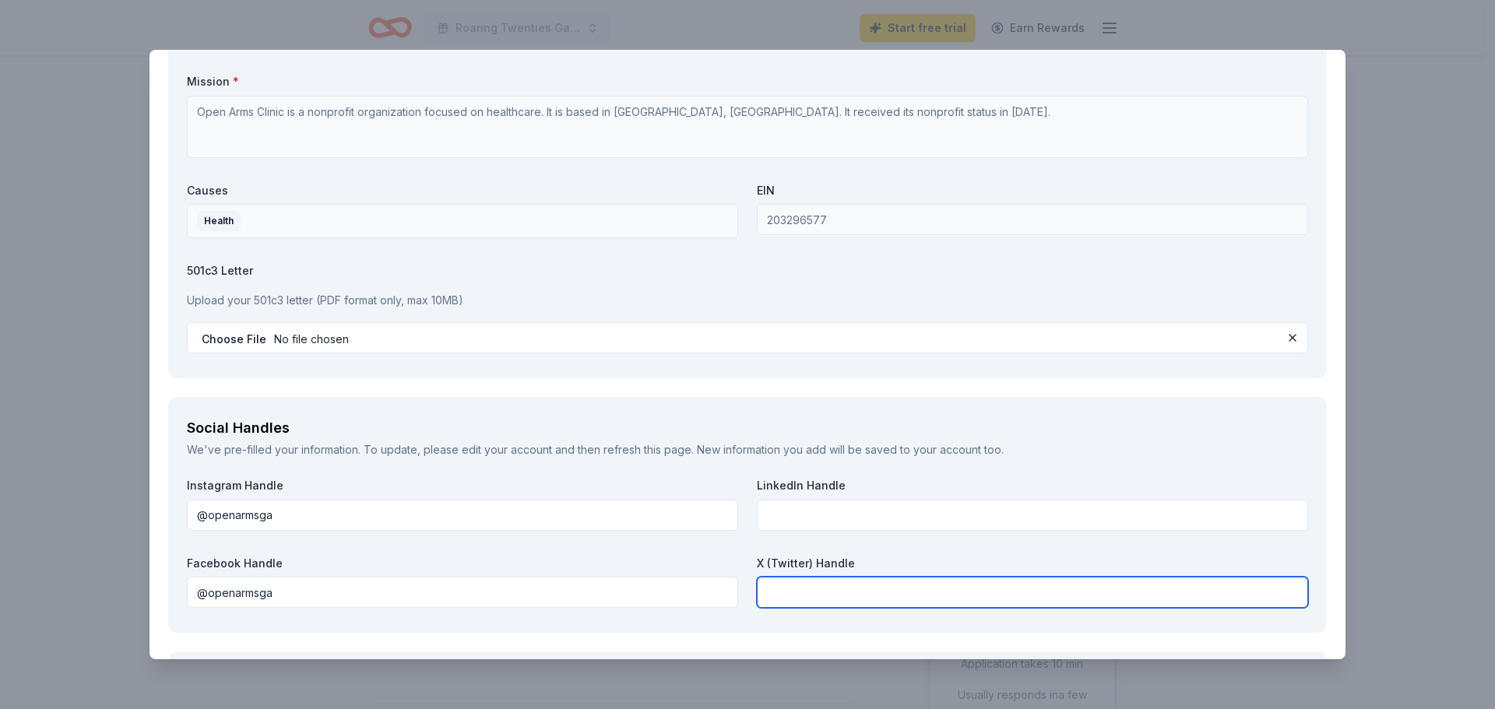
click at [802, 596] on input "text" at bounding box center [1032, 592] width 551 height 31
type input "@openarmga"
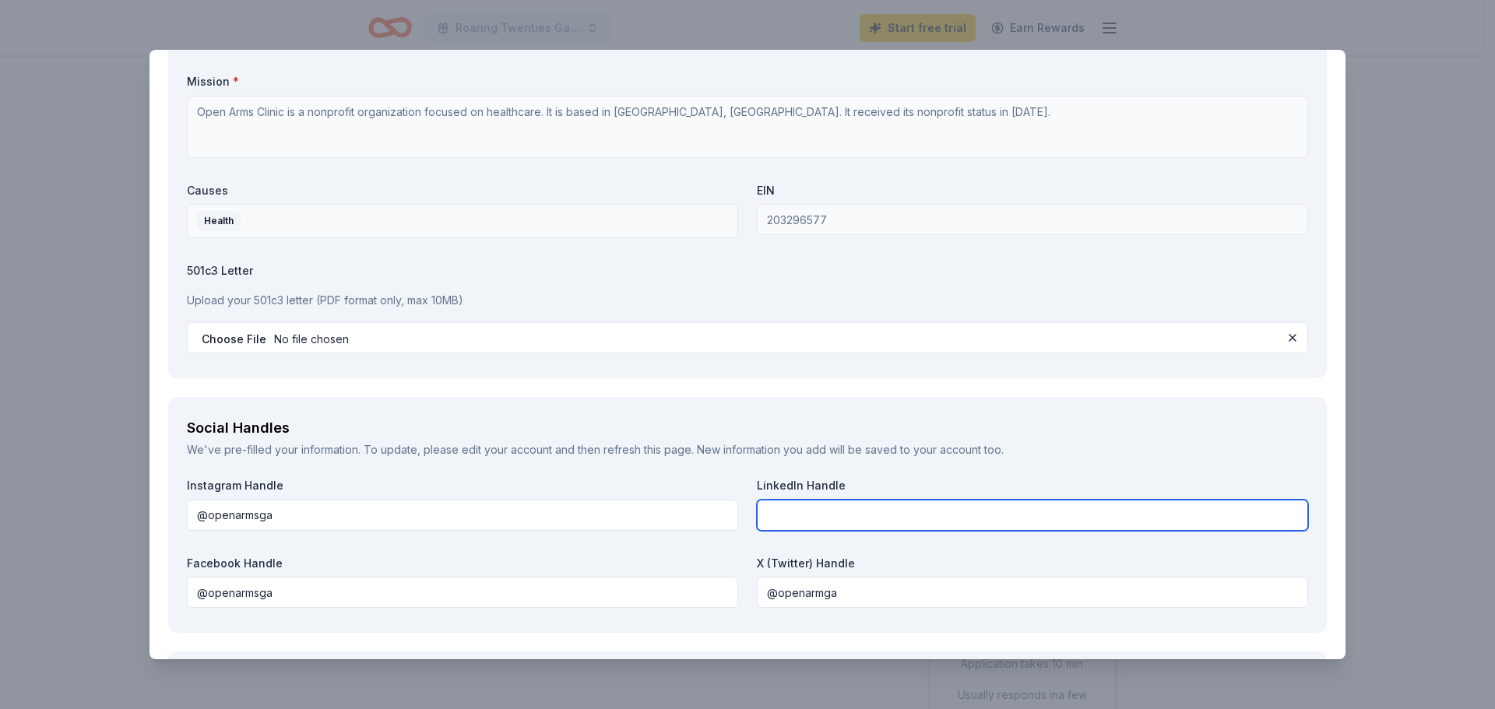
click at [801, 522] on input "text" at bounding box center [1032, 515] width 551 height 31
type input "Sherry Beavers Executive Director at Open Arms Clinic, LLC"
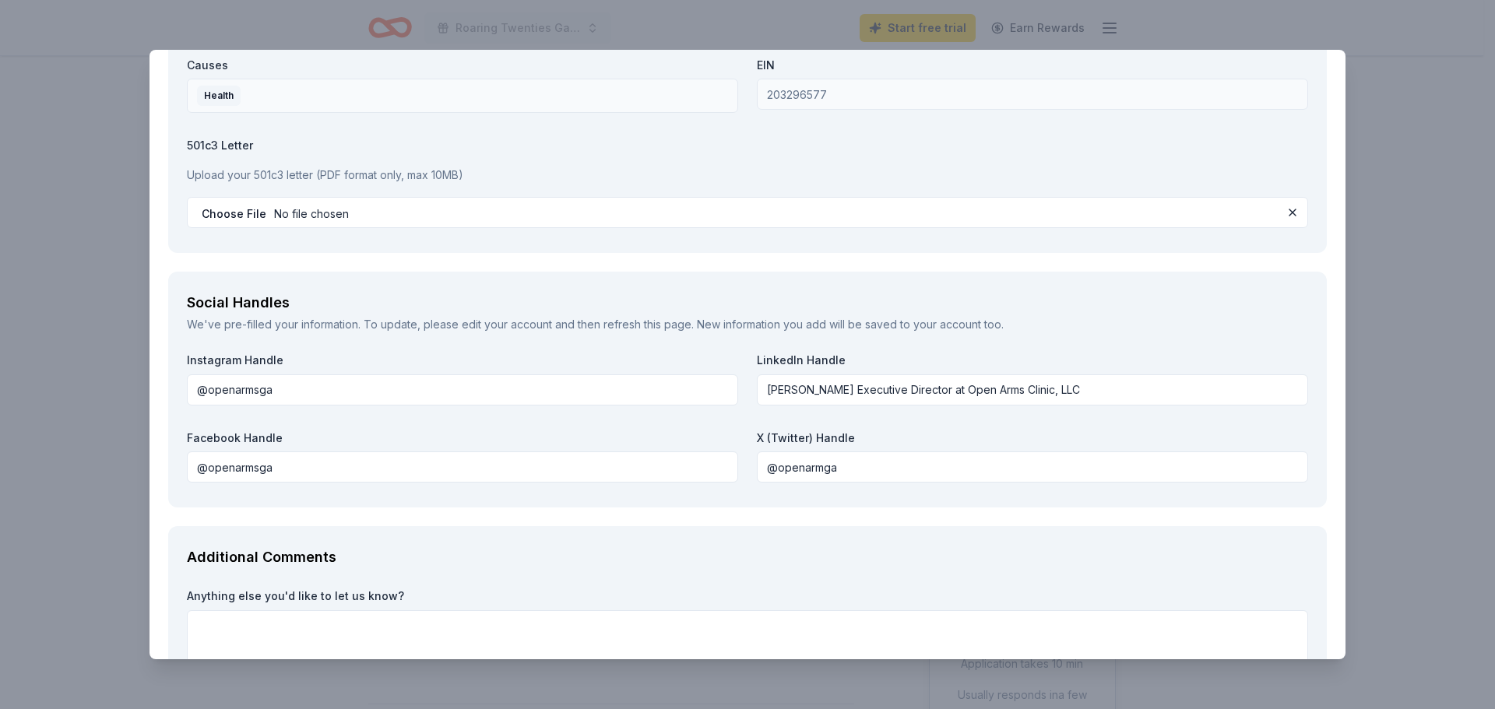
scroll to position [1734, 0]
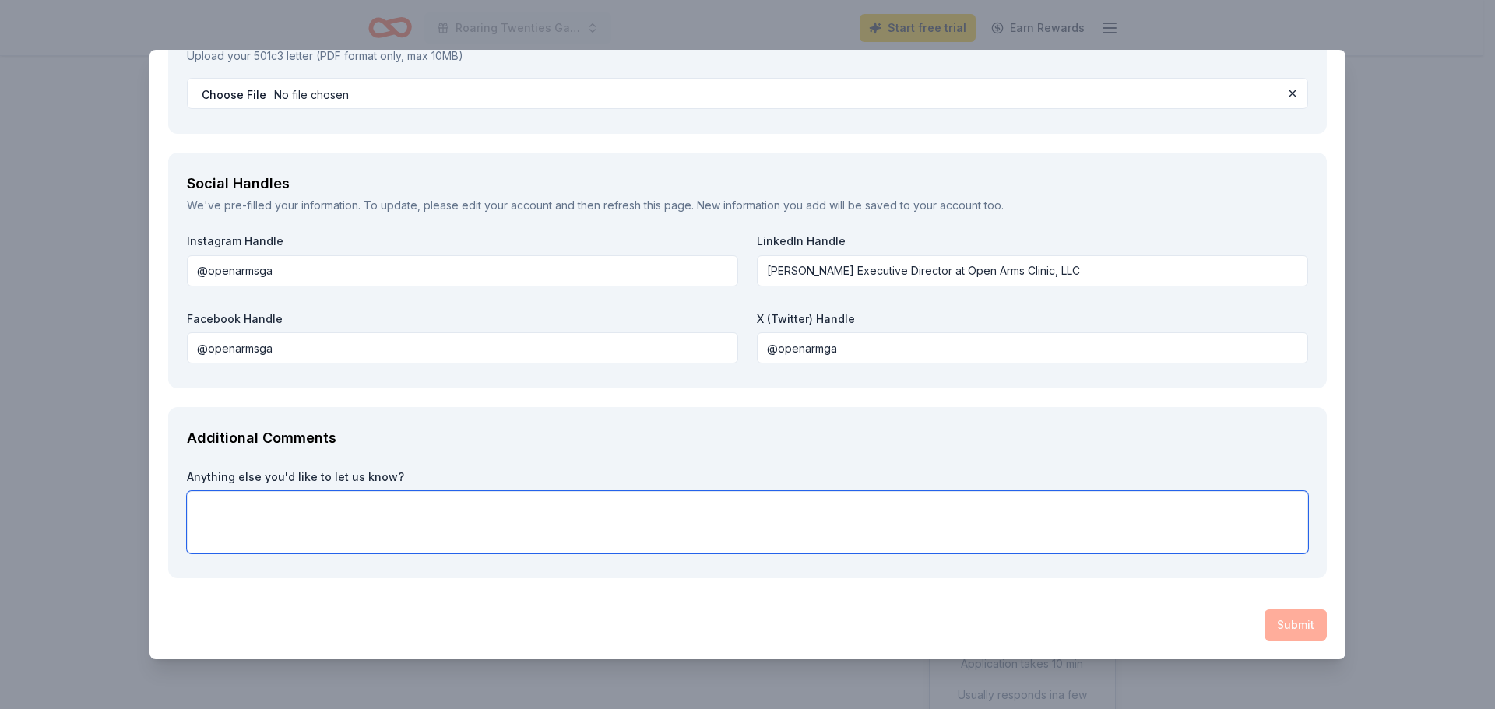
click at [209, 509] on textarea at bounding box center [747, 522] width 1121 height 62
click at [227, 503] on textarea at bounding box center [747, 522] width 1121 height 62
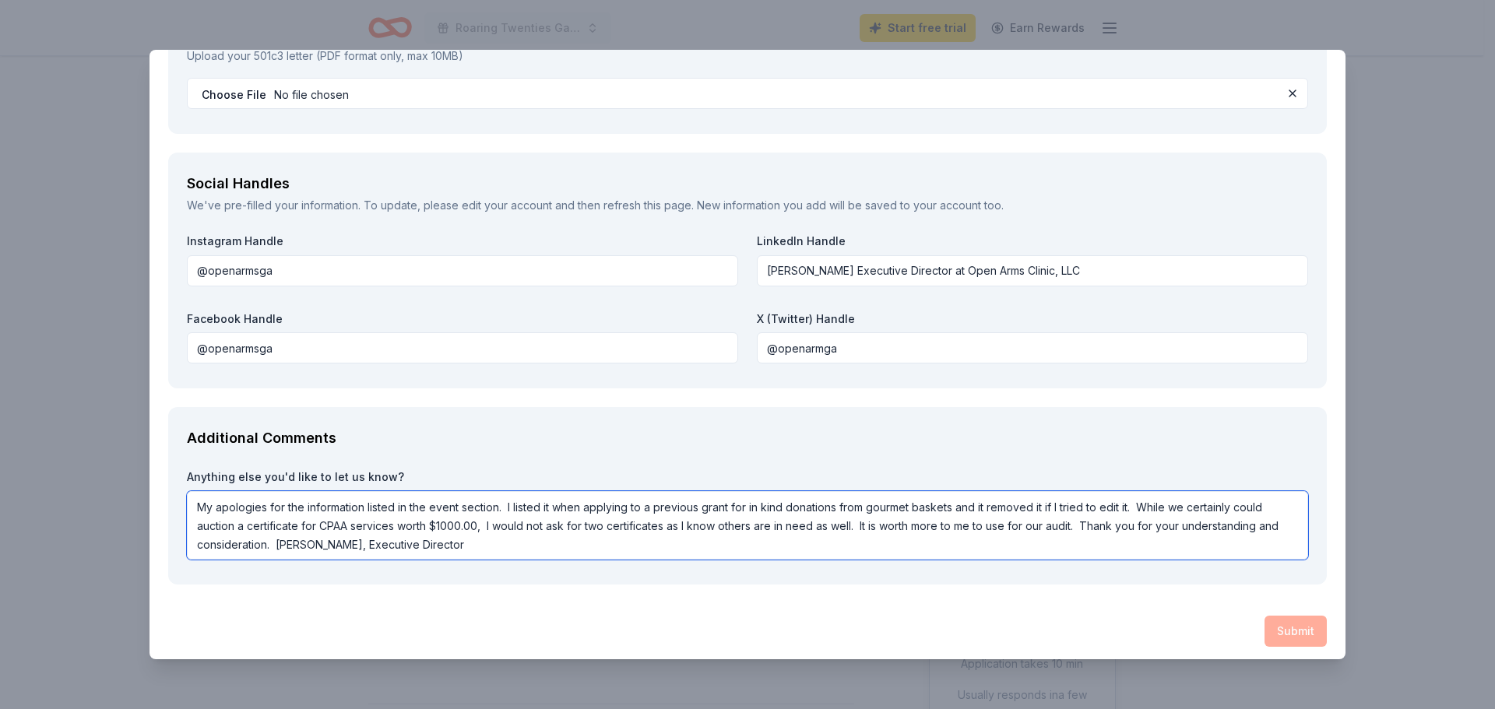
click at [545, 542] on textarea "My apologies for the information listed in the event section. I listed it when …" at bounding box center [747, 525] width 1121 height 69
type textarea "My apologies for the information listed in the event section. I listed it when …"
click at [1277, 631] on div "Submit" at bounding box center [747, 631] width 1159 height 31
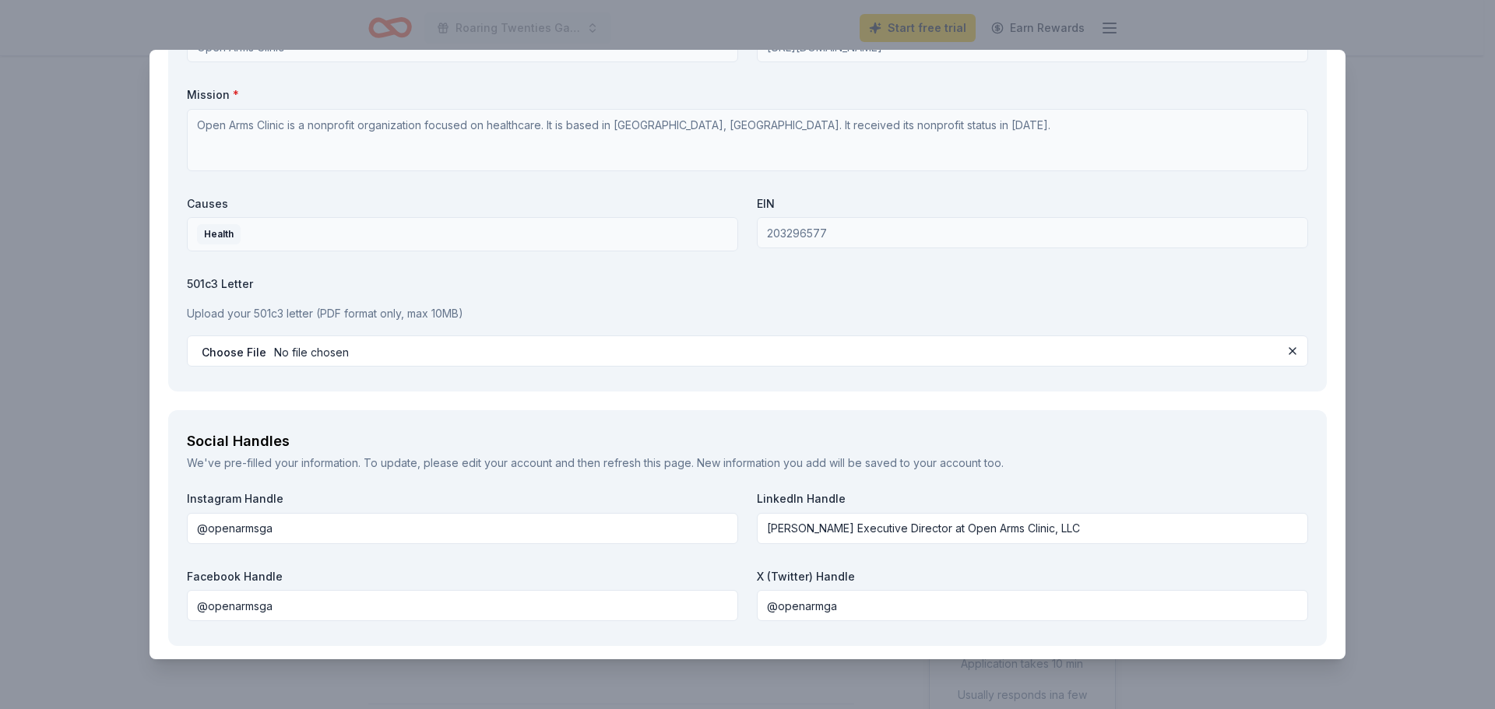
scroll to position [1741, 0]
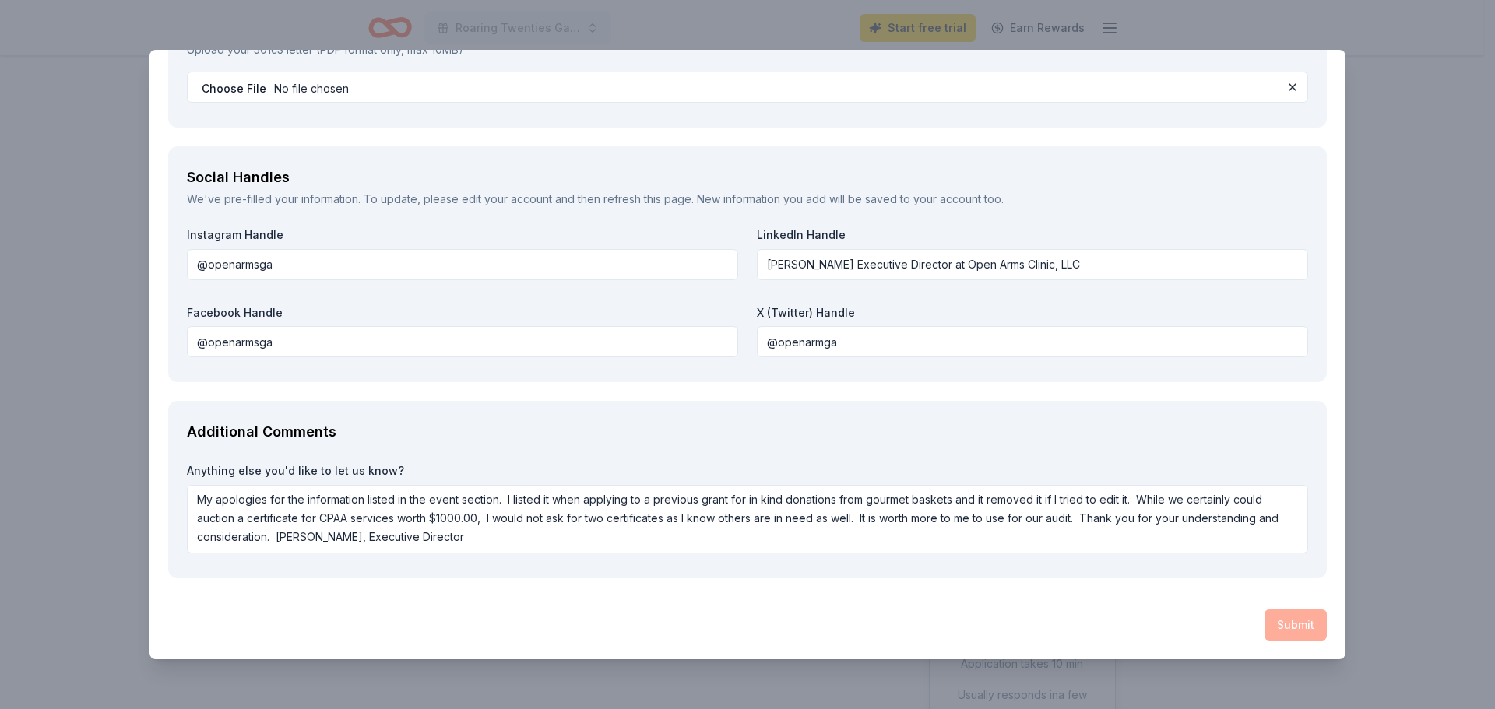
click at [539, 402] on div "Additional Comments Anything else you'd like to let us know? My apologies for t…" at bounding box center [747, 490] width 1159 height 178
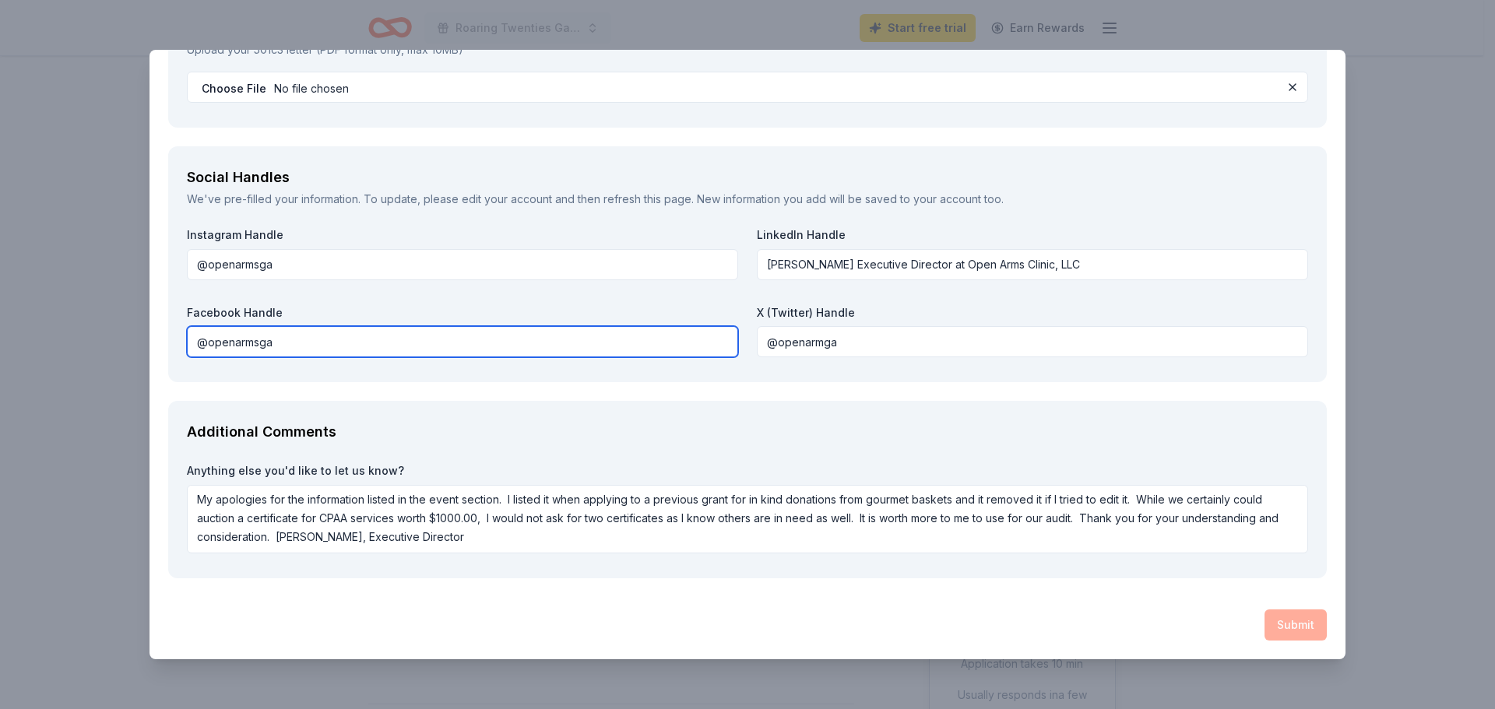
click at [597, 329] on input "@openarmsga" at bounding box center [462, 341] width 551 height 31
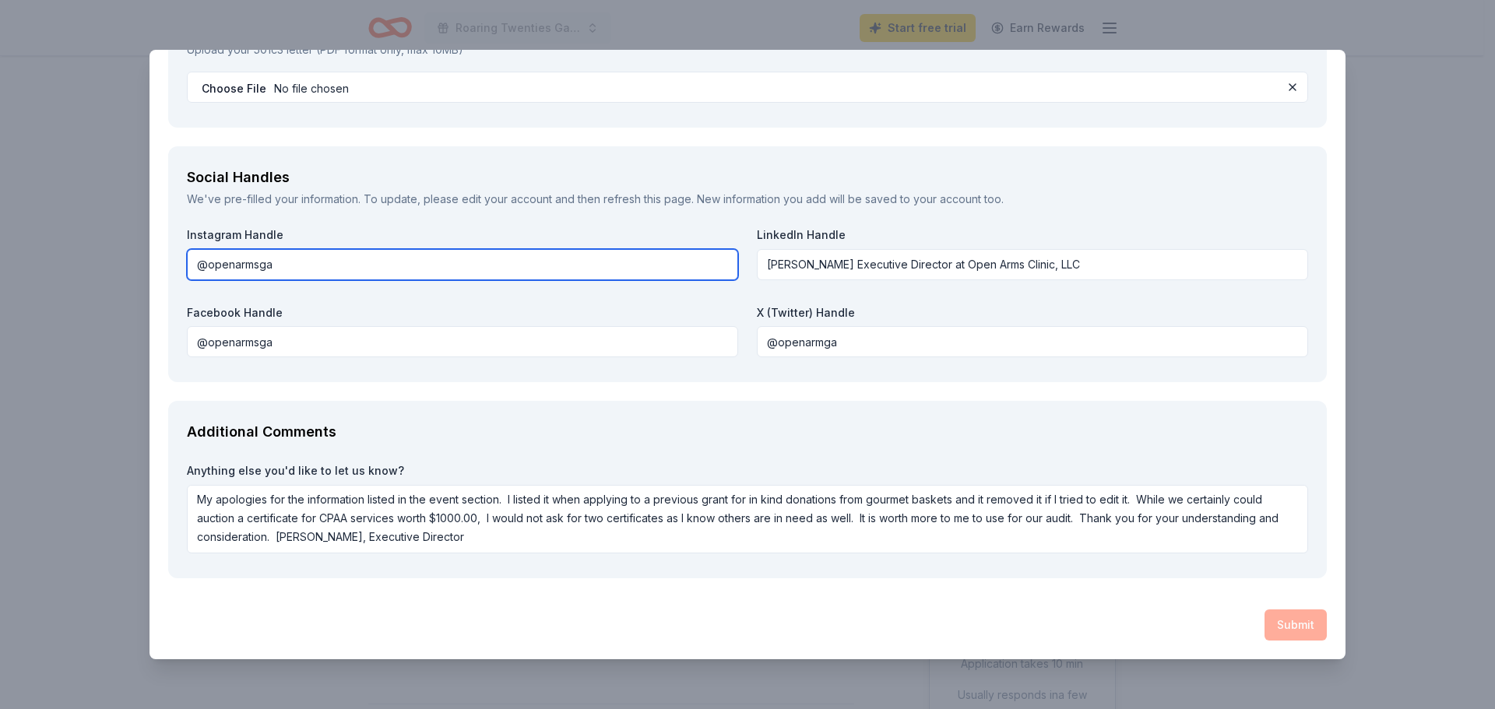
click at [632, 263] on input "@openarmsga" at bounding box center [462, 264] width 551 height 31
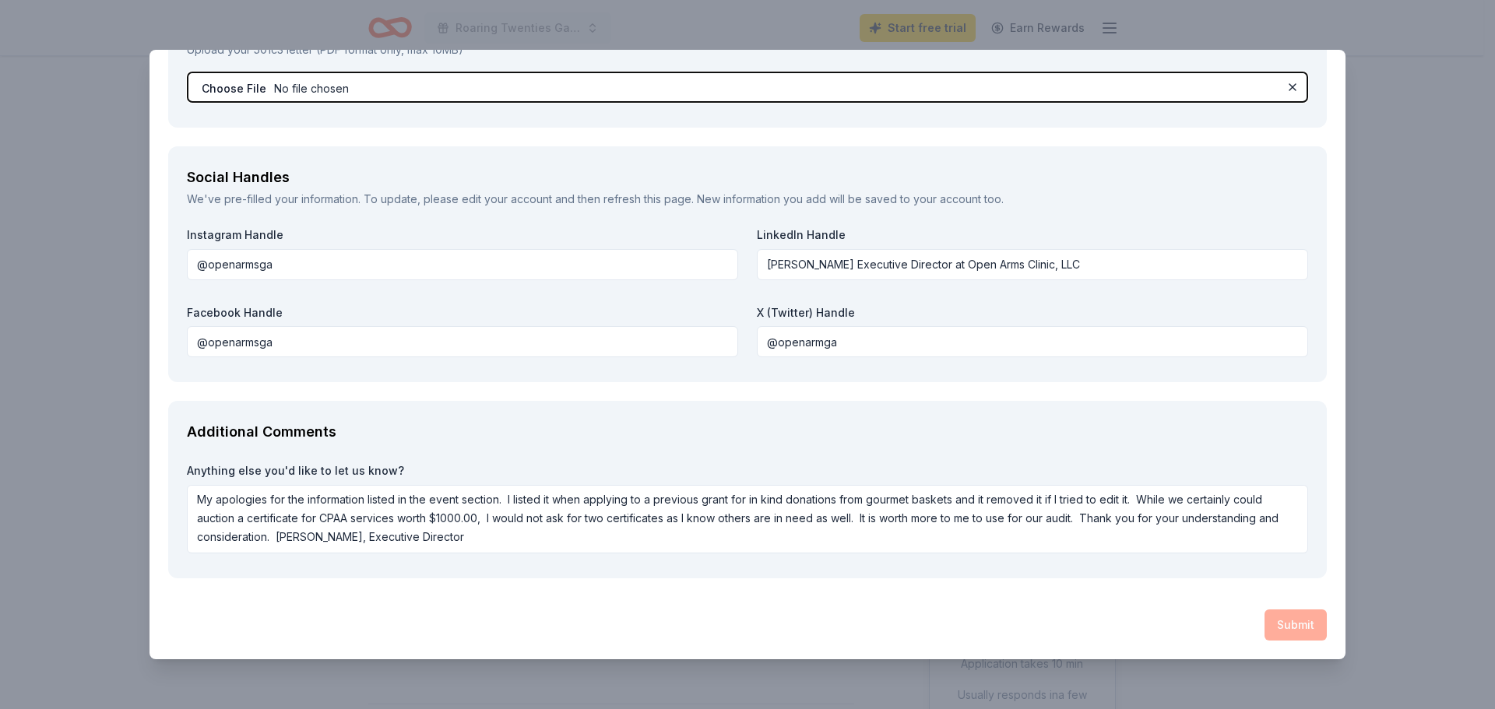
click at [628, 81] on input "file" at bounding box center [747, 87] width 1121 height 31
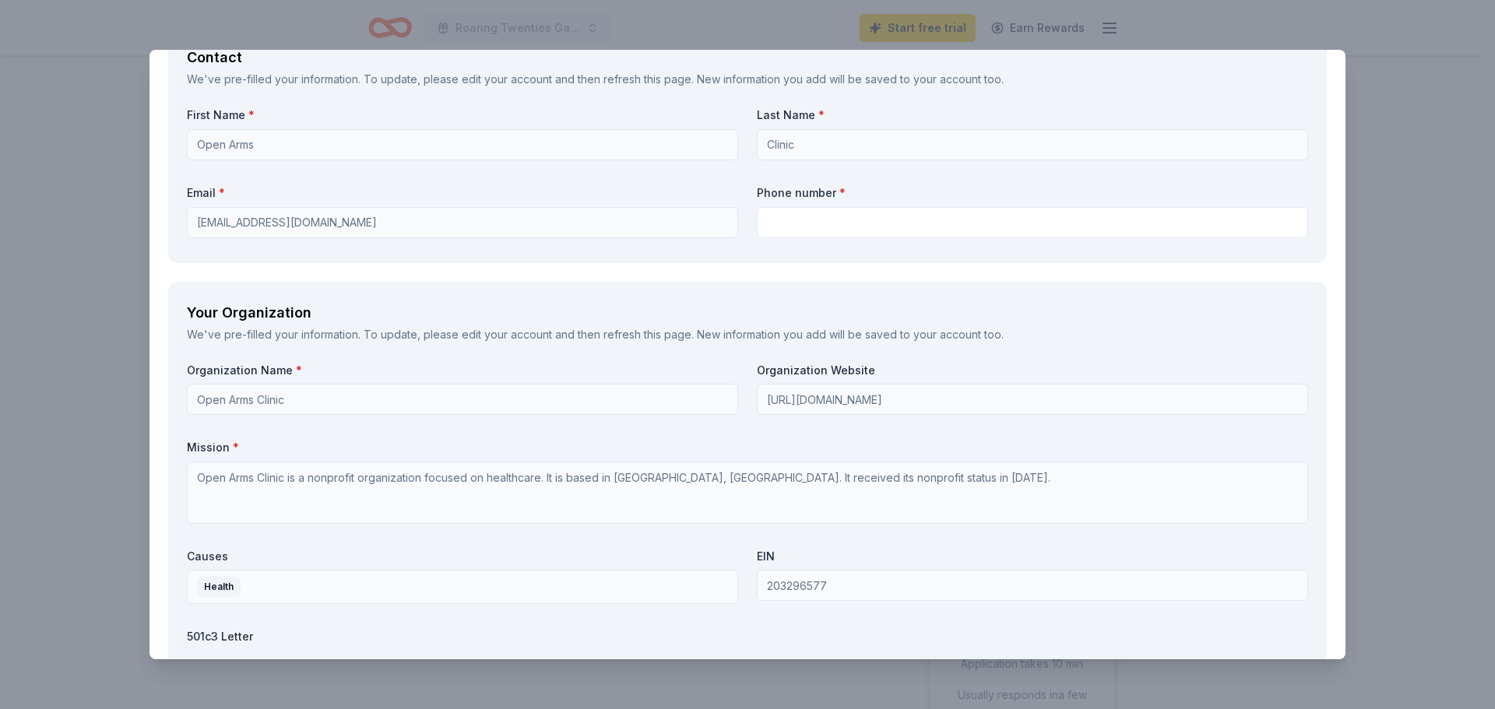
scroll to position [1036, 0]
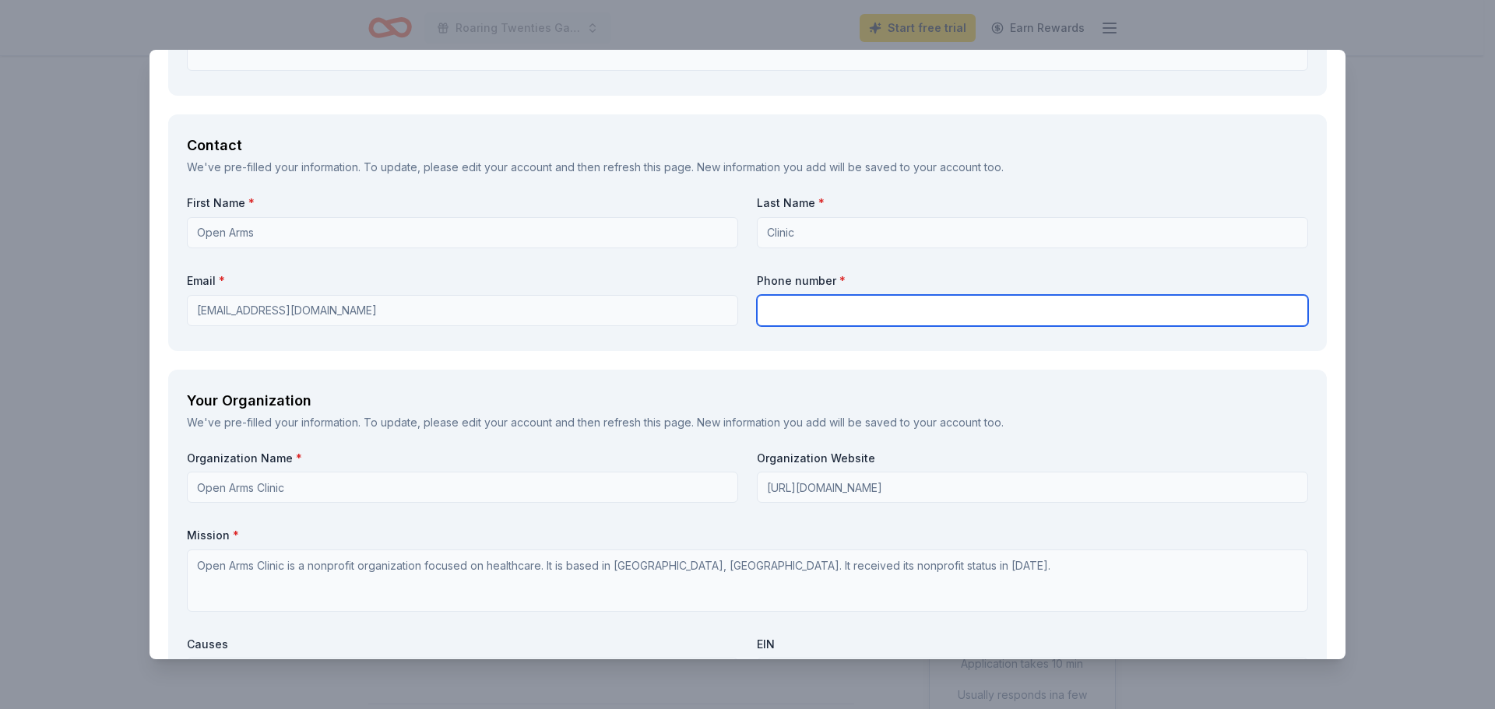
click at [815, 309] on input "text" at bounding box center [1032, 310] width 551 height 31
type input "7"
type input "7064918639"
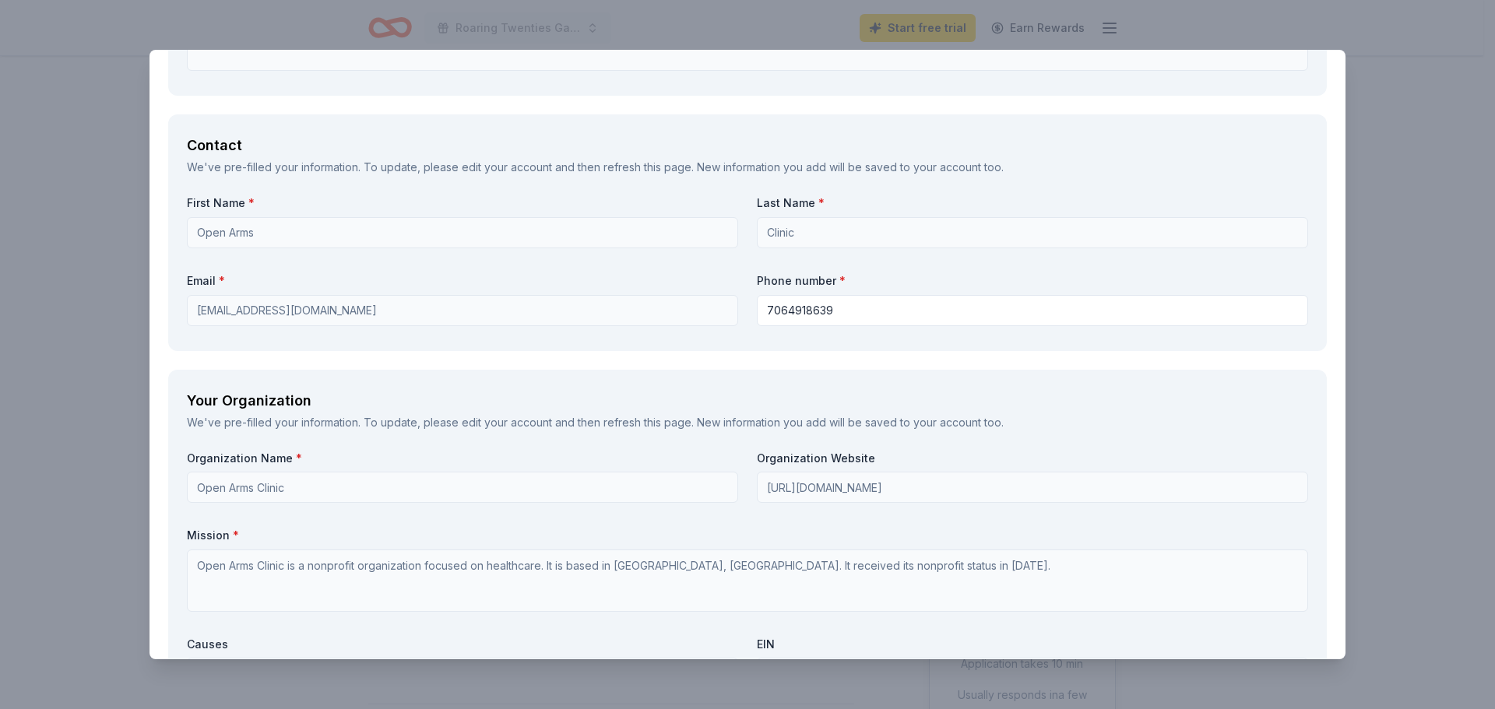
click at [1098, 391] on div "Your Organization" at bounding box center [747, 401] width 1121 height 25
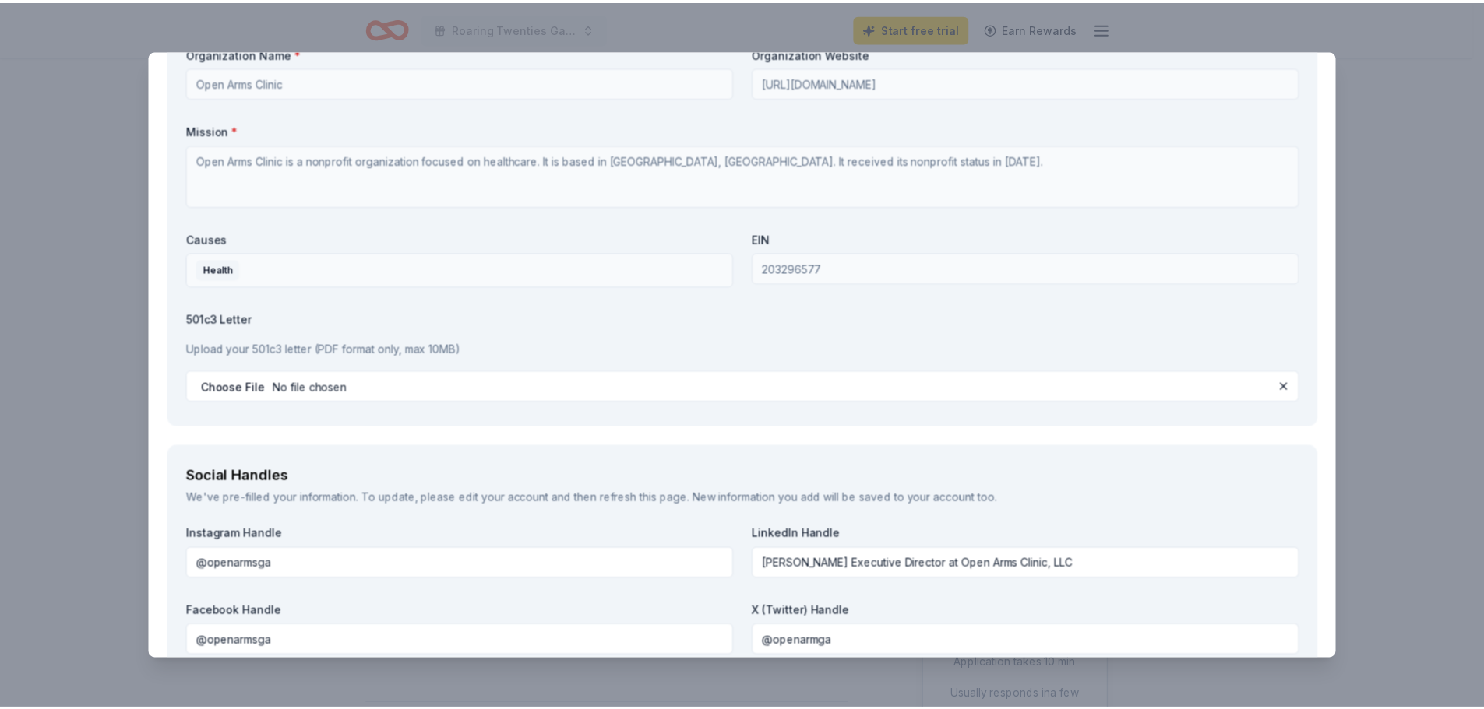
scroll to position [1741, 0]
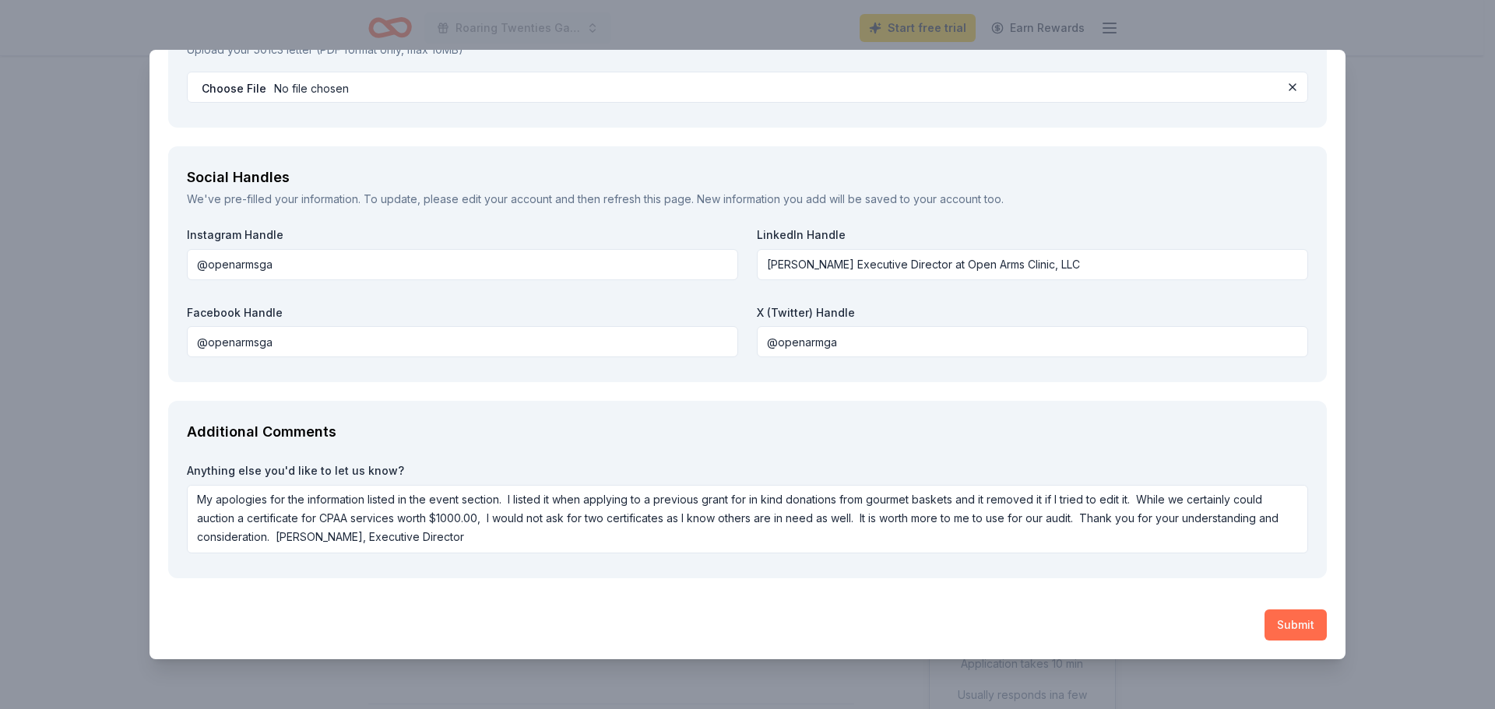
click at [1274, 621] on button "Submit" at bounding box center [1296, 625] width 62 height 31
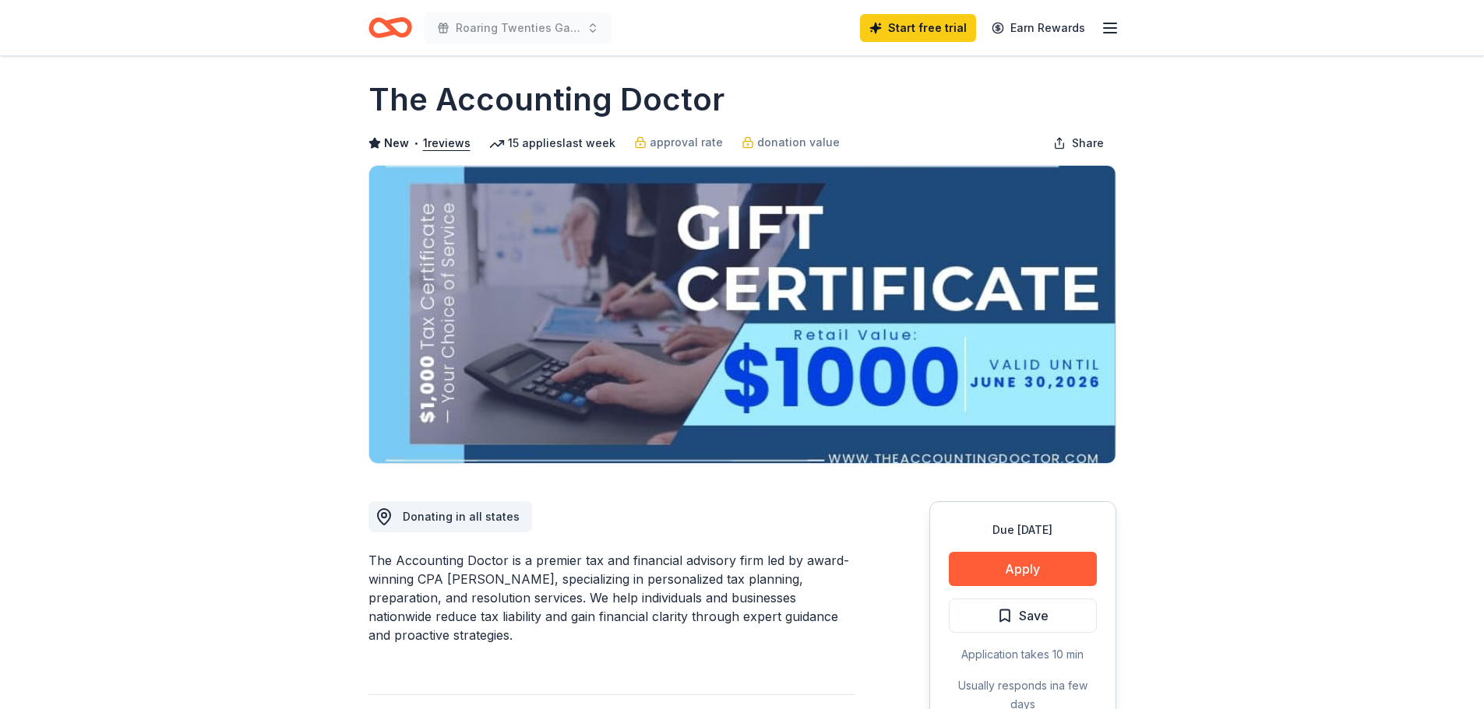
scroll to position [0, 0]
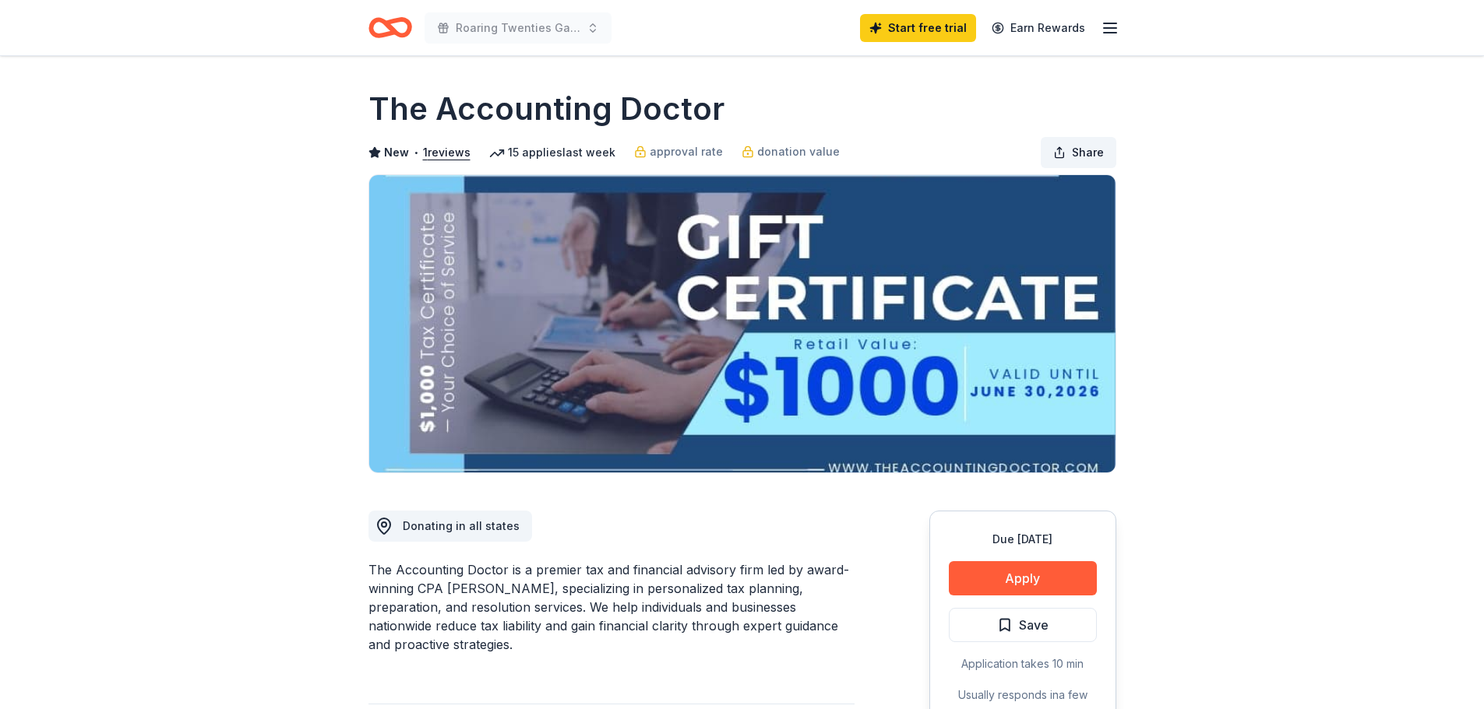
click at [1090, 153] on span "Share" at bounding box center [1088, 152] width 32 height 19
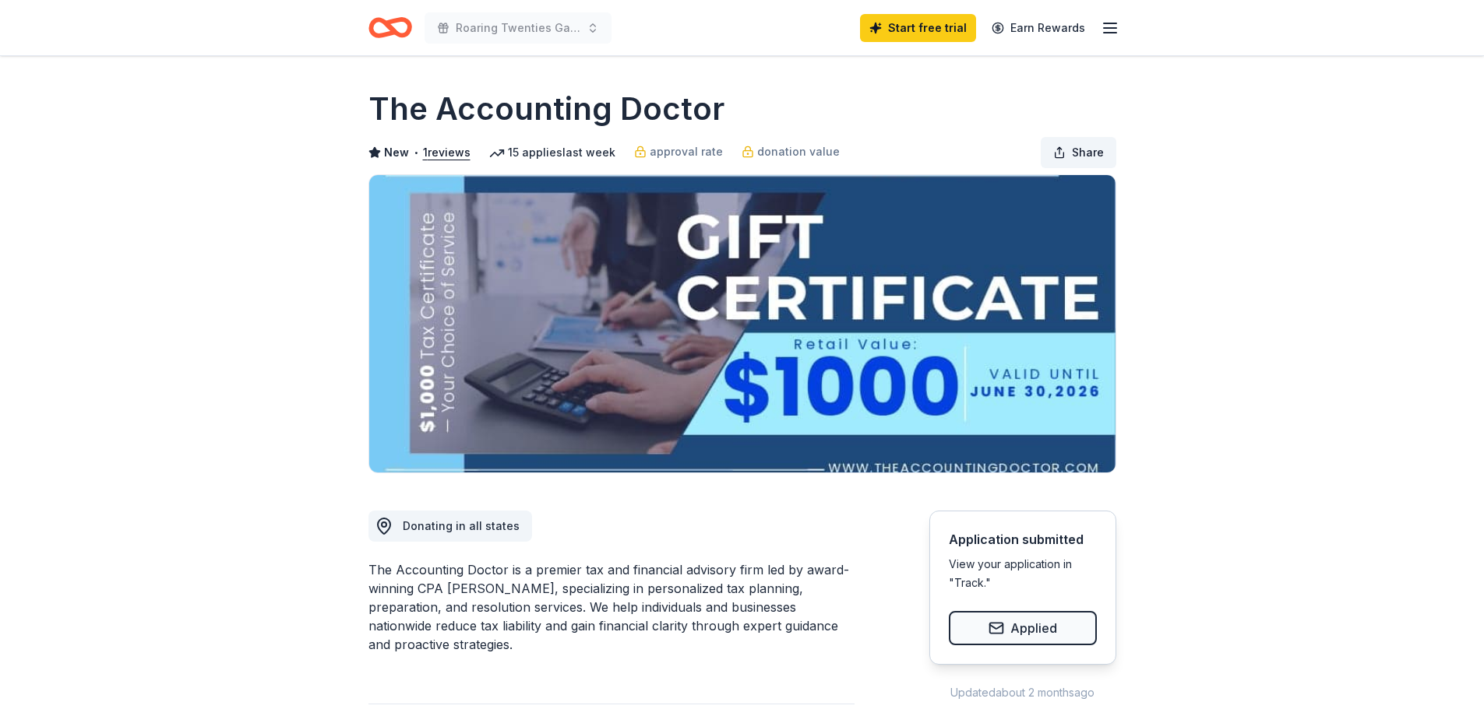
click at [1090, 153] on span "Share" at bounding box center [1088, 152] width 32 height 19
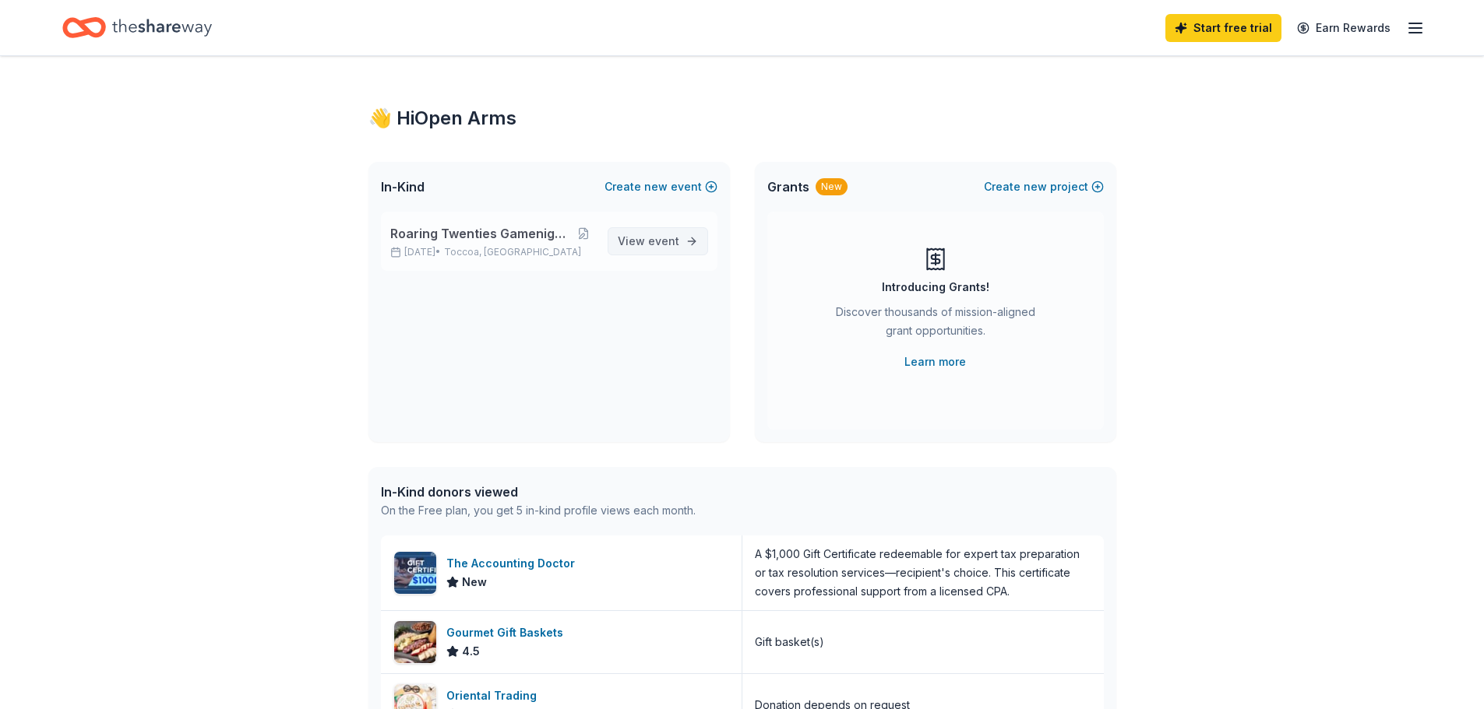
click at [663, 245] on span "event" at bounding box center [663, 240] width 31 height 13
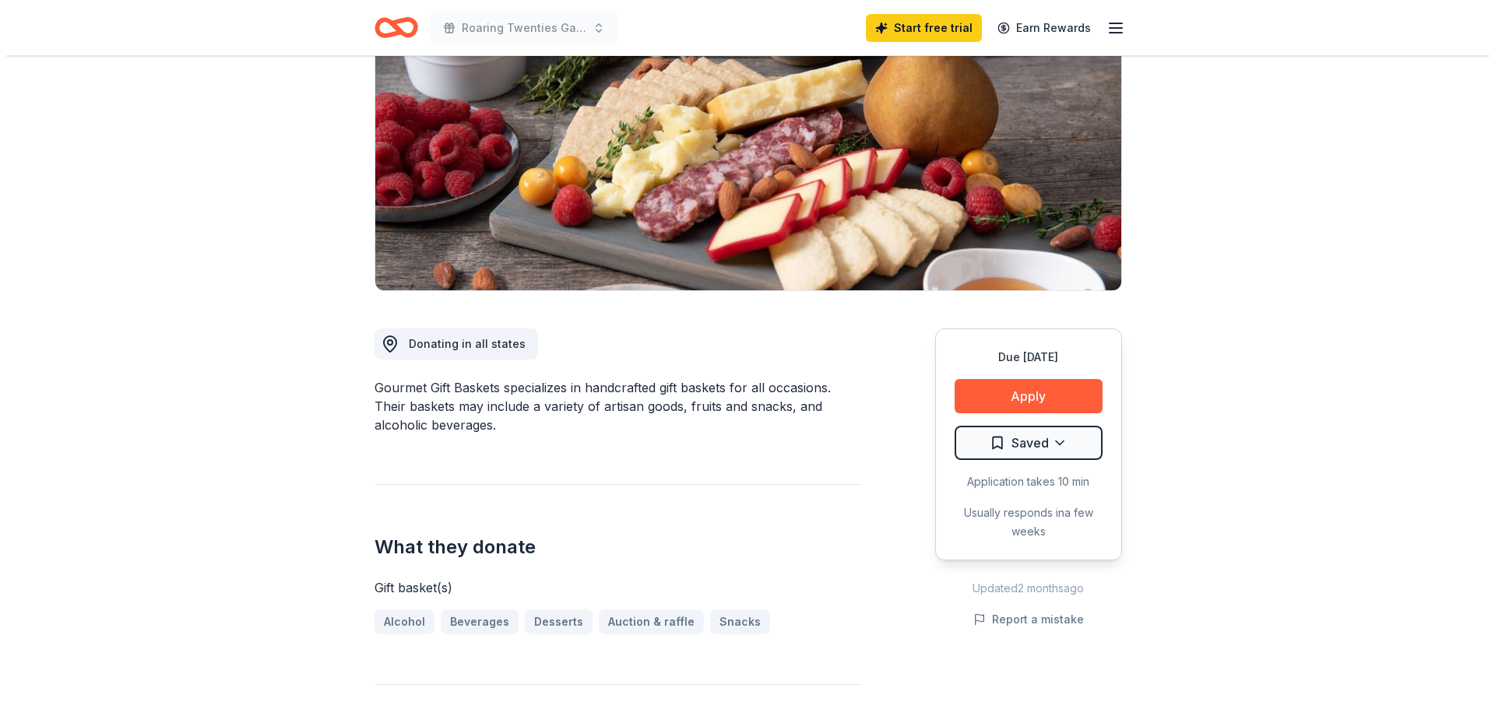
scroll to position [176, 0]
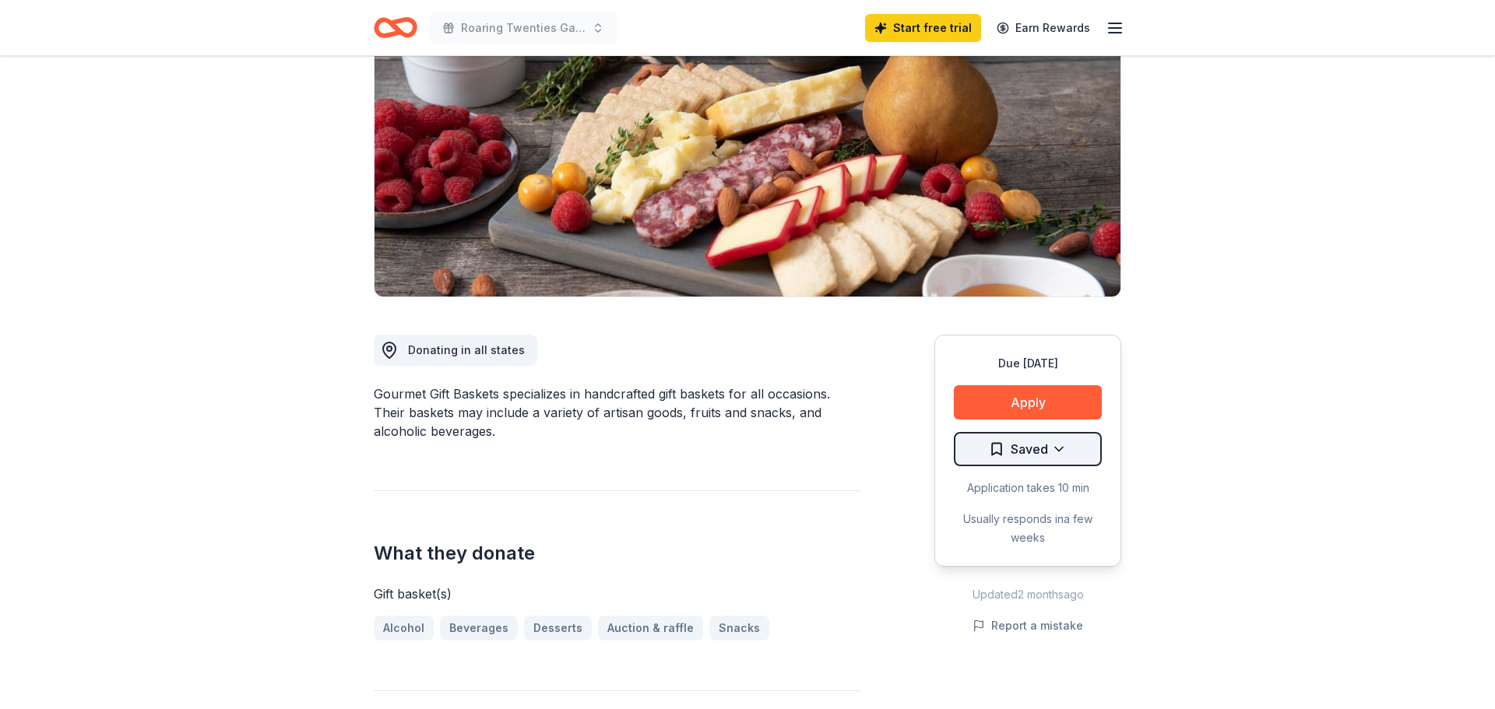
click at [1016, 449] on html "10% Roaring Twenties Gamenight Fundraiser Start free trial Earn Rewards Due [DA…" at bounding box center [747, 178] width 1495 height 709
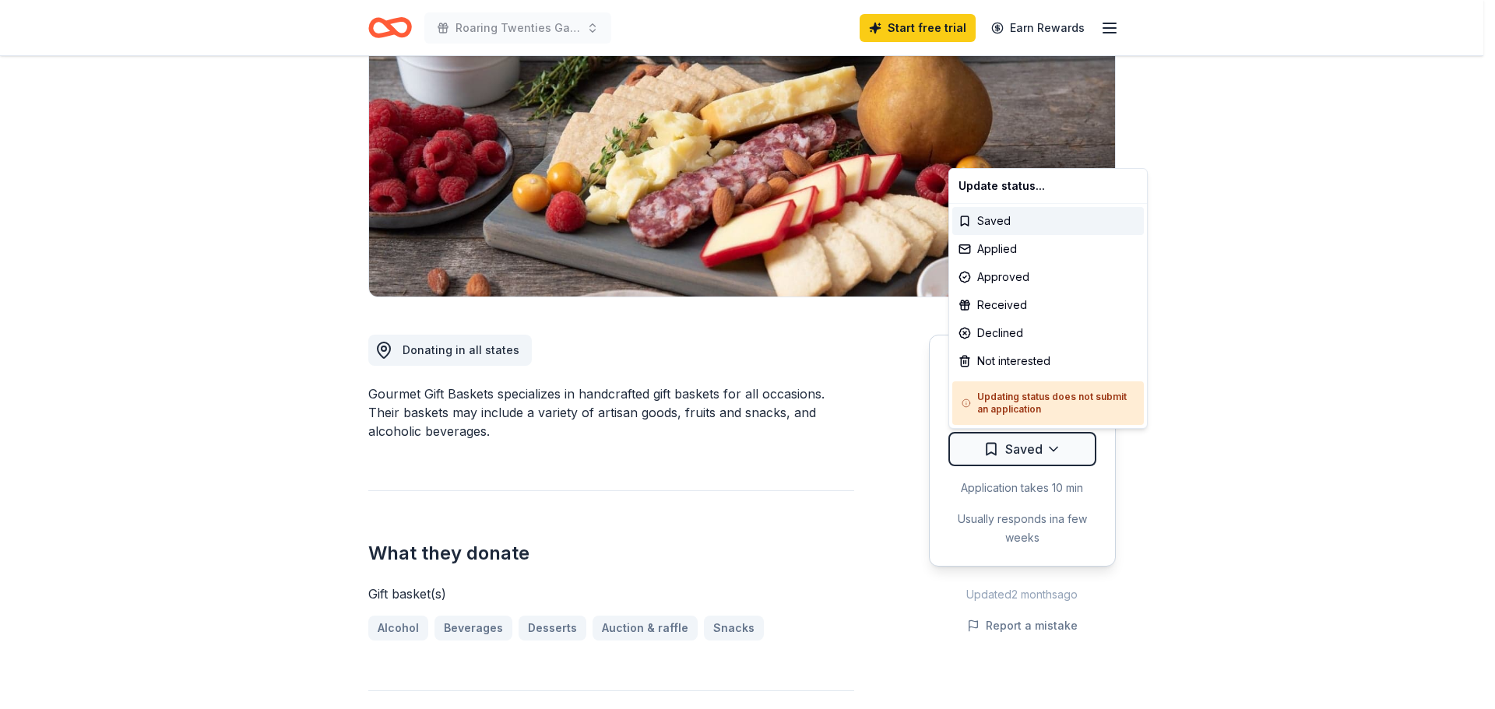
click at [1028, 409] on h5 "Updating status does not submit an application" at bounding box center [1048, 403] width 173 height 25
click at [1013, 452] on html "10% Roaring Twenties Gamenight Fundraiser Start free trial Earn Rewards Due in …" at bounding box center [747, 178] width 1495 height 709
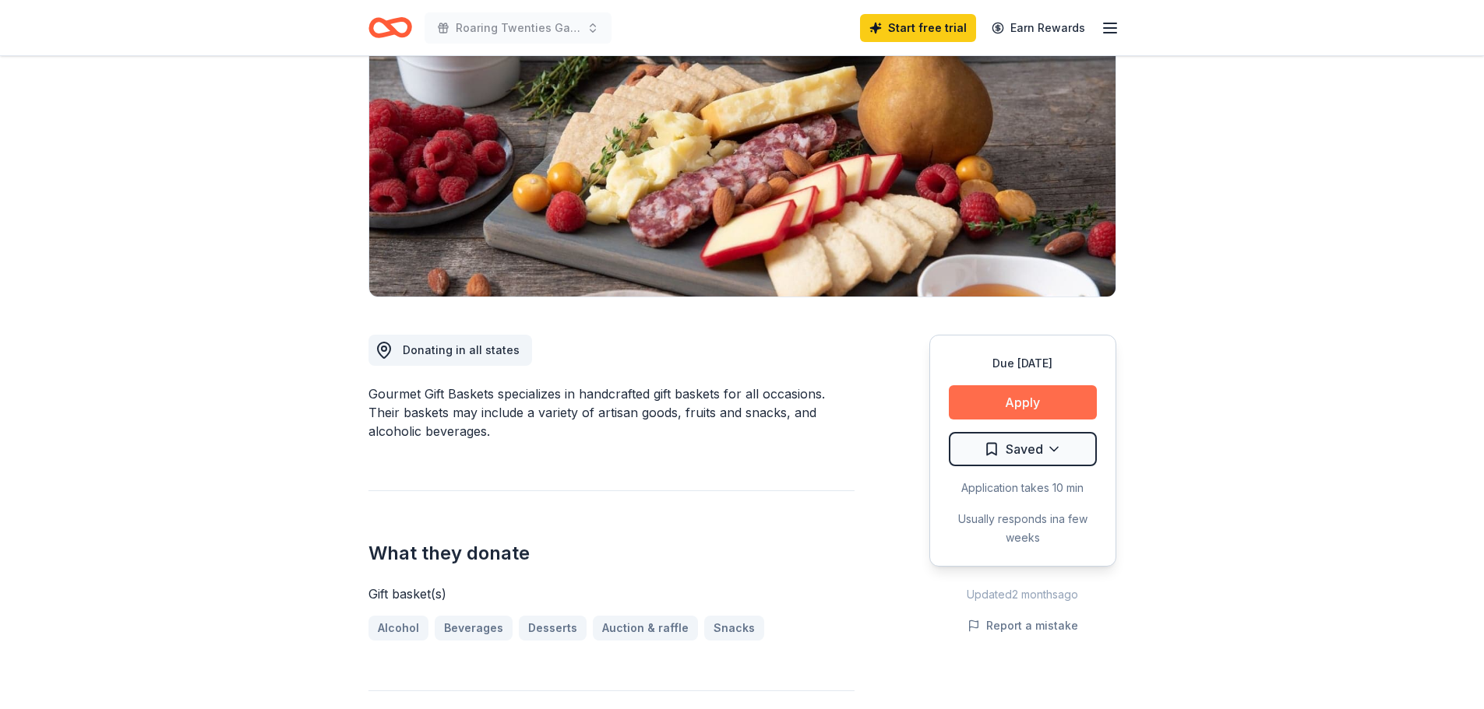
click at [1049, 398] on button "Apply" at bounding box center [1023, 402] width 148 height 34
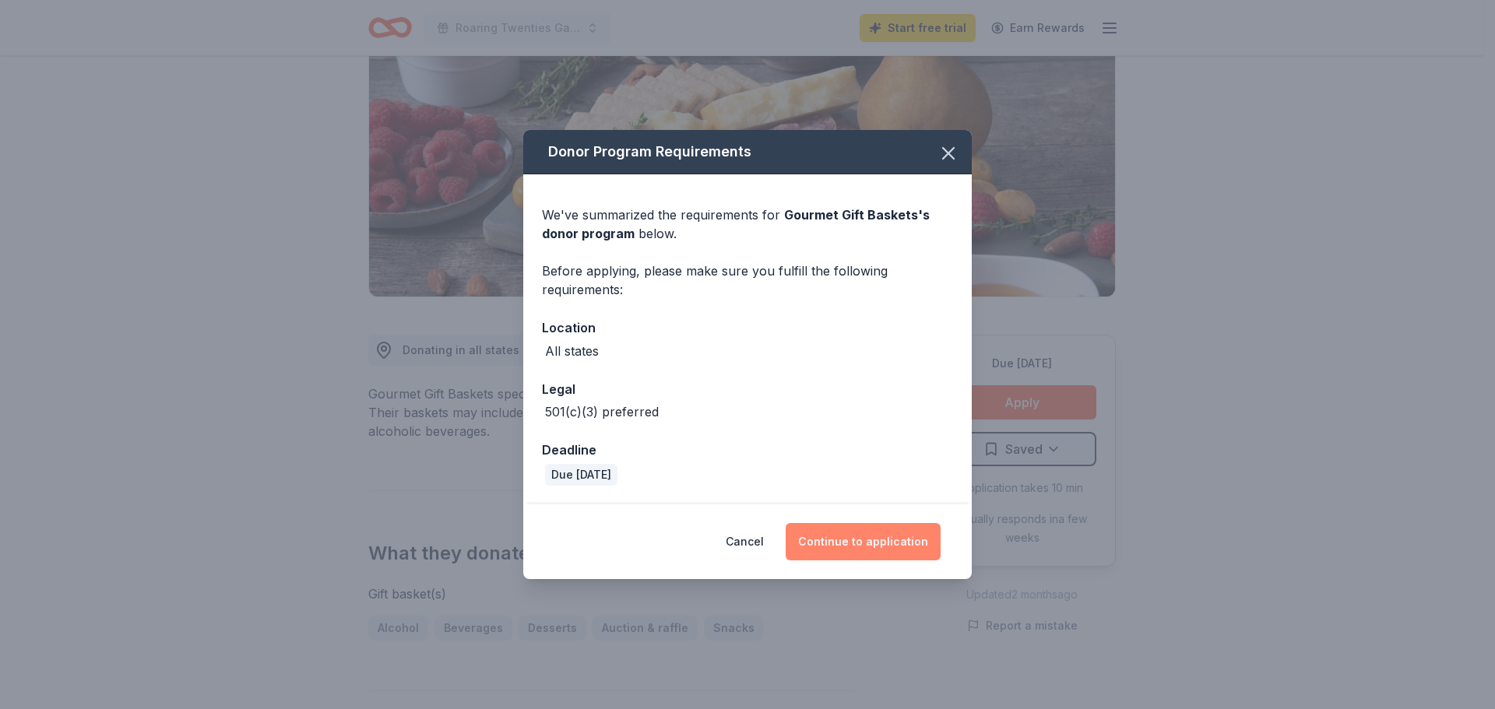
click at [864, 547] on button "Continue to application" at bounding box center [863, 541] width 155 height 37
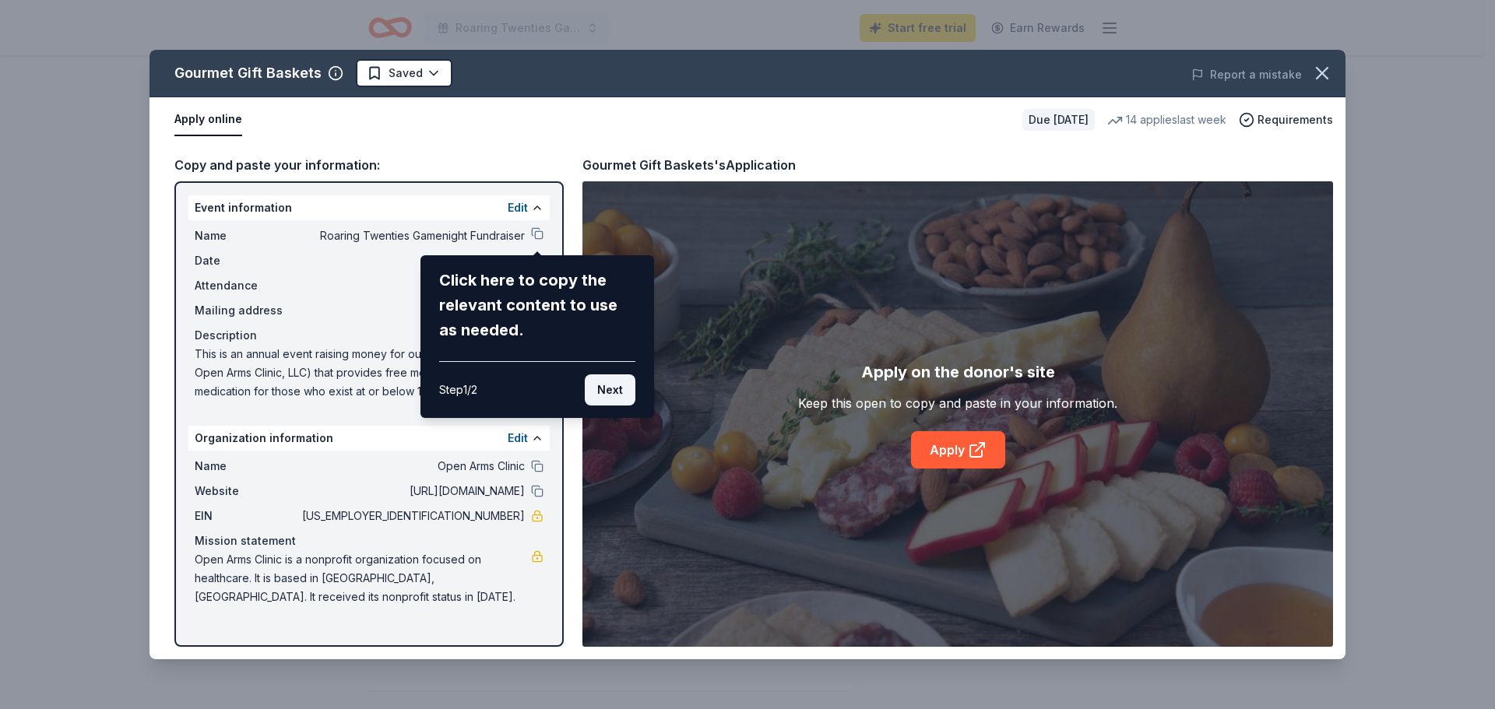
click at [614, 396] on button "Next" at bounding box center [610, 390] width 51 height 31
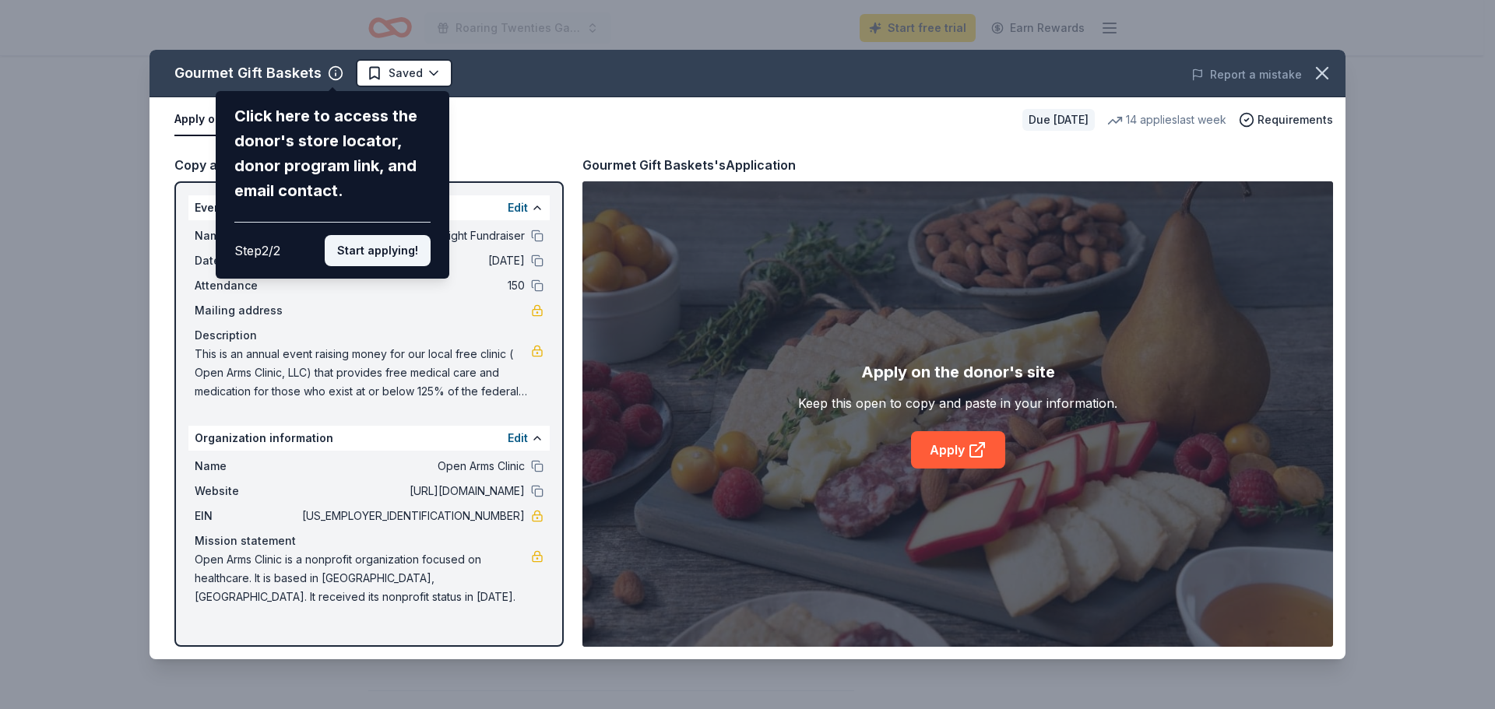
click at [389, 255] on button "Start applying!" at bounding box center [378, 250] width 106 height 31
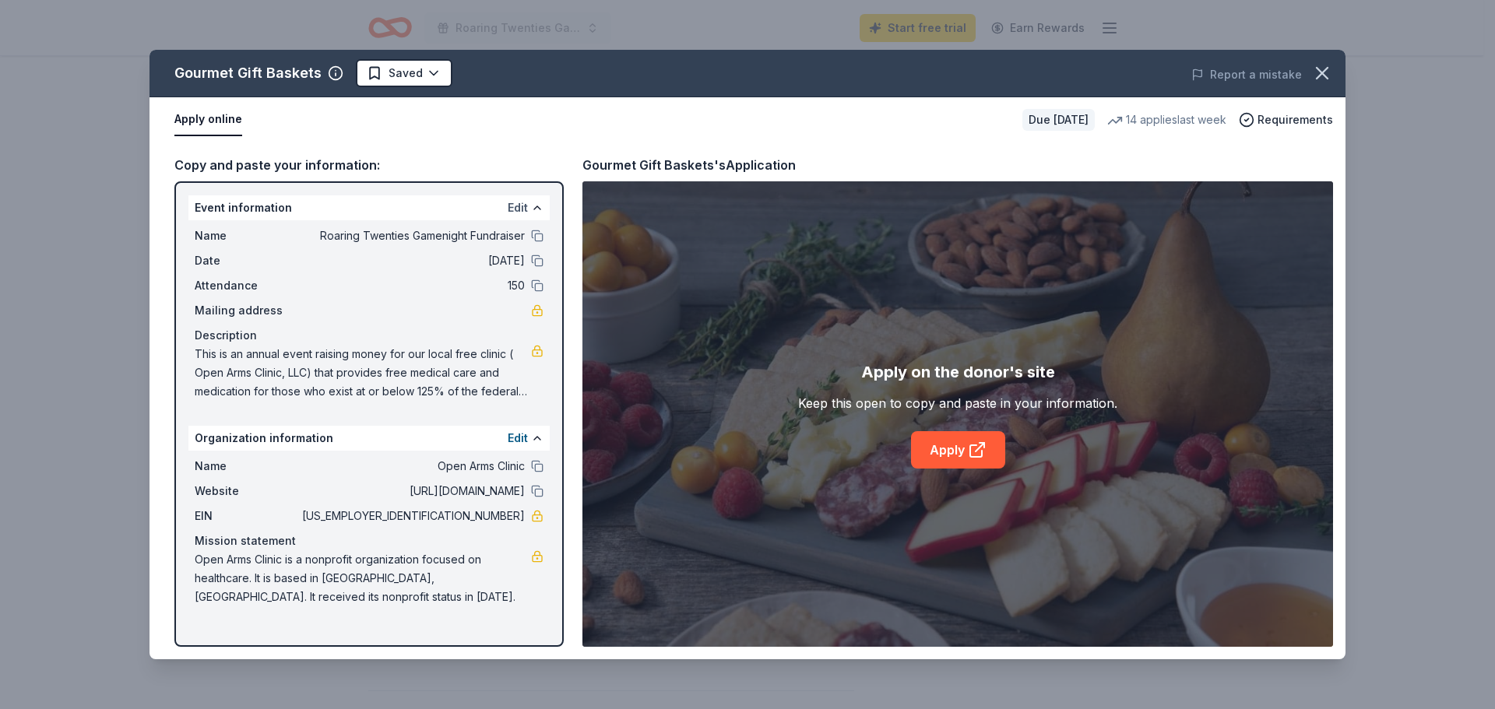
click at [519, 205] on button "Edit" at bounding box center [518, 208] width 20 height 19
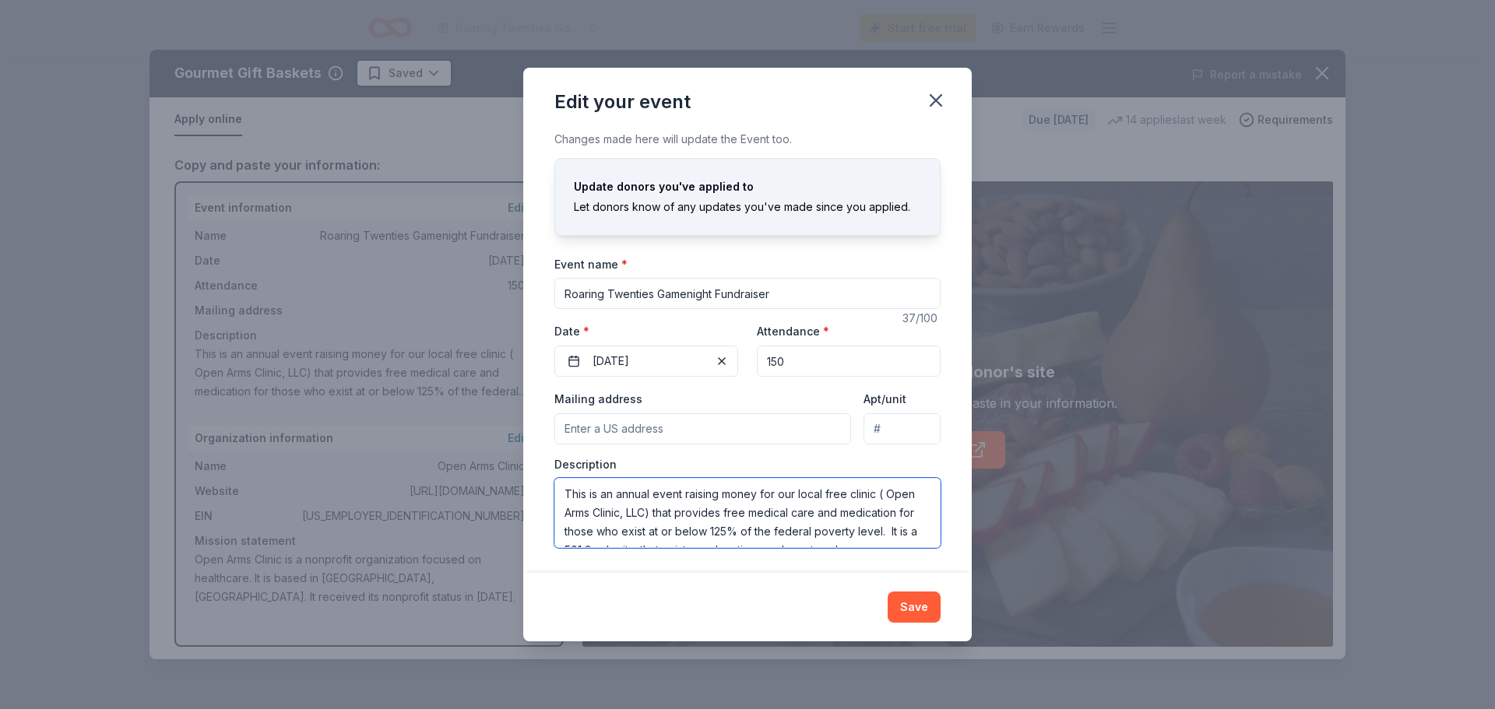
scroll to position [19, 0]
click at [911, 608] on button "Save" at bounding box center [914, 607] width 53 height 31
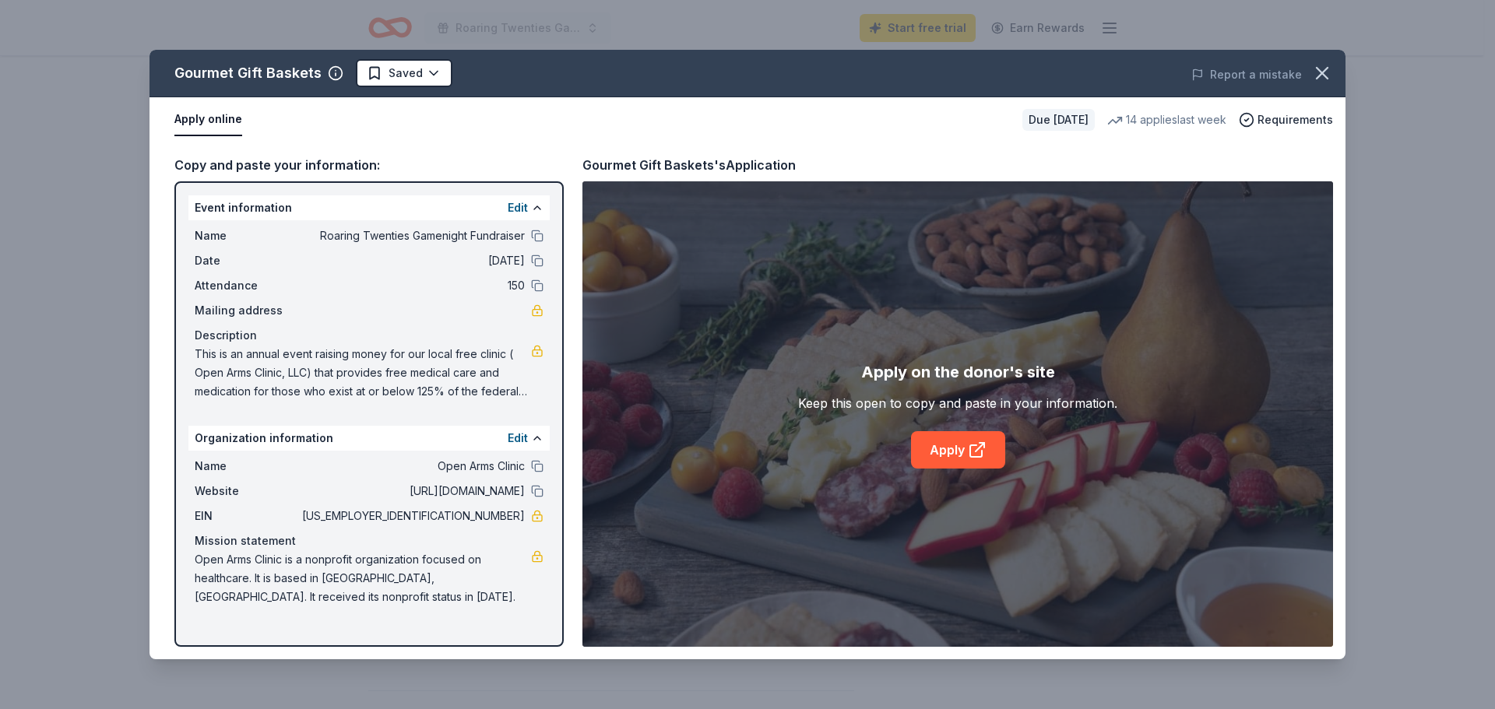
click at [207, 118] on button "Apply online" at bounding box center [208, 120] width 68 height 33
click at [238, 117] on button "Apply online" at bounding box center [208, 120] width 68 height 33
click at [948, 450] on link "Apply" at bounding box center [958, 449] width 94 height 37
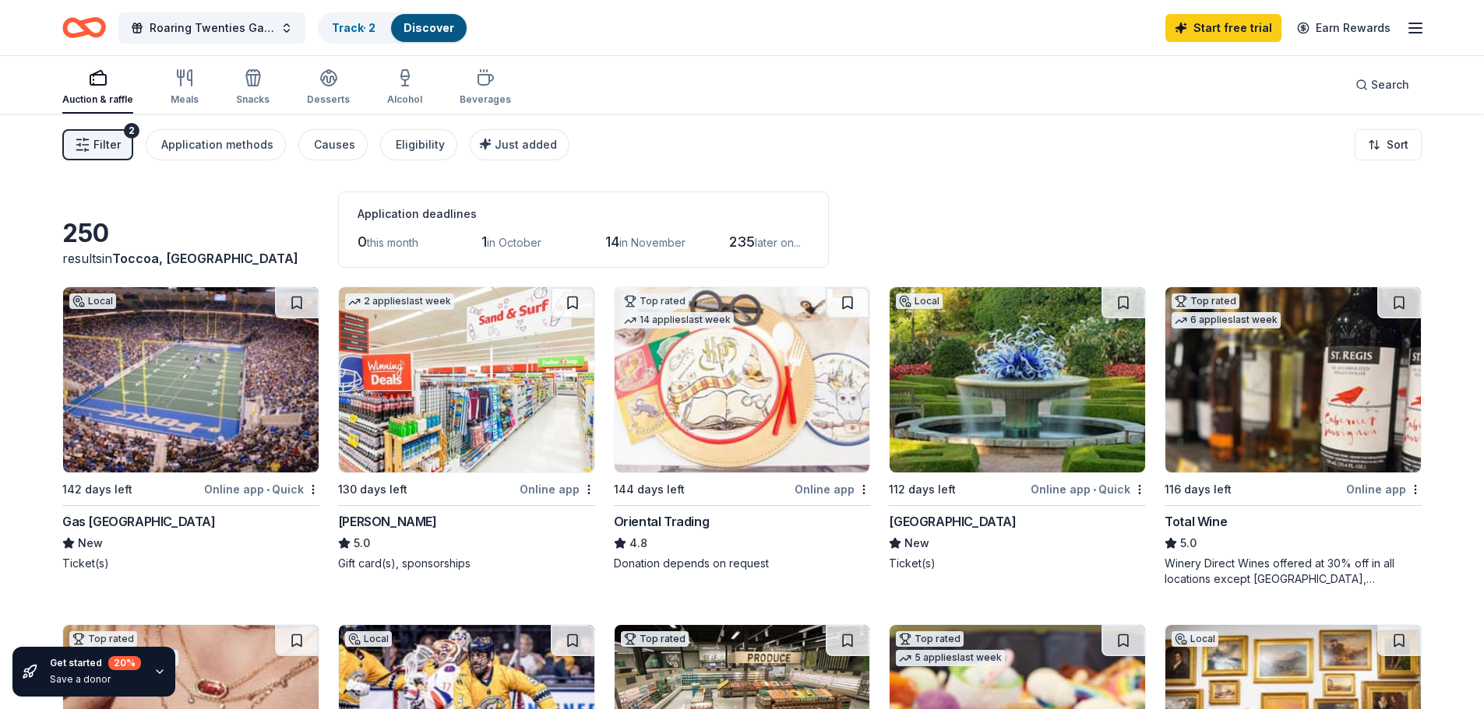
click at [760, 434] on img at bounding box center [741, 379] width 255 height 185
